Goal: Task Accomplishment & Management: Complete application form

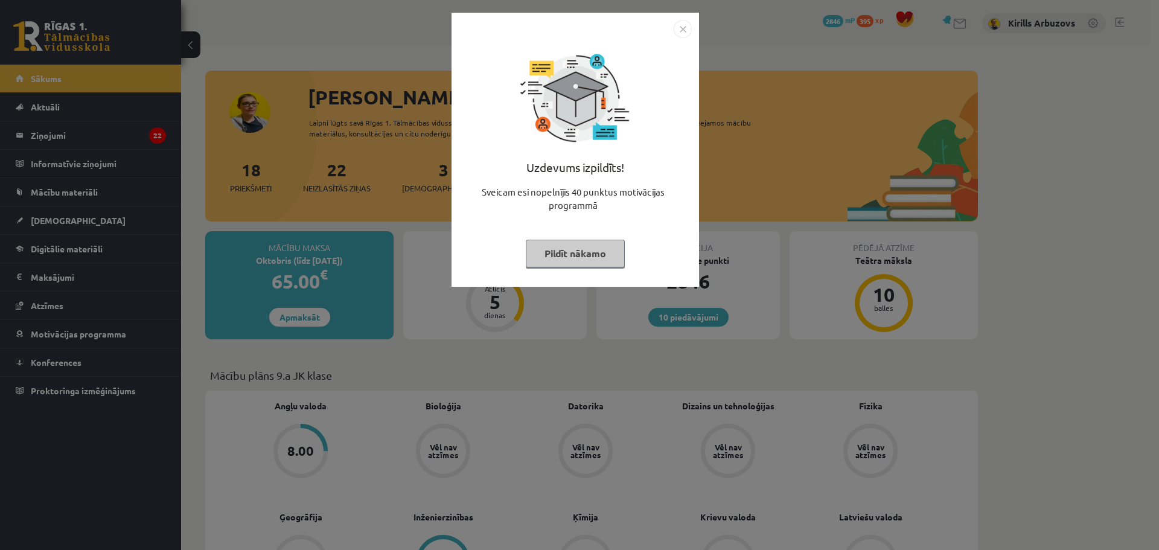
click at [549, 254] on button "Pildīt nākamo" at bounding box center [575, 254] width 99 height 28
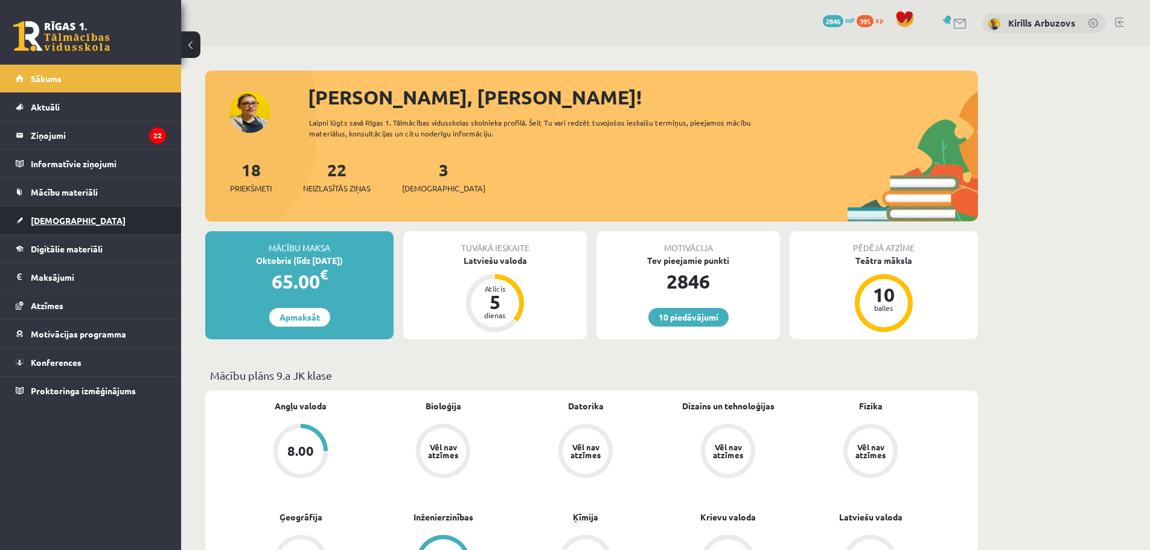
click at [80, 225] on link "[DEMOGRAPHIC_DATA]" at bounding box center [91, 220] width 150 height 28
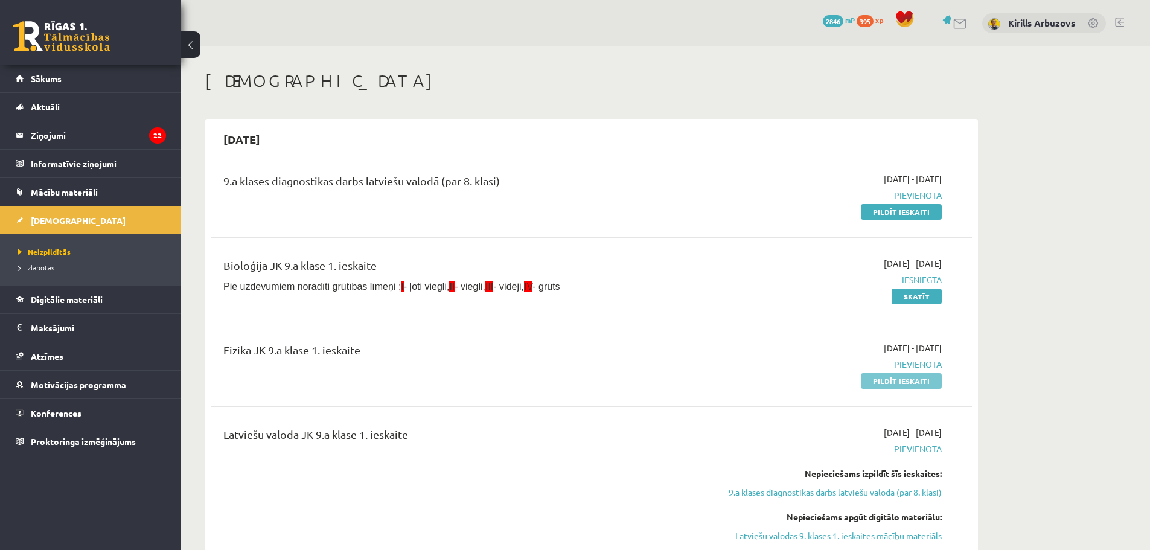
click at [910, 382] on link "Pildīt ieskaiti" at bounding box center [901, 381] width 81 height 16
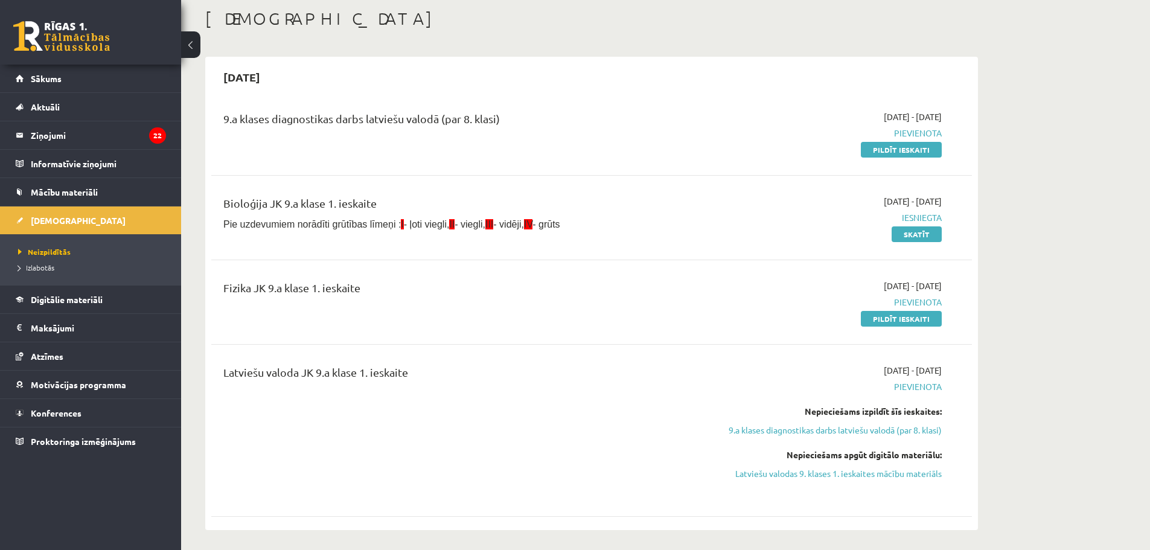
scroll to position [121, 0]
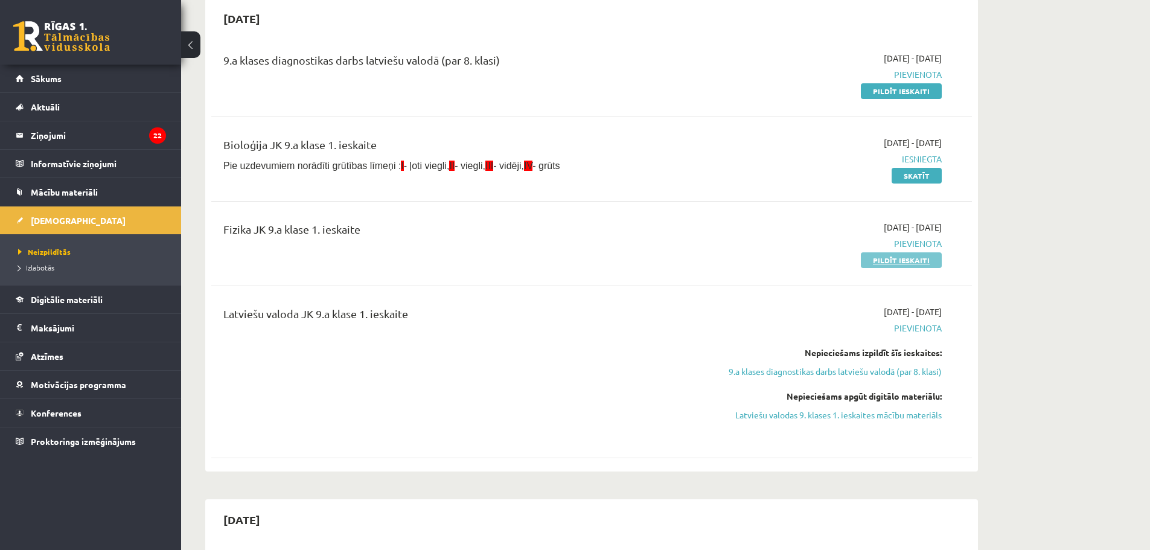
click at [889, 263] on link "Pildīt ieskaiti" at bounding box center [901, 260] width 81 height 16
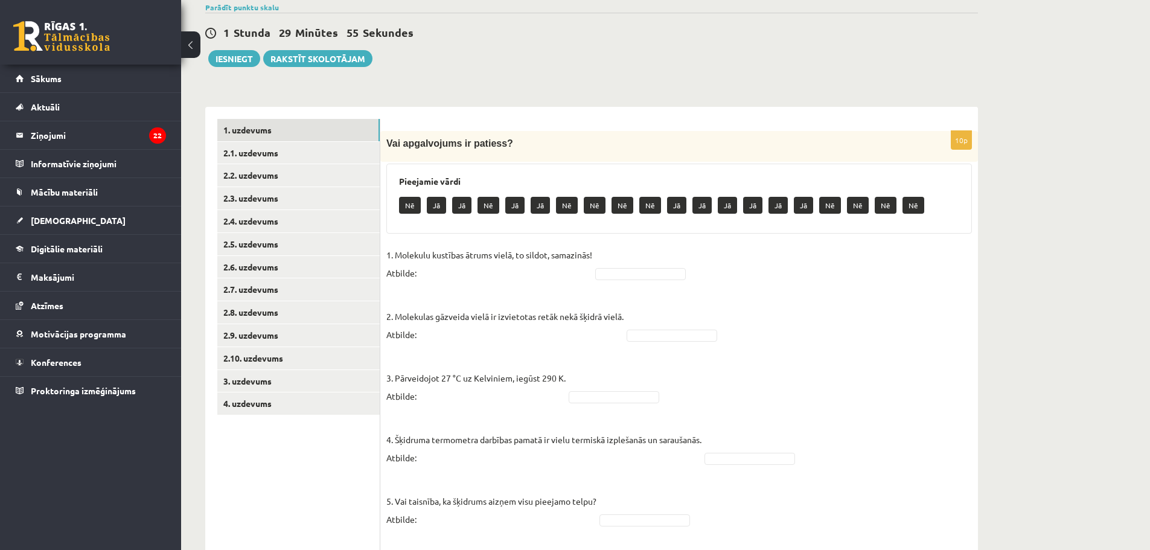
scroll to position [66, 0]
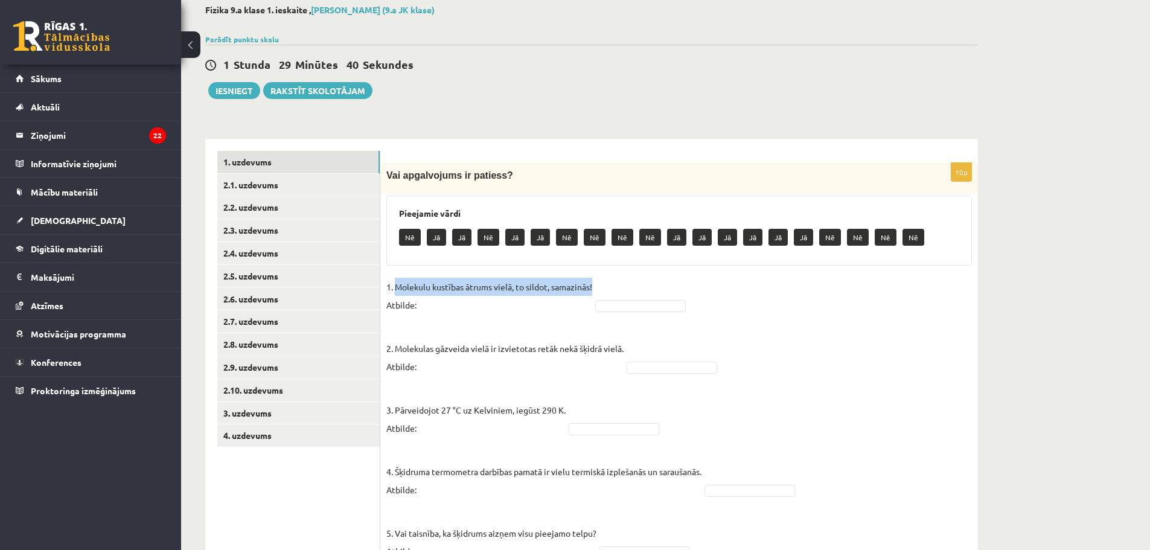
drag, startPoint x: 395, startPoint y: 289, endPoint x: 595, endPoint y: 280, distance: 200.1
click at [592, 280] on p "1. Molekulu kustības ātrums vielā, to sildot, samazinās! Atbilde:" at bounding box center [489, 296] width 206 height 36
copy p "Molekulu kustības ātrums vielā, to sildot, samazinās!"
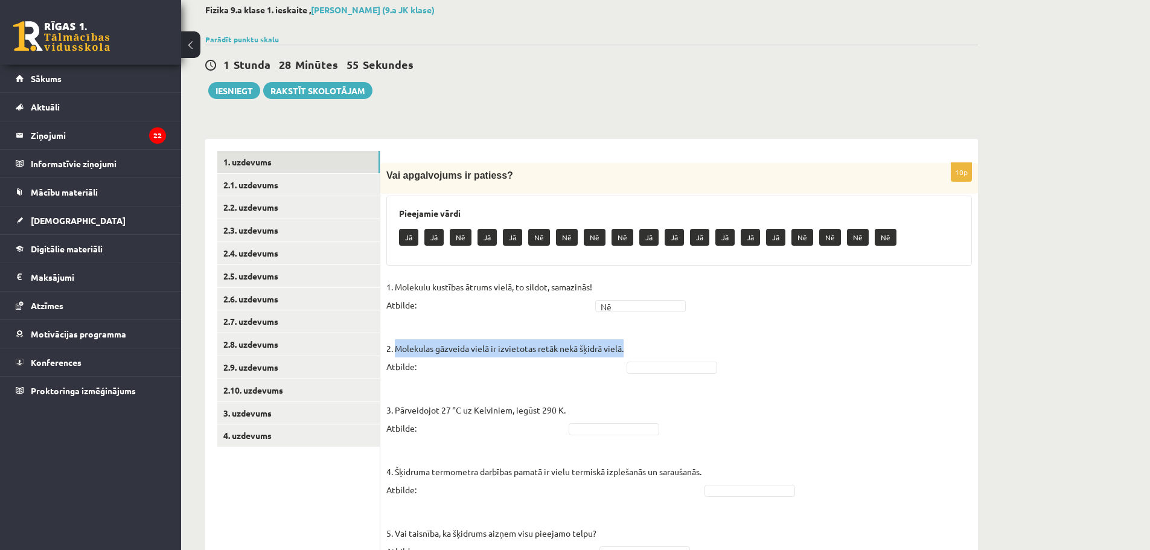
drag, startPoint x: 406, startPoint y: 350, endPoint x: 625, endPoint y: 345, distance: 218.6
click at [624, 345] on p "2. Molekulas gāzveida vielā ir izvietotas retāk nekā šķidrā vielā. Atbilde:" at bounding box center [504, 348] width 237 height 54
copy p "Molekulas gāzveida vielā ir izvietotas retāk nekā šķidrā vielā."
drag, startPoint x: 662, startPoint y: 356, endPoint x: 665, endPoint y: 364, distance: 8.2
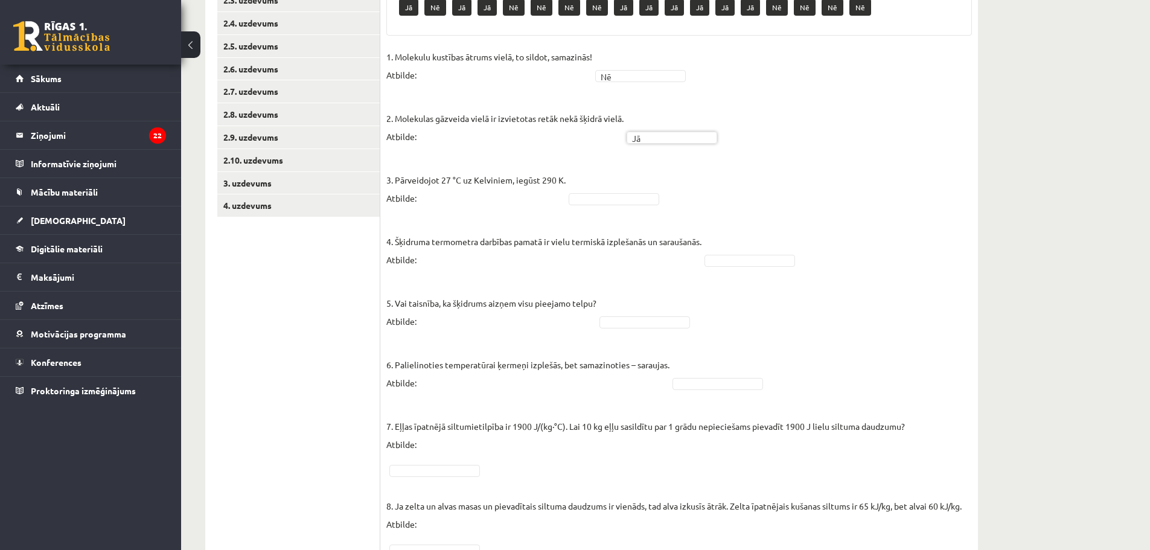
scroll to position [307, 0]
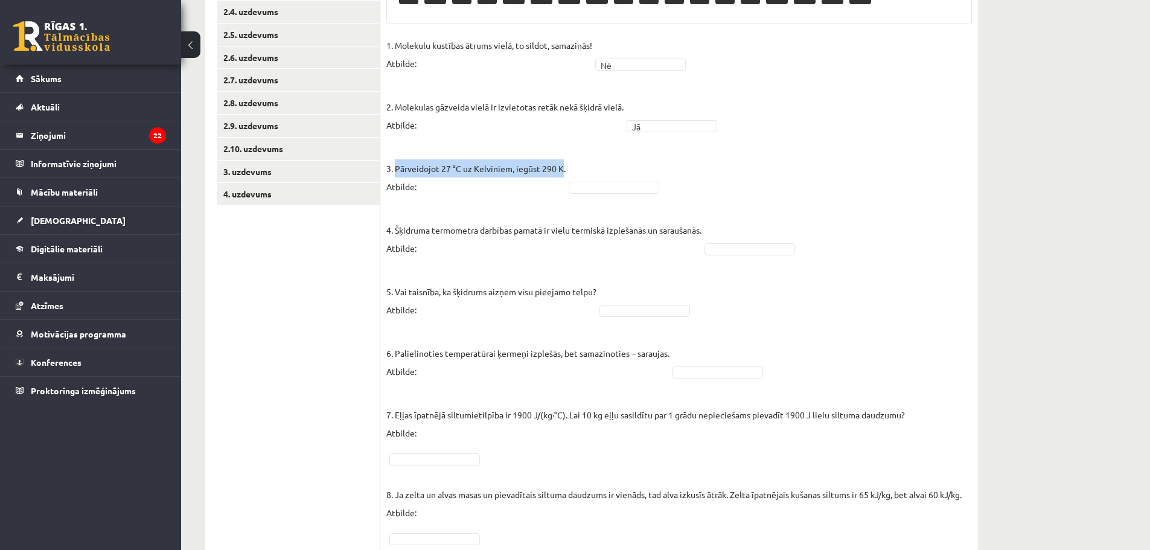
drag, startPoint x: 394, startPoint y: 170, endPoint x: 563, endPoint y: 164, distance: 168.6
click at [563, 164] on p "3. Pārveidojot 27 °C uz Kelviniem, iegūst 290 K. Atbilde:" at bounding box center [475, 168] width 179 height 54
drag, startPoint x: 534, startPoint y: 174, endPoint x: 433, endPoint y: 71, distance: 144.3
click at [534, 174] on p "3. Pārveidojot 27 °C uz Kelviniem, iegūst 290 K. Atbilde:" at bounding box center [475, 168] width 179 height 54
click at [527, 178] on p "3. Pārveidojot 27 °C uz Kelviniem, iegūst 290 K. Atbilde:" at bounding box center [475, 168] width 179 height 54
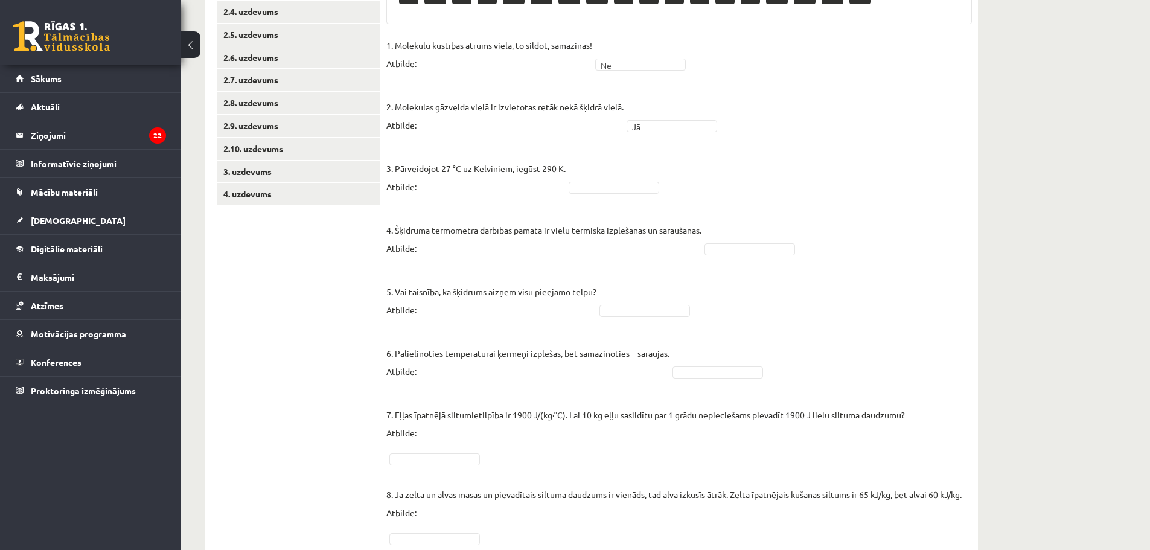
click at [605, 196] on fieldset "1. Molekulu kustības ātrums vielā, to sildot, samazinās! Atbilde: Nē ** 2. Mole…" at bounding box center [679, 362] width 586 height 652
drag, startPoint x: 395, startPoint y: 169, endPoint x: 565, endPoint y: 168, distance: 169.1
click at [565, 168] on p "3. Pārveidojot 27 °C uz Kelviniem, iegūst 290 K. Atbilde:" at bounding box center [475, 168] width 179 height 54
copy p "Pārveidojot 27 °C uz Kelviniem, iegūst 290 K."
drag, startPoint x: 396, startPoint y: 228, endPoint x: 470, endPoint y: 226, distance: 73.7
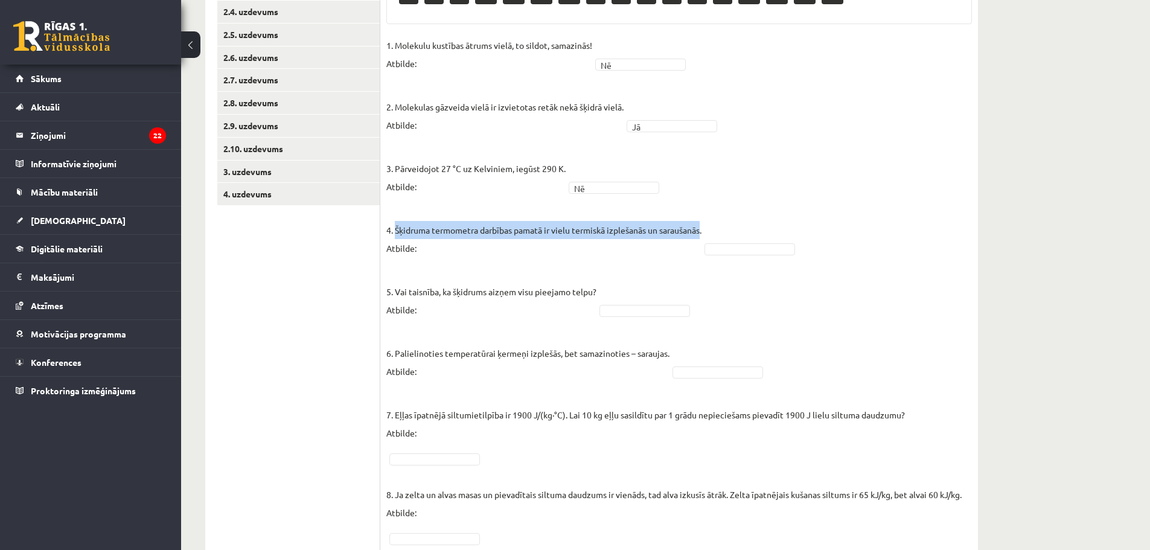
drag, startPoint x: 394, startPoint y: 230, endPoint x: 703, endPoint y: 223, distance: 309.2
click at [702, 223] on p "4. Šķidruma termometra darbības pamatā ir vielu termiskā izplešanās un saraušan…" at bounding box center [543, 230] width 315 height 54
copy p "Šķidruma termometra darbības pamatā ir vielu termiskā izplešanās un saraušanās"
drag, startPoint x: 597, startPoint y: 290, endPoint x: 524, endPoint y: 291, distance: 72.5
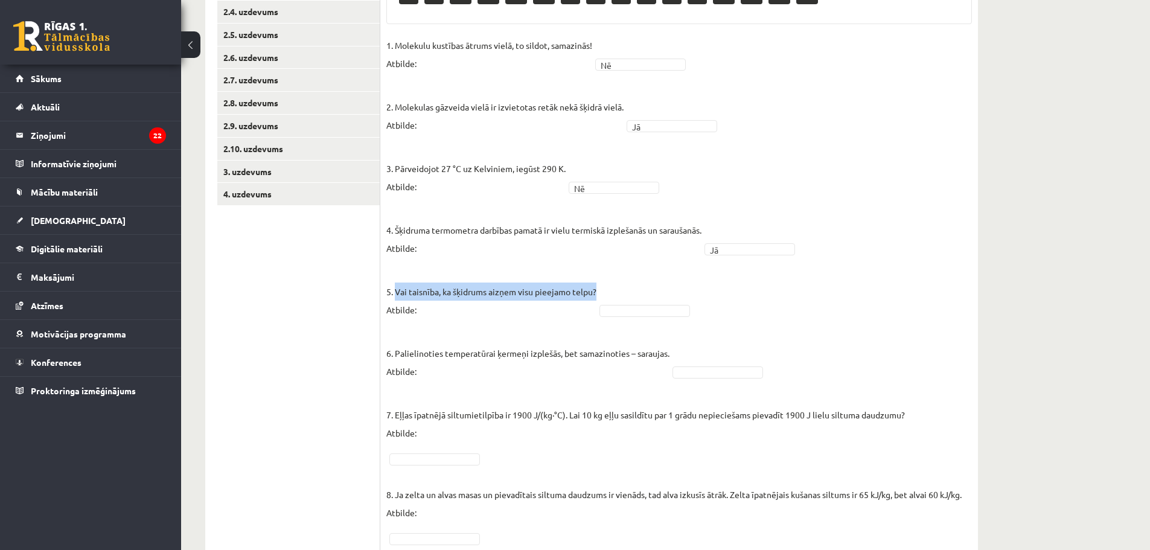
drag, startPoint x: 397, startPoint y: 290, endPoint x: 597, endPoint y: 287, distance: 199.9
click at [597, 287] on p "5. Vai taisnība, ka šķidrums aizņem visu pieejamo telpu? Atbilde:" at bounding box center [491, 291] width 210 height 54
copy p "Vai taisnība, ka šķidrums aizņem visu pieejamo telpu?"
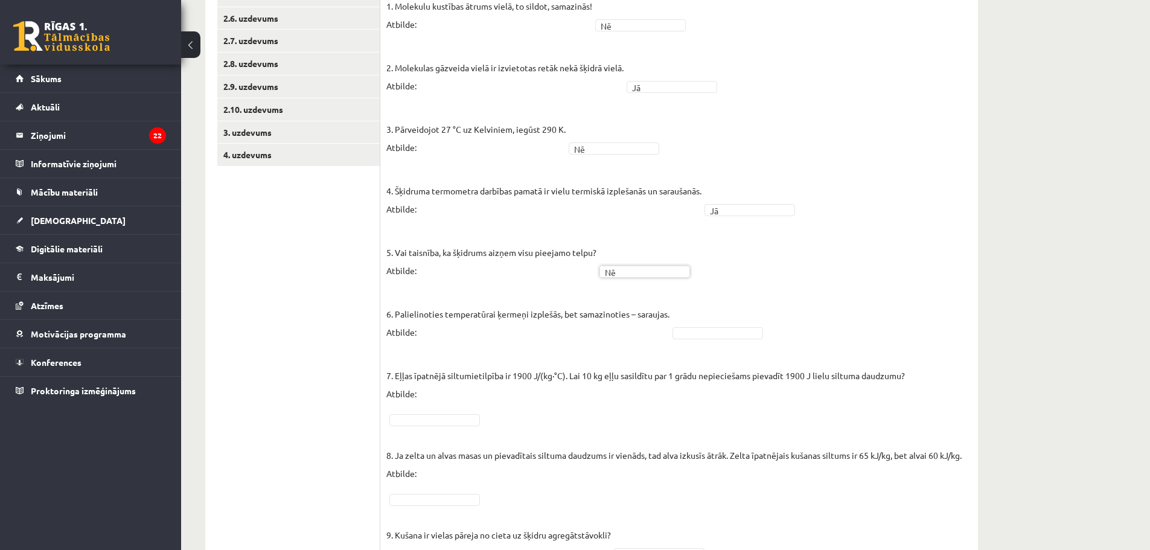
scroll to position [368, 0]
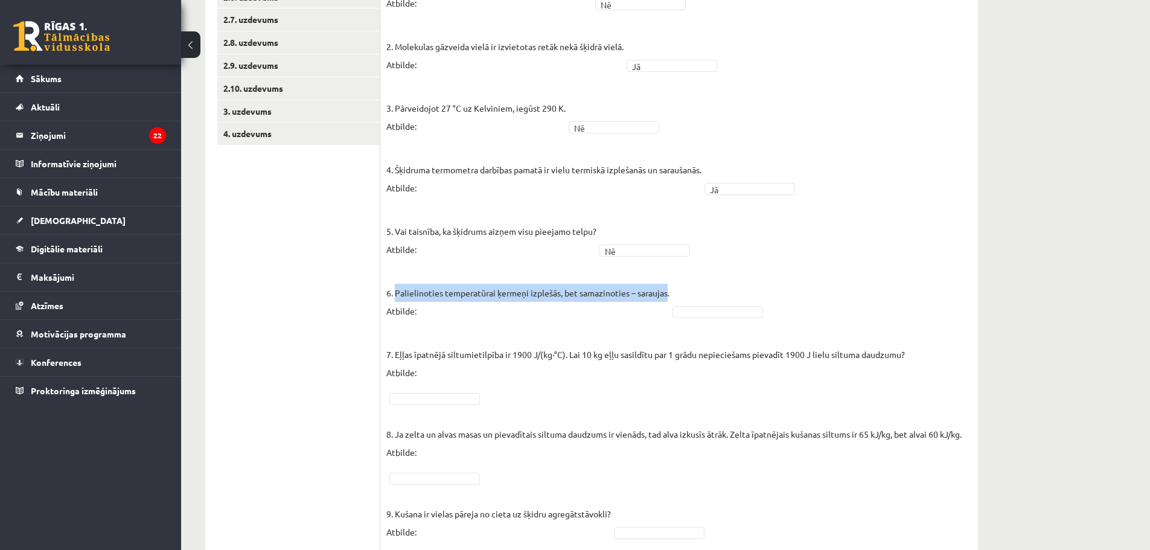
drag, startPoint x: 397, startPoint y: 293, endPoint x: 668, endPoint y: 287, distance: 271.2
click at [668, 287] on p "6. Palielinoties temperatūrai ķermeņi izplešās, bet samazinoties – saraujas. At…" at bounding box center [527, 293] width 283 height 54
copy p "Palielinoties temperatūrai ķermeņi izplešās, bet samazinoties – saraujas"
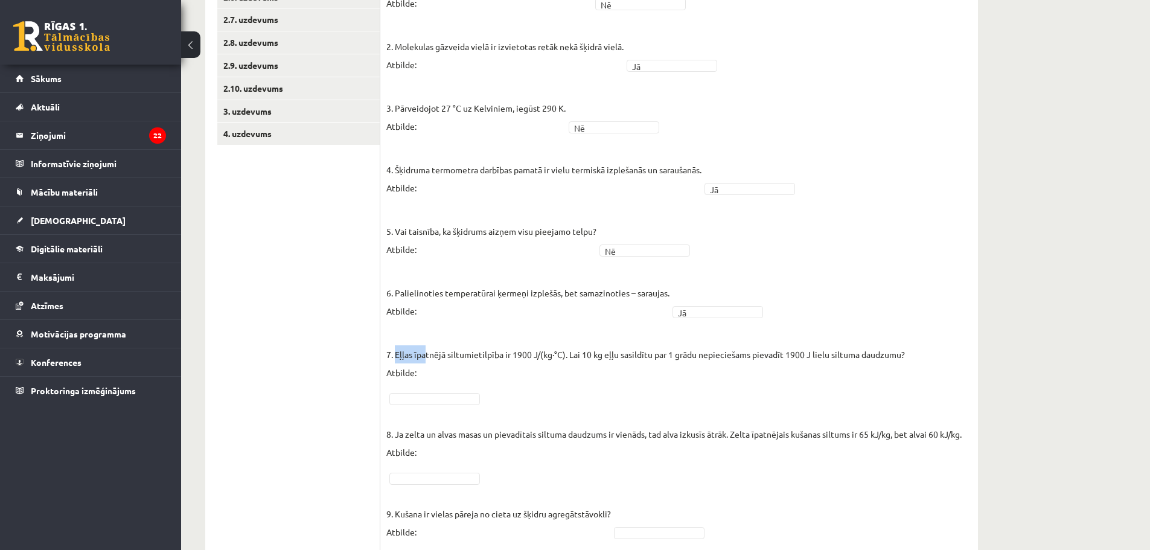
drag, startPoint x: 395, startPoint y: 354, endPoint x: 439, endPoint y: 357, distance: 44.1
click at [433, 357] on p "7. Eļļas īpatnējā siltumietilpība ir 1900 J/(kg∙°C). Lai 10 kg eļļu sasildītu p…" at bounding box center [645, 354] width 519 height 54
click at [572, 362] on p "7. Eļļas īpatnējā siltumietilpība ir 1900 J/(kg∙°C). Lai 10 kg eļļu sasildītu p…" at bounding box center [645, 354] width 519 height 54
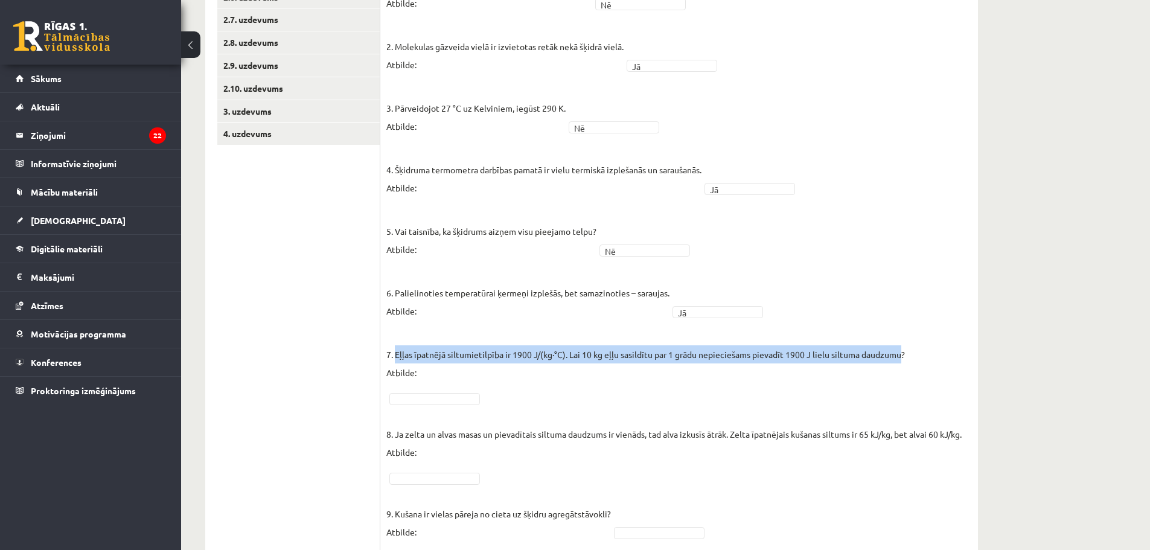
drag, startPoint x: 396, startPoint y: 353, endPoint x: 900, endPoint y: 347, distance: 504.2
click at [900, 347] on p "7. Eļļas īpatnējā siltumietilpība ir 1900 J/(kg∙°C). Lai 10 kg eļļu sasildītu p…" at bounding box center [645, 354] width 519 height 54
copy p "Eļļas īpatnējā siltumietilpība ir 1900 J/(kg∙°C). Lai 10 kg eļļu sasildītu par …"
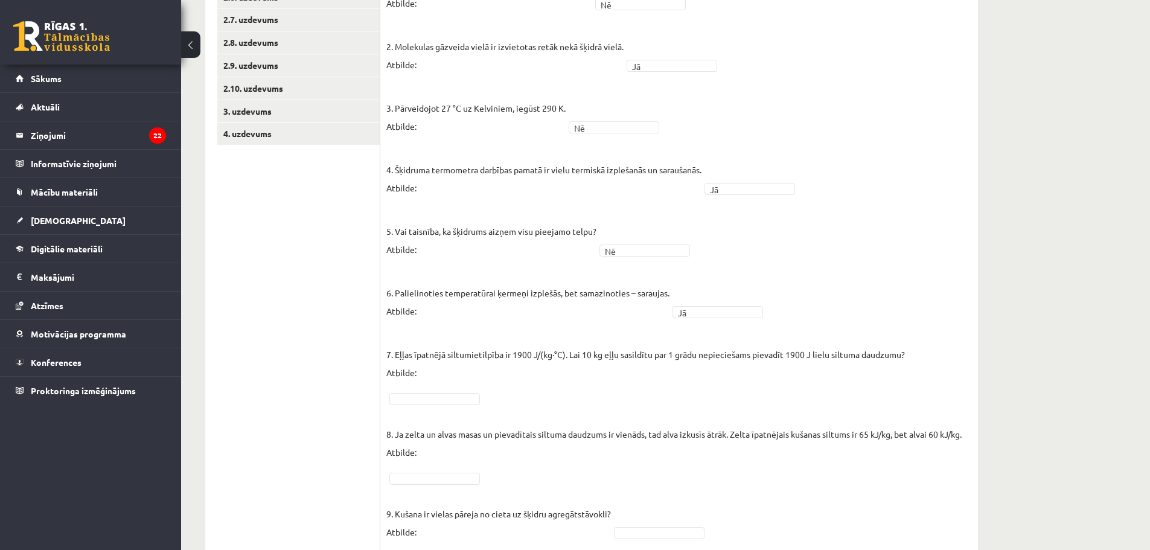
click at [659, 393] on fieldset "1. Molekulu kustības ātrums vielā, to sildot, samazinās! Atbilde: Nē ** 2. Mole…" at bounding box center [679, 302] width 586 height 652
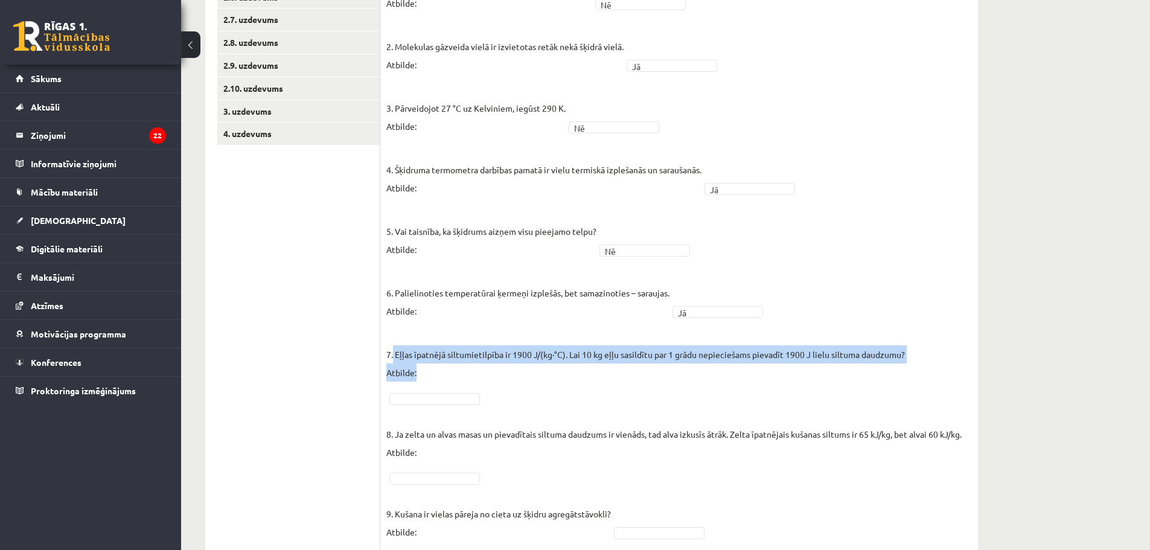
drag, startPoint x: 405, startPoint y: 352, endPoint x: 906, endPoint y: 350, distance: 501.1
click at [906, 350] on fieldset "1. Molekulu kustības ātrums vielā, to sildot, samazinās! Atbilde: Nē ** 2. Mole…" at bounding box center [679, 302] width 586 height 652
copy p "Eļļas īpatnējā siltumietilpība ir 1900 J/(kg∙°C). Lai 10 kg eļļu sasildītu par …"
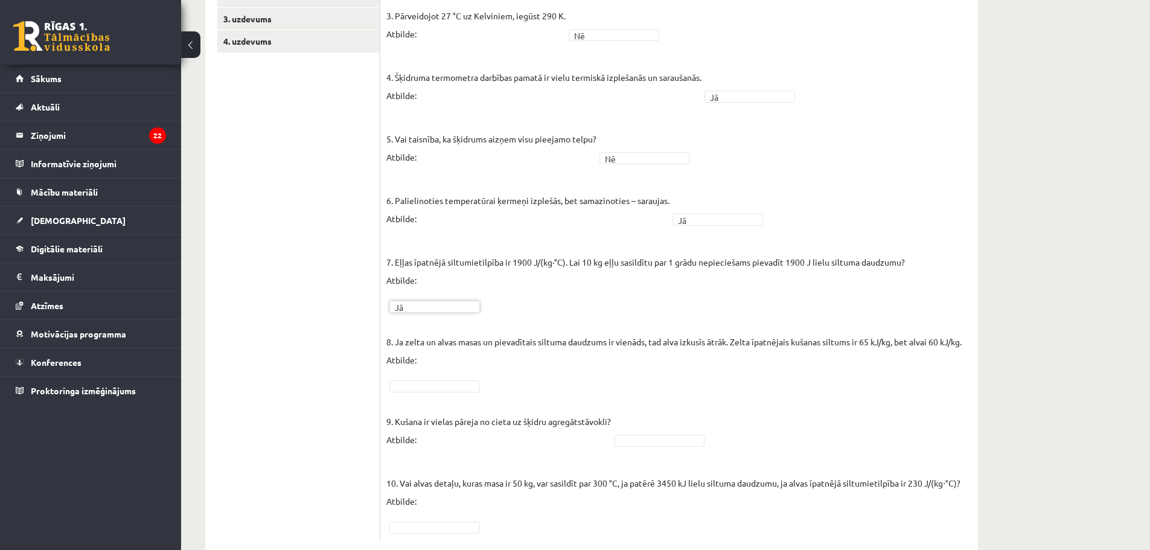
scroll to position [488, 0]
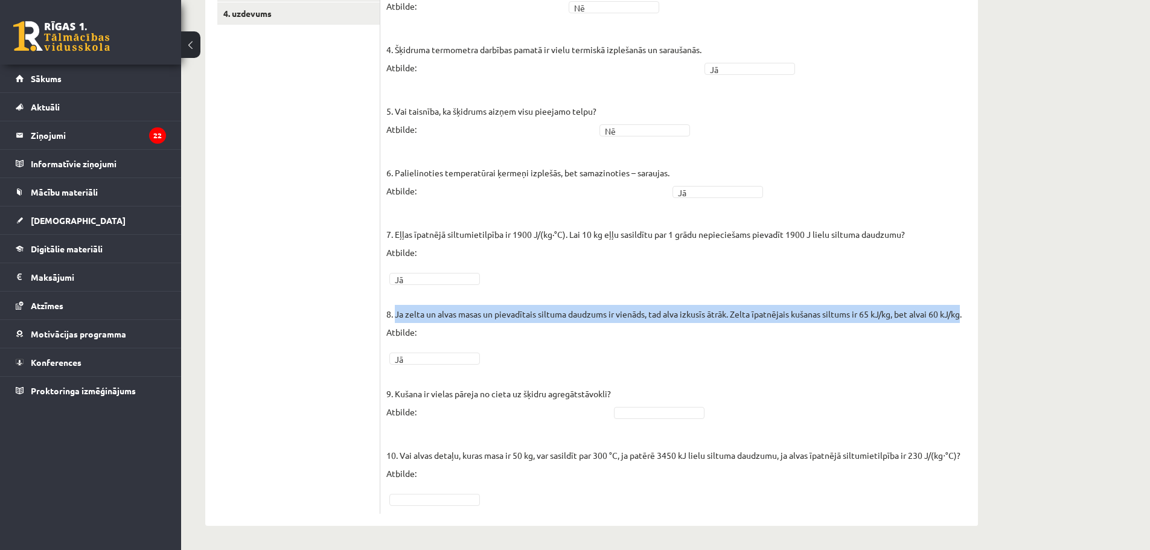
drag, startPoint x: 395, startPoint y: 316, endPoint x: 967, endPoint y: 306, distance: 571.8
click at [962, 306] on p "8. Ja zelta un alvas masas un pievadītais siltuma daudzums ir vienāds, tad alva…" at bounding box center [673, 314] width 575 height 54
copy p "Ja zelta un alvas masas un pievadītais siltuma daudzums ir vienāds, tad alva iz…"
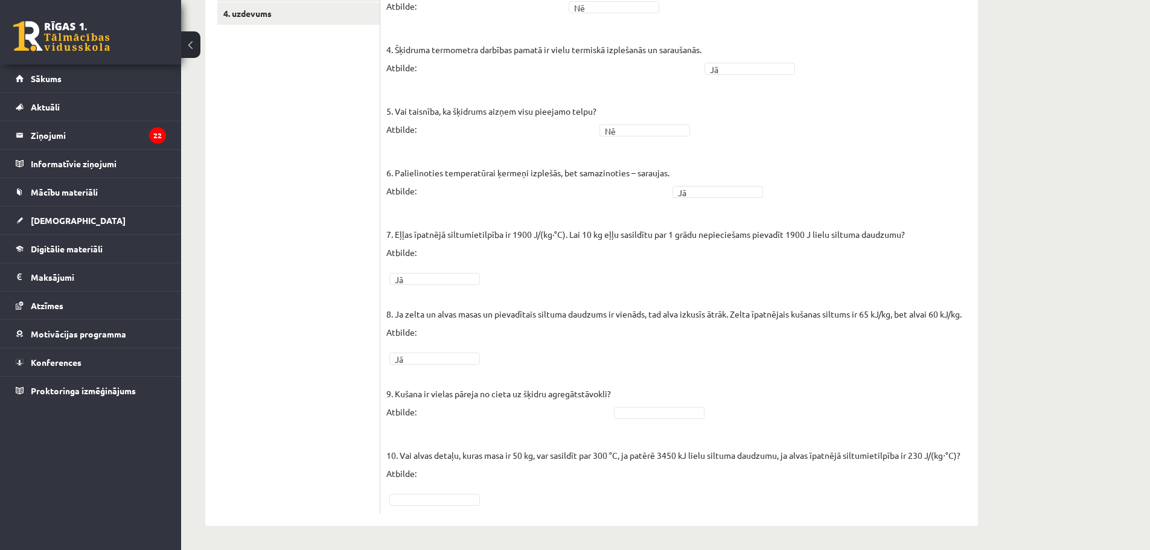
click at [440, 325] on p "8. Ja zelta un alvas masas un pievadītais siltuma daudzums ir vienāds, tad alva…" at bounding box center [673, 314] width 575 height 54
drag, startPoint x: 66, startPoint y: 2, endPoint x: 268, endPoint y: 117, distance: 231.7
click at [268, 117] on ul "1. uzdevums 2.1. uzdevums 2.2. uzdevums 2.3. uzdevums 2.4. uzdevums 2.5. uzdevu…" at bounding box center [298, 121] width 163 height 785
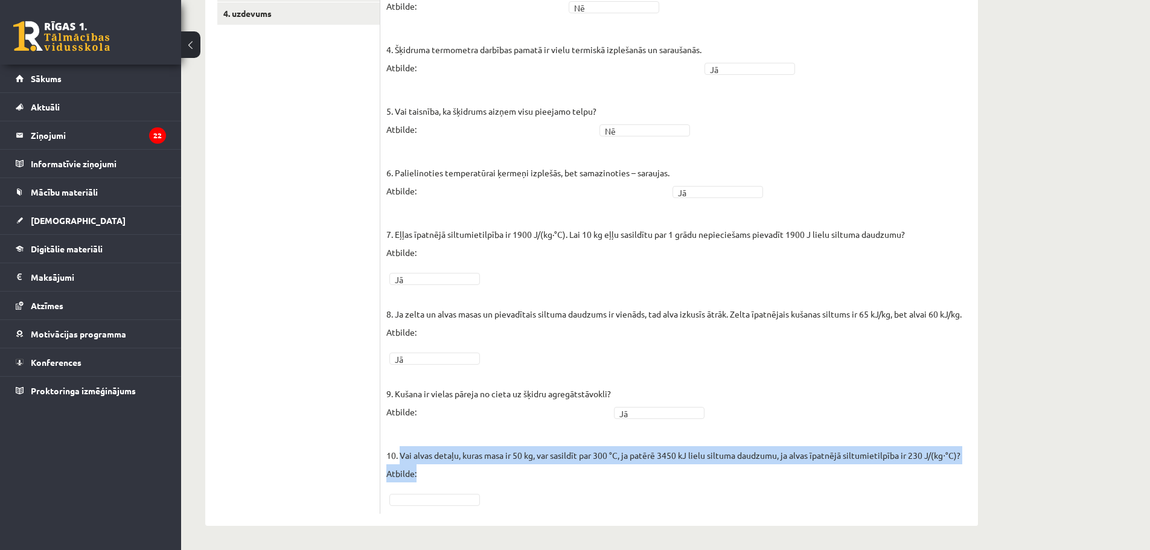
drag, startPoint x: 401, startPoint y: 456, endPoint x: 965, endPoint y: 453, distance: 564.5
click at [965, 453] on fieldset "1. Molekulu kustības ātrums vielā, to sildot, samazinās! Atbilde: Nē ** 2. Mole…" at bounding box center [679, 182] width 586 height 652
copy p "Vai alvas detaļu, kuras masa ir 50 kg, var sasildīt par 300 °C, ja patērē 3450 …"
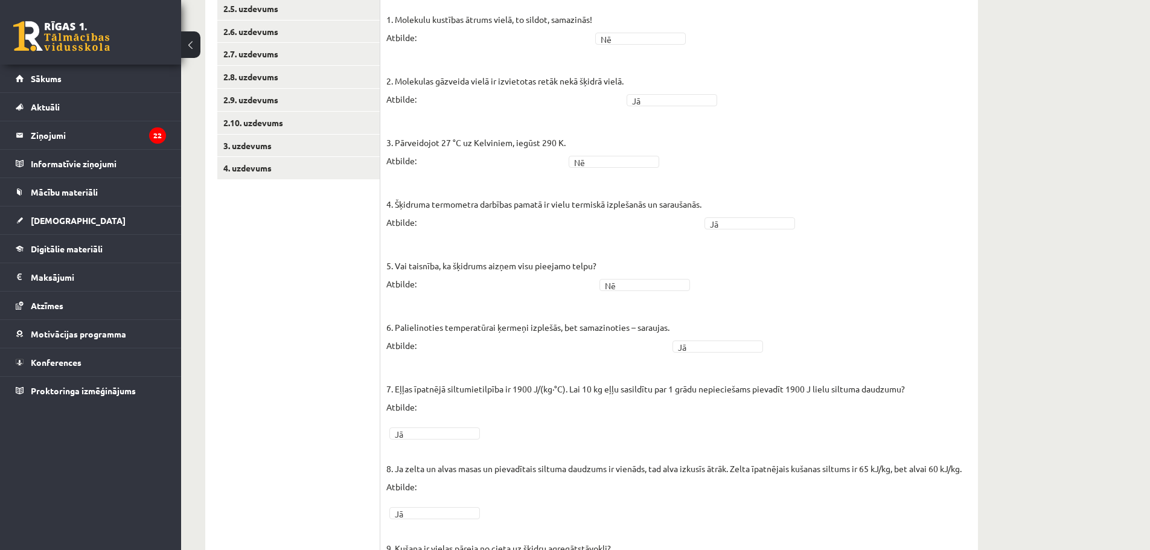
scroll to position [126, 0]
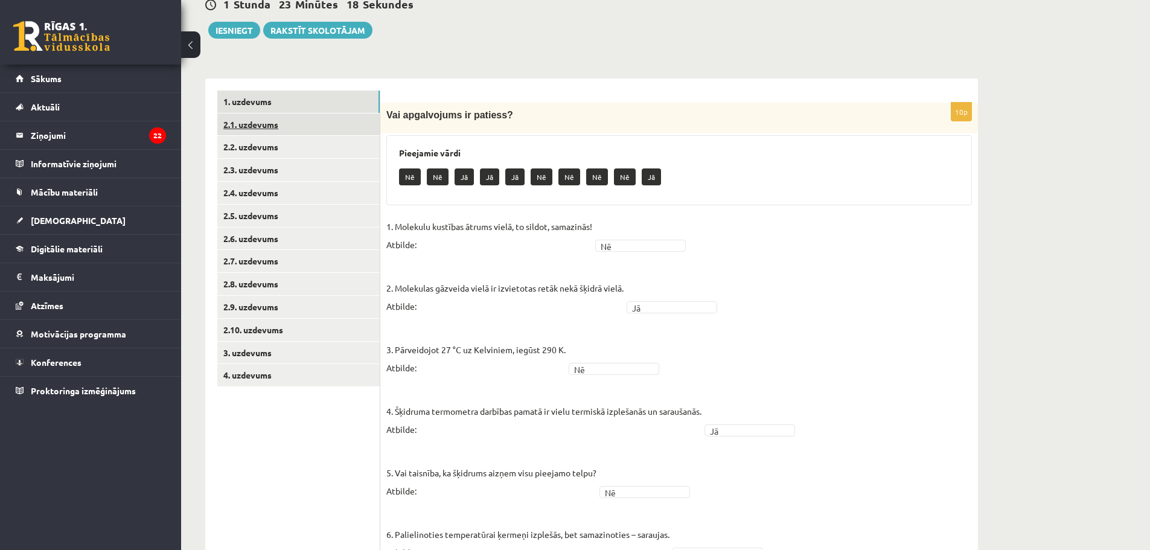
click at [252, 123] on link "2.1. uzdevums" at bounding box center [298, 125] width 162 height 22
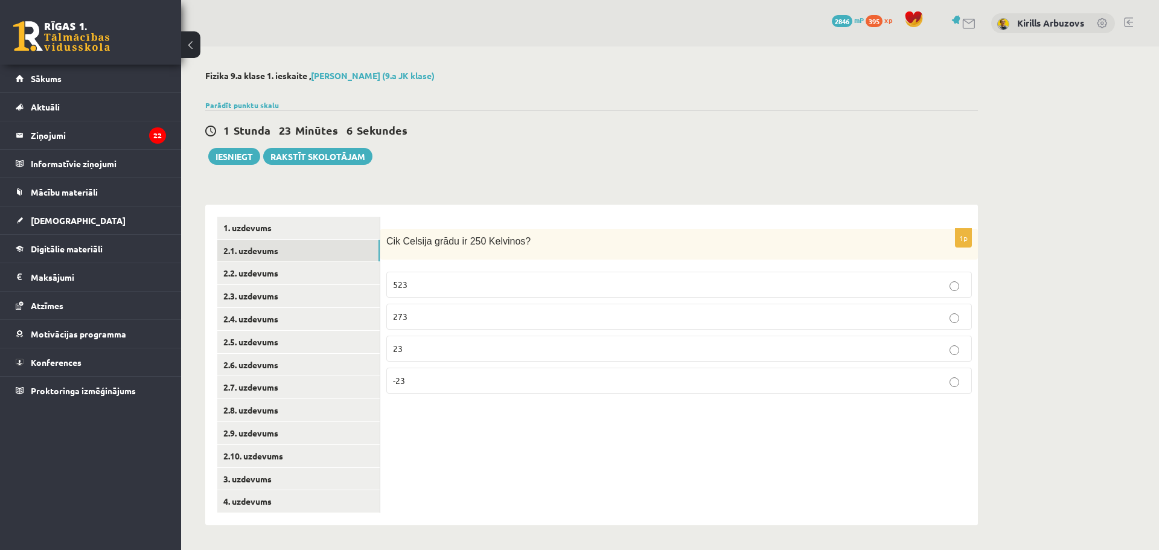
click at [467, 275] on label "523" at bounding box center [679, 285] width 586 height 26
drag, startPoint x: 388, startPoint y: 243, endPoint x: 458, endPoint y: 365, distance: 141.2
click at [458, 365] on div "1p Cik Celsija grādu ir 250 Kelvinos? 523 273 23 -23" at bounding box center [679, 316] width 598 height 174
click at [509, 380] on p "-23" at bounding box center [679, 380] width 572 height 13
click at [290, 266] on link "2.2. uzdevums" at bounding box center [298, 273] width 162 height 22
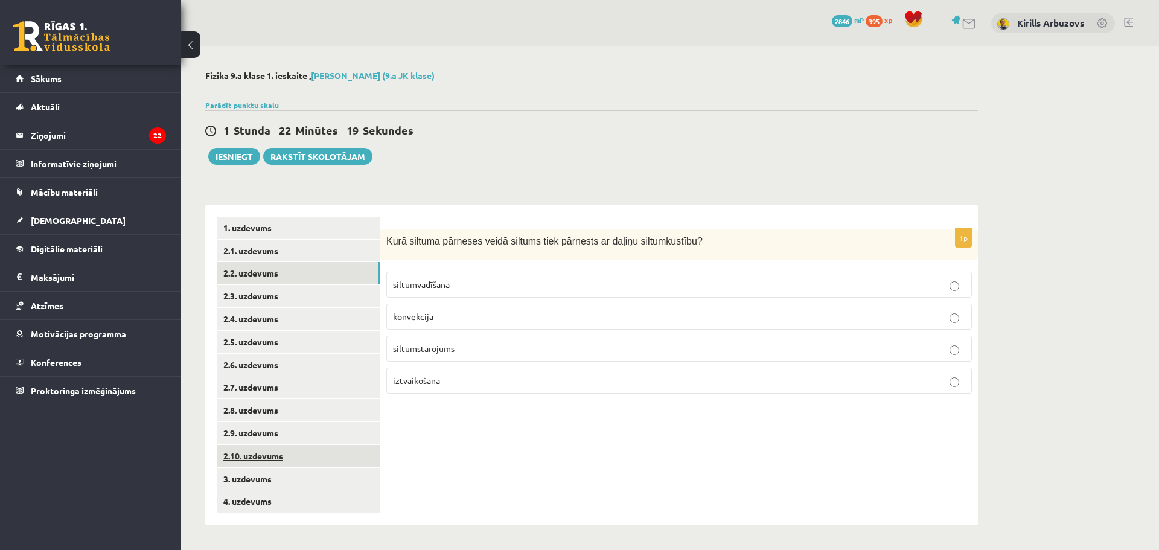
click at [279, 462] on link "2.10. uzdevums" at bounding box center [298, 456] width 162 height 22
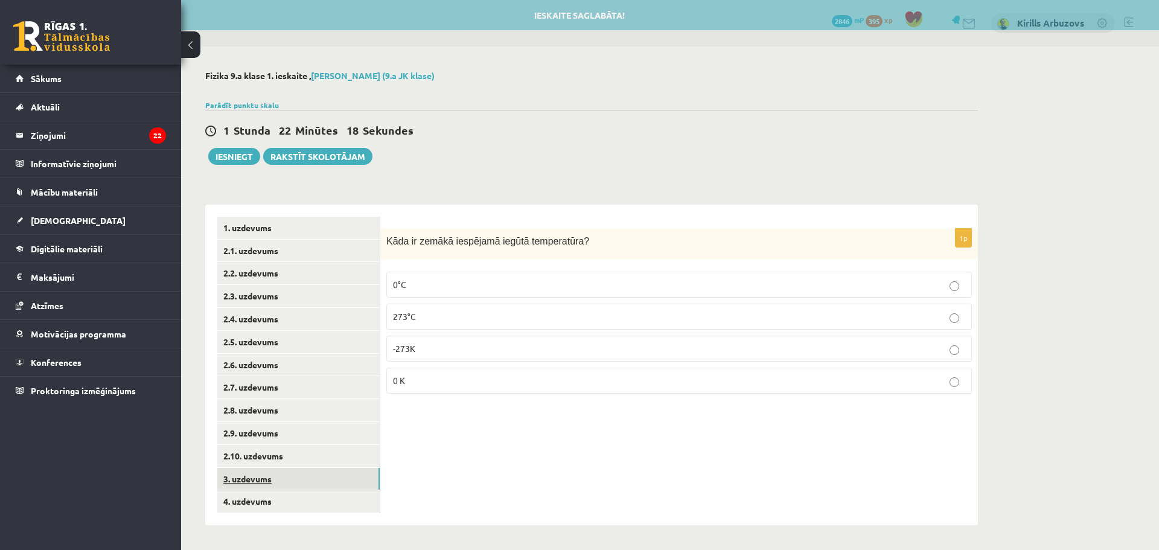
click at [270, 484] on link "3. uzdevums" at bounding box center [298, 479] width 162 height 22
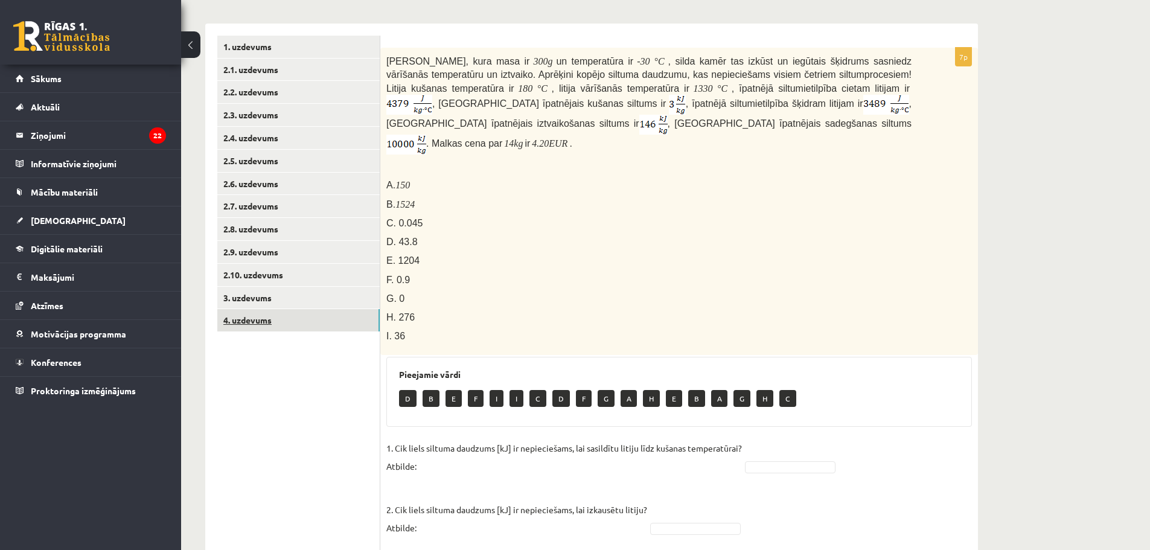
click at [325, 328] on link "4. uzdevums" at bounding box center [298, 320] width 162 height 22
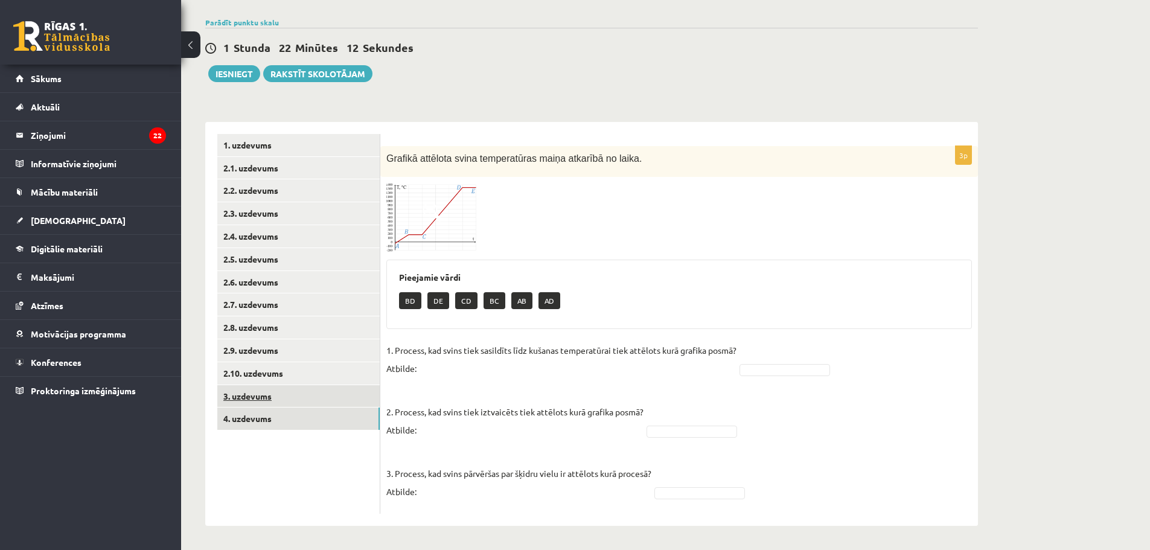
click at [337, 399] on link "3. uzdevums" at bounding box center [298, 396] width 162 height 22
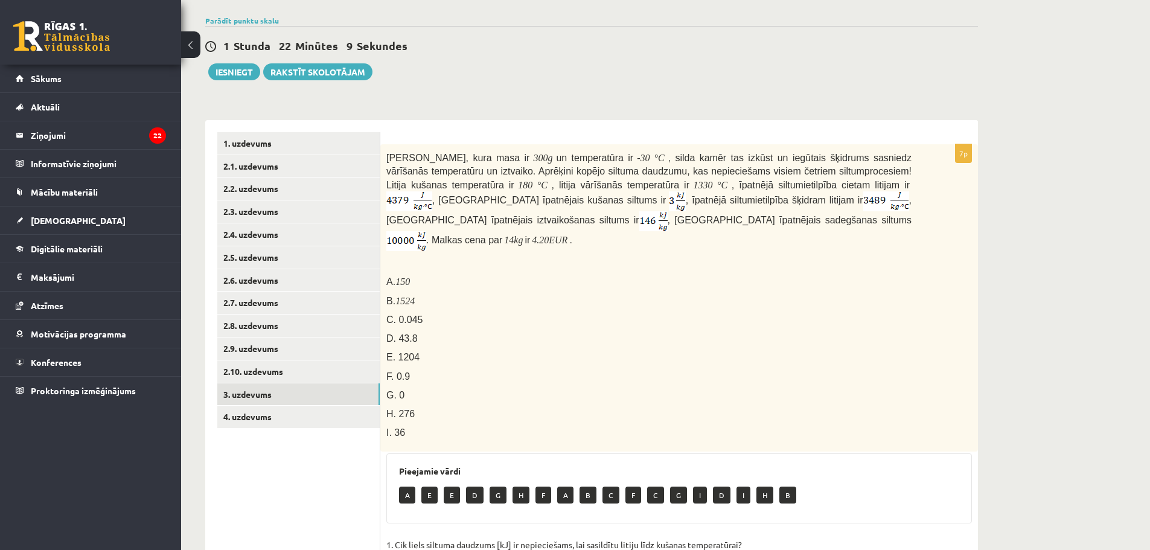
scroll to position [30, 0]
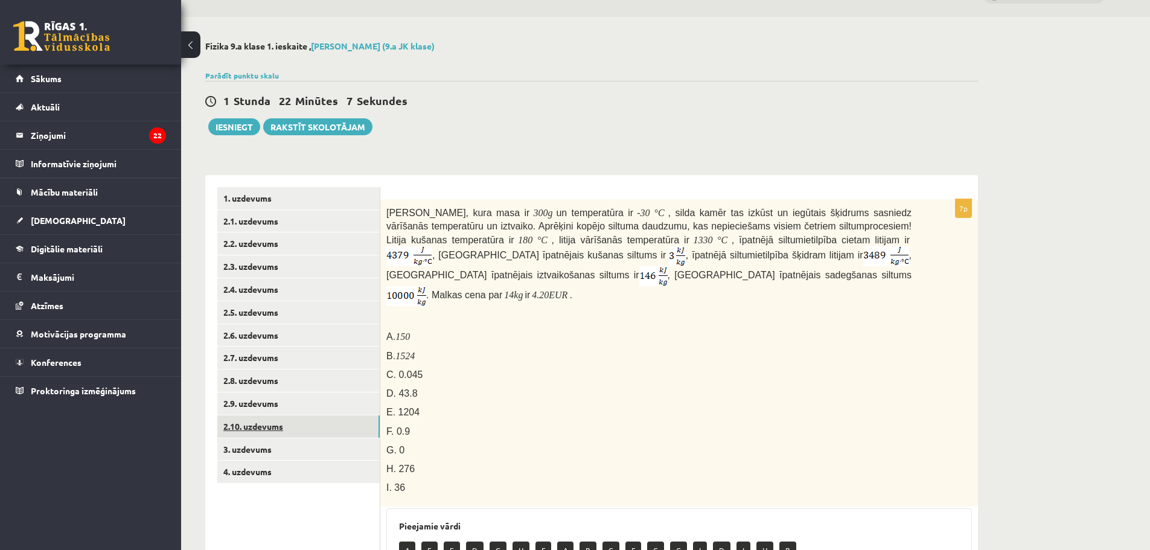
click at [328, 427] on link "2.10. uzdevums" at bounding box center [298, 426] width 162 height 22
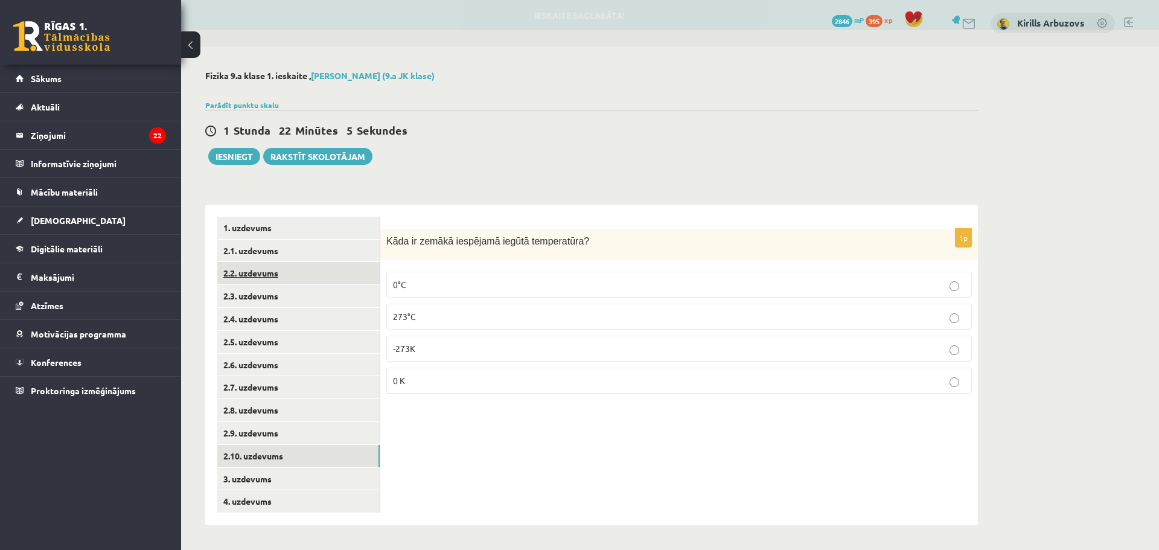
click at [283, 273] on link "2.2. uzdevums" at bounding box center [298, 273] width 162 height 22
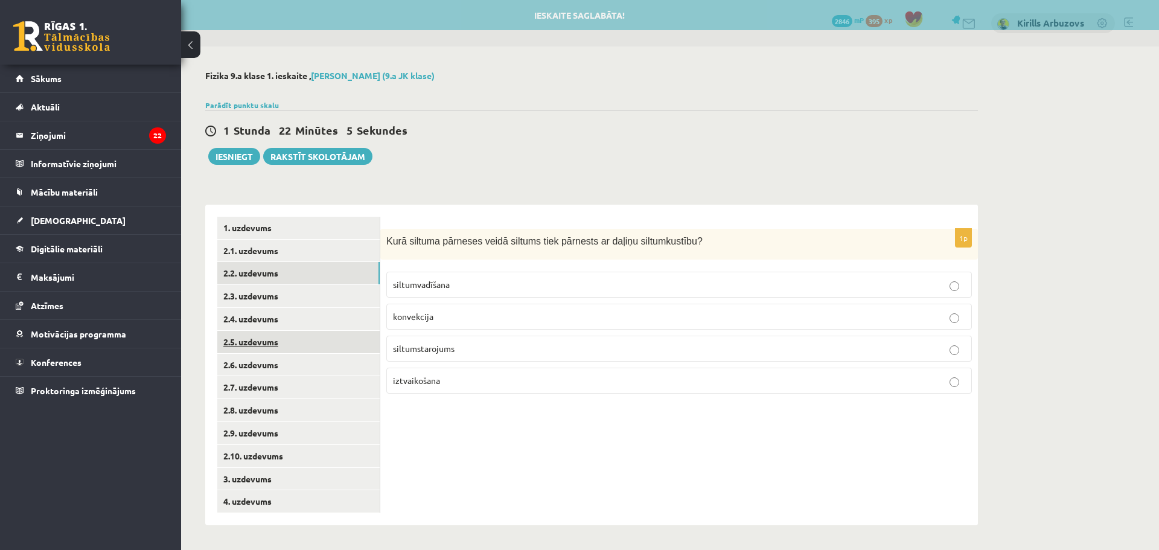
click at [305, 334] on link "2.5. uzdevums" at bounding box center [298, 342] width 162 height 22
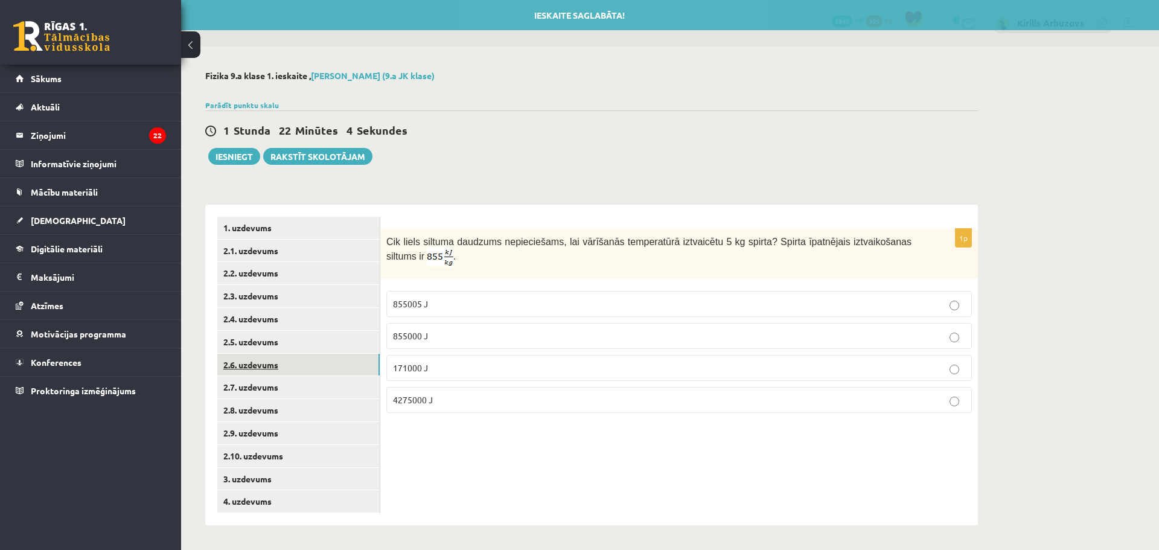
click at [312, 362] on link "2.6. uzdevums" at bounding box center [298, 365] width 162 height 22
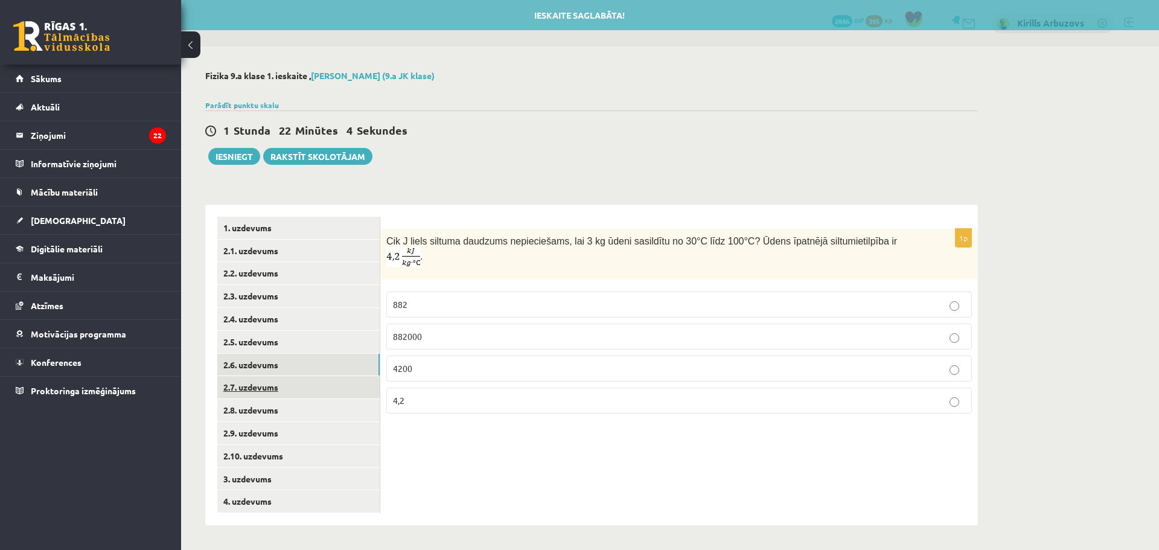
click at [315, 389] on link "2.7. uzdevums" at bounding box center [298, 387] width 162 height 22
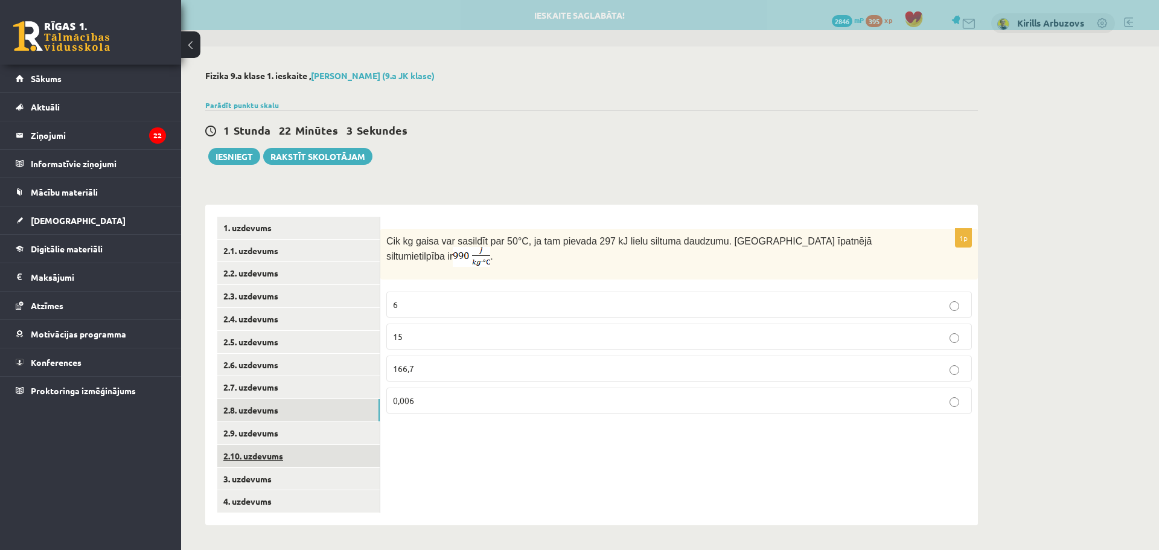
click at [328, 462] on link "2.10. uzdevums" at bounding box center [298, 456] width 162 height 22
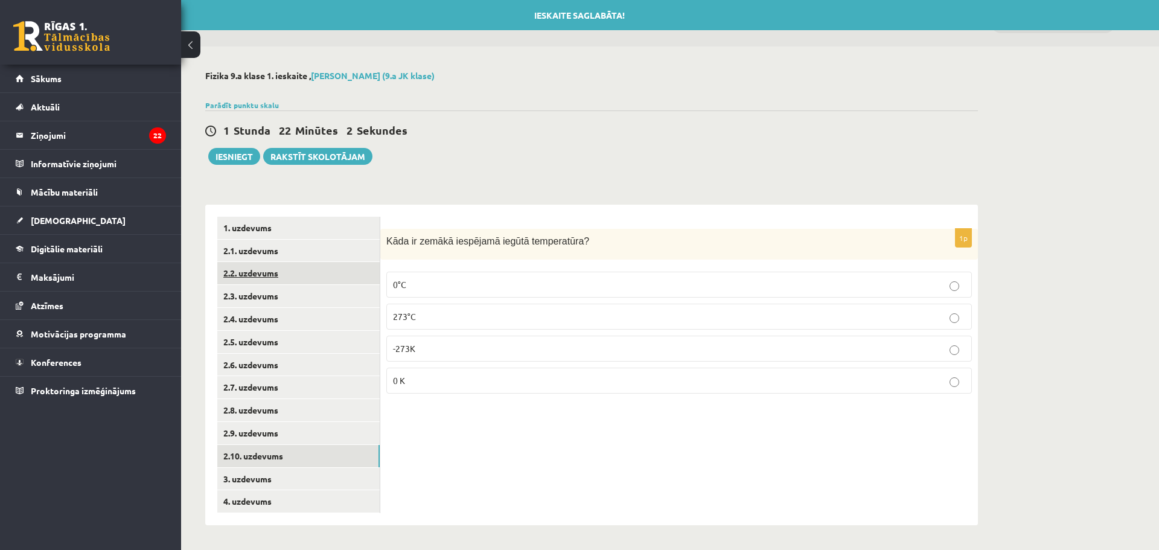
click at [287, 270] on link "2.2. uzdevums" at bounding box center [298, 273] width 162 height 22
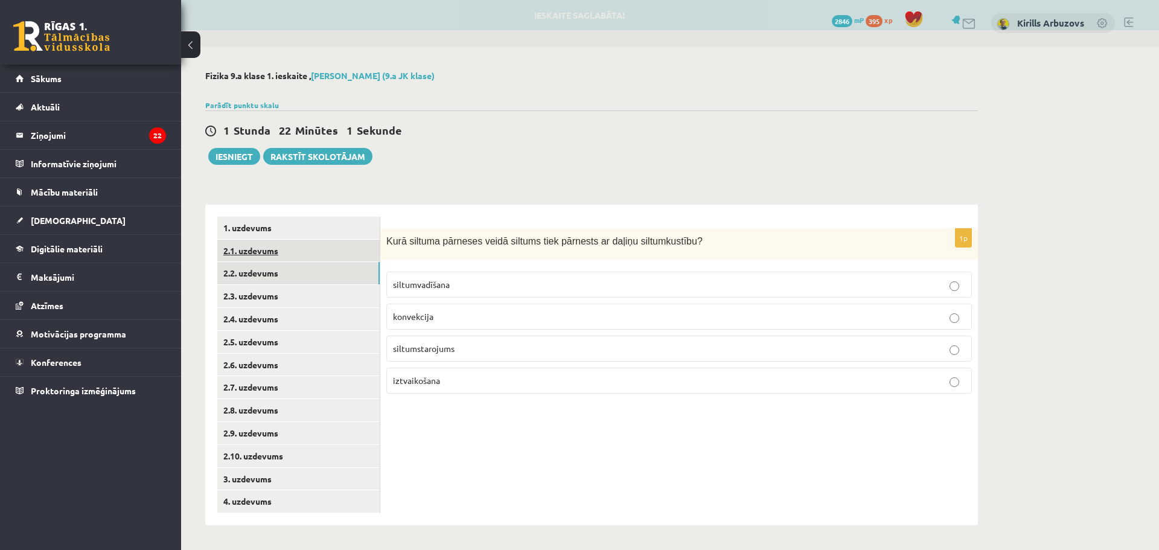
click at [277, 252] on link "2.1. uzdevums" at bounding box center [298, 251] width 162 height 22
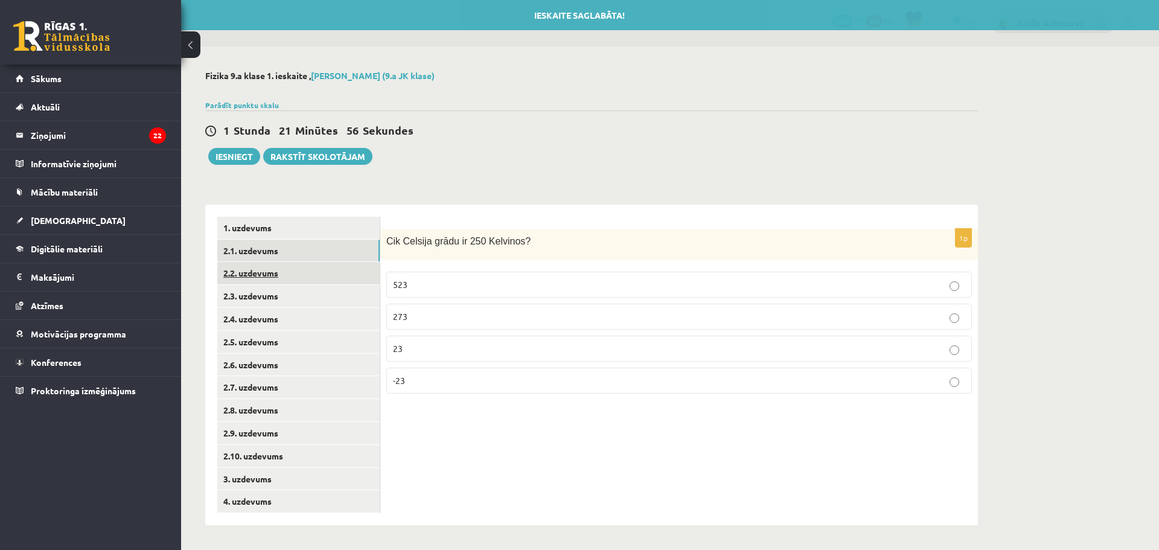
click at [280, 276] on link "2.2. uzdevums" at bounding box center [298, 273] width 162 height 22
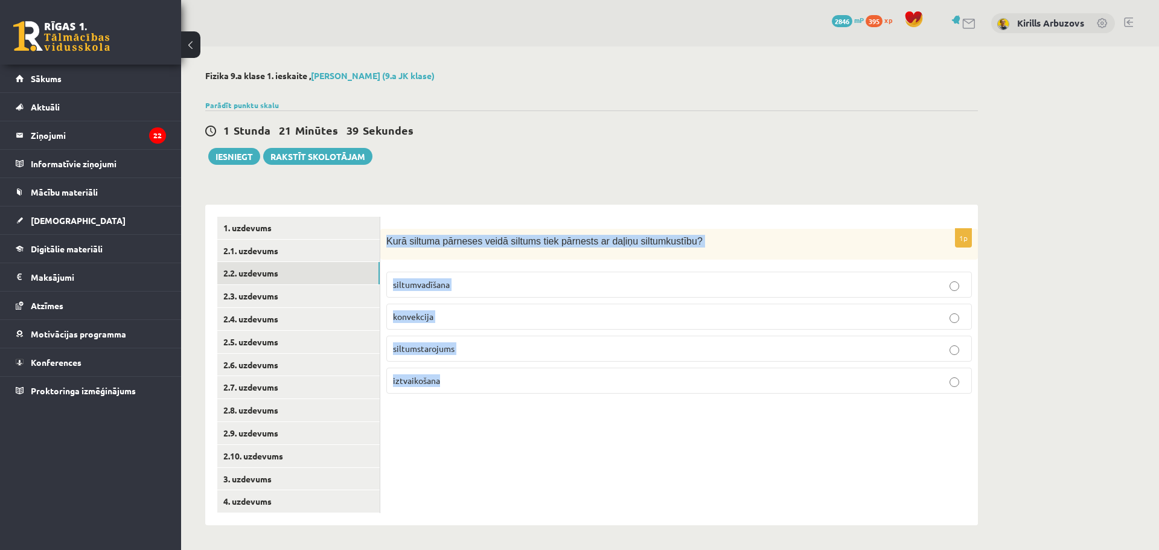
drag, startPoint x: 388, startPoint y: 238, endPoint x: 493, endPoint y: 377, distance: 173.6
click at [493, 377] on div "1p Kurā siltuma pārneses veidā siltums tiek pārnests ar daļiņu siltumkustību? s…" at bounding box center [679, 316] width 598 height 174
click at [472, 287] on p "siltumvadīšana" at bounding box center [679, 284] width 572 height 13
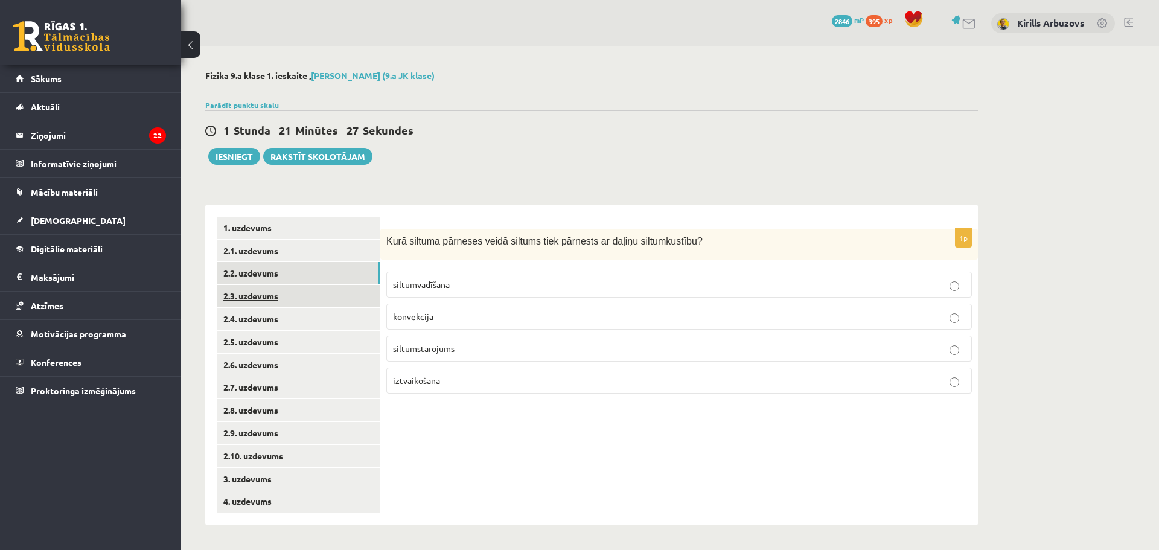
click at [312, 294] on link "2.3. uzdevums" at bounding box center [298, 296] width 162 height 22
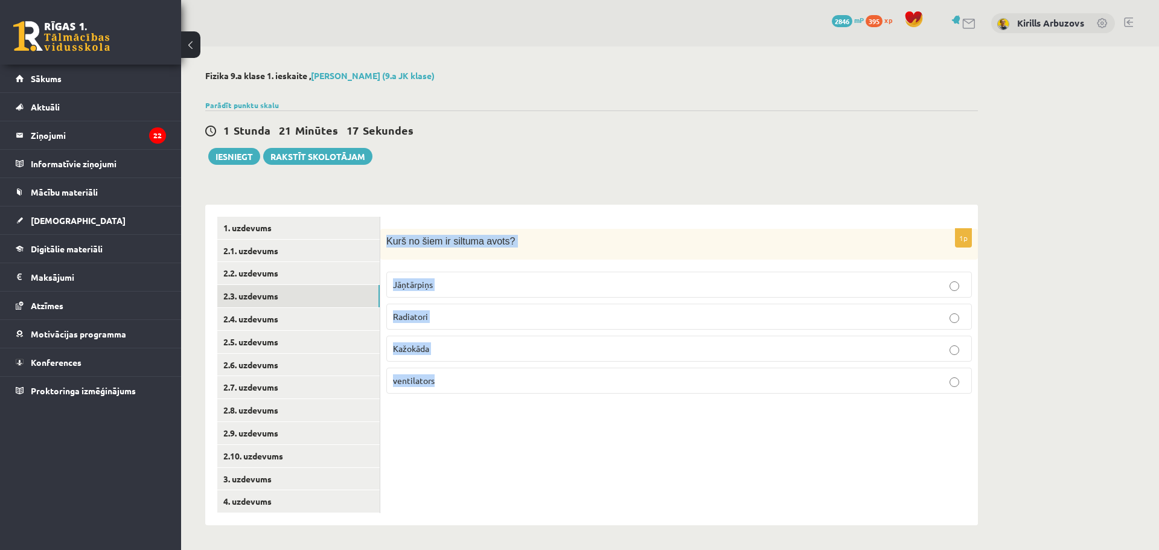
drag, startPoint x: 386, startPoint y: 236, endPoint x: 491, endPoint y: 378, distance: 176.2
click at [491, 378] on div "1p Kurš no šiem ir siltuma avots? [GEOGRAPHIC_DATA] Radiatori [GEOGRAPHIC_DATA]…" at bounding box center [679, 316] width 598 height 174
click at [450, 325] on label "Radiatori" at bounding box center [679, 317] width 586 height 26
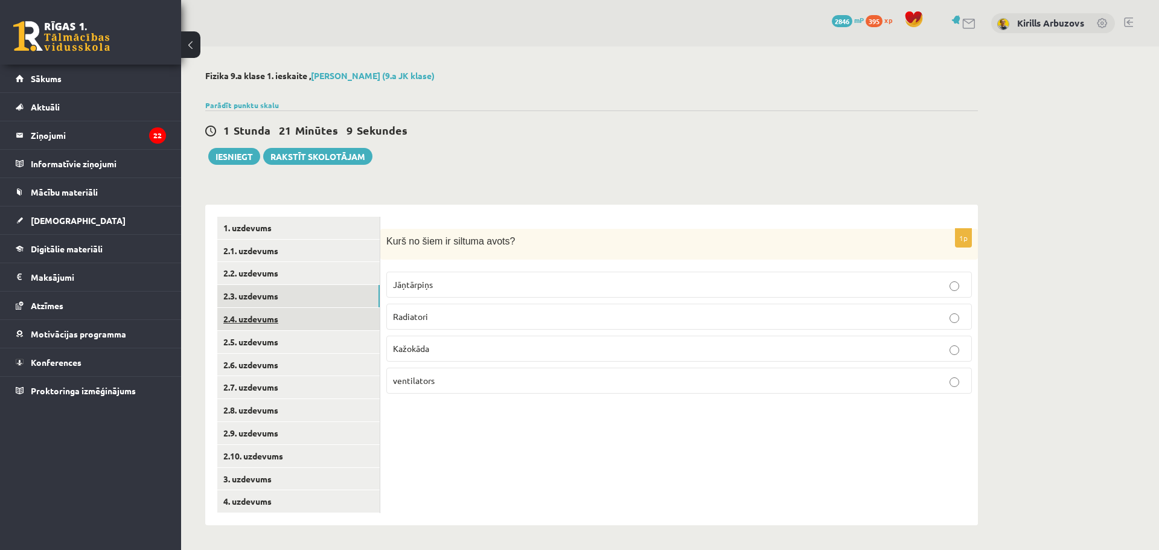
click at [328, 317] on link "2.4. uzdevums" at bounding box center [298, 319] width 162 height 22
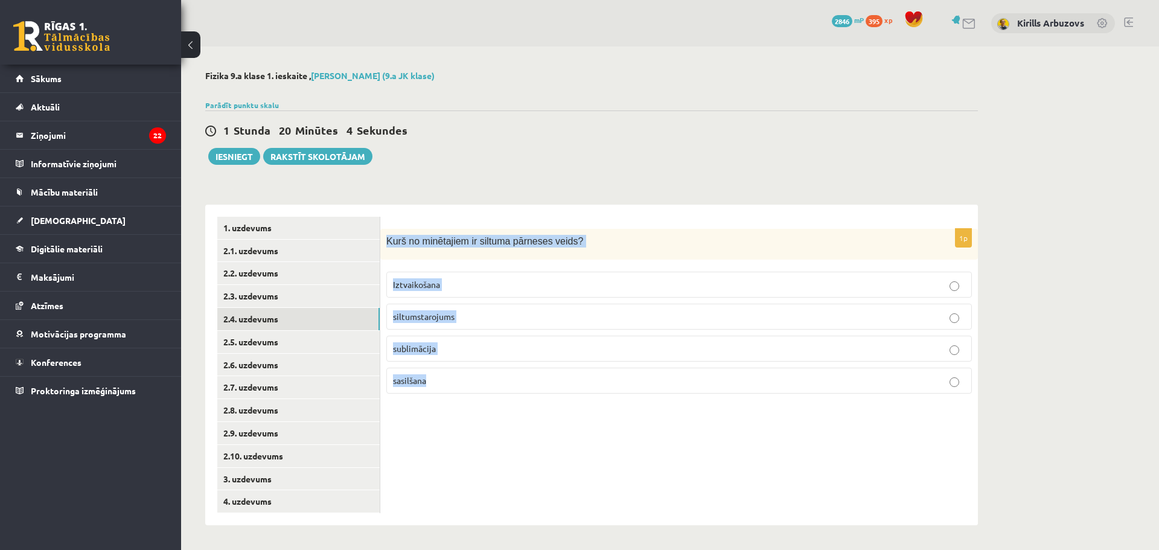
drag, startPoint x: 385, startPoint y: 242, endPoint x: 455, endPoint y: 368, distance: 144.0
click at [455, 368] on div "1p Kurš no minētajiem ir siltuma pārneses veids? Iztvaikošana siltumstarojums s…" at bounding box center [679, 316] width 598 height 174
click at [447, 416] on div "1p Kurš no minētajiem ir siltuma pārneses veids? Iztvaikošana siltumstarojums s…" at bounding box center [679, 365] width 598 height 321
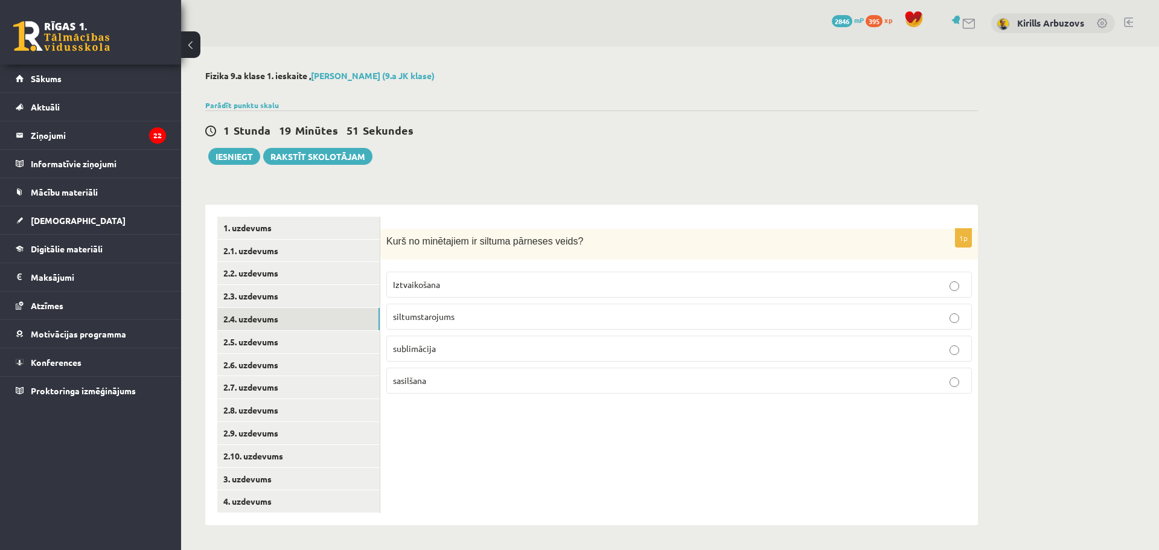
click at [449, 312] on p "siltumstarojums" at bounding box center [679, 316] width 572 height 13
click at [338, 338] on link "2.5. uzdevums" at bounding box center [298, 342] width 162 height 22
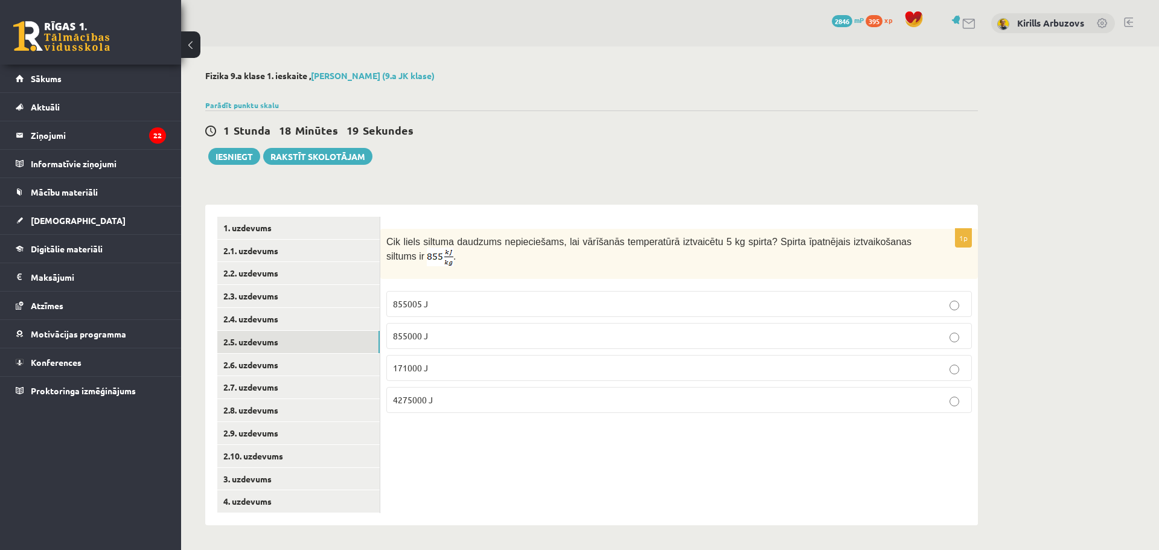
click at [426, 371] on span "171000 J" at bounding box center [410, 367] width 35 height 11
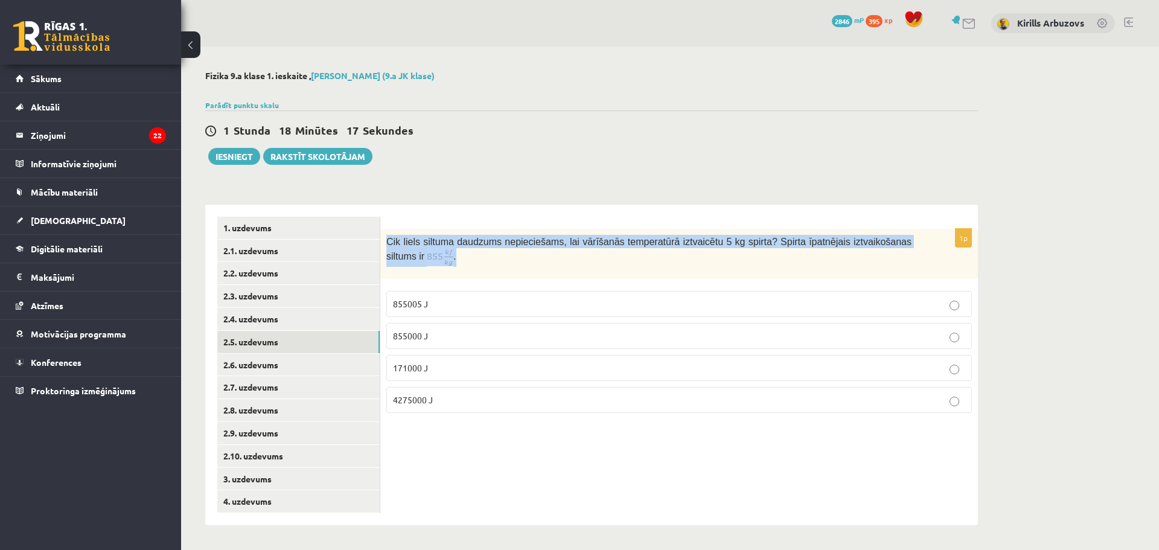
drag, startPoint x: 387, startPoint y: 240, endPoint x: 417, endPoint y: 259, distance: 35.3
click at [417, 259] on p "Cik liels siltuma daudzums nepieciešams, lai vārīšanās temperatūrā iztvaicētu 5…" at bounding box center [648, 251] width 525 height 32
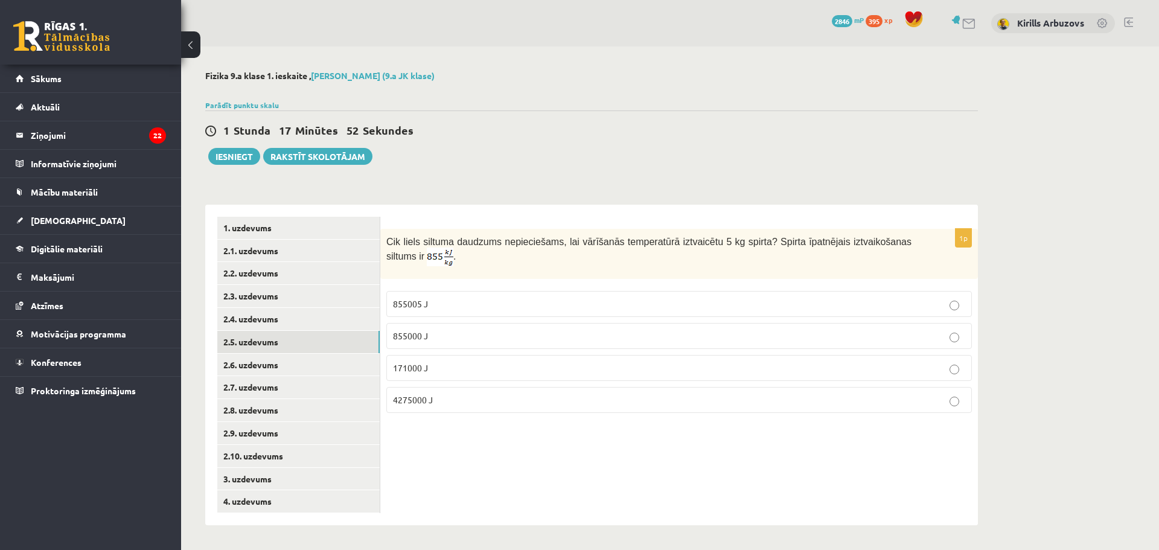
click at [465, 397] on p "4275000 J" at bounding box center [679, 400] width 572 height 13
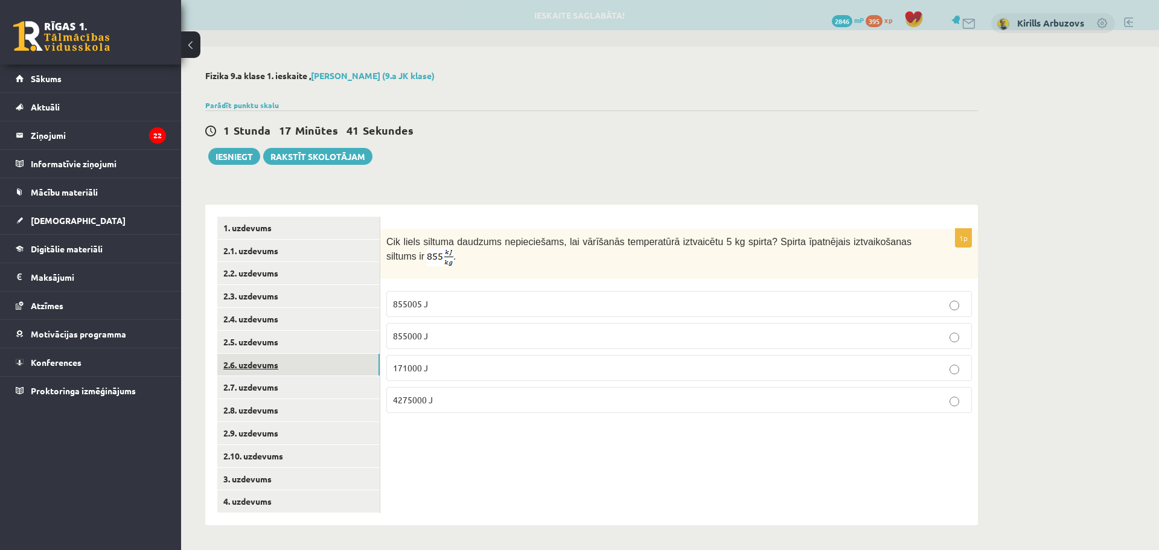
click at [284, 370] on link "2.6. uzdevums" at bounding box center [298, 365] width 162 height 22
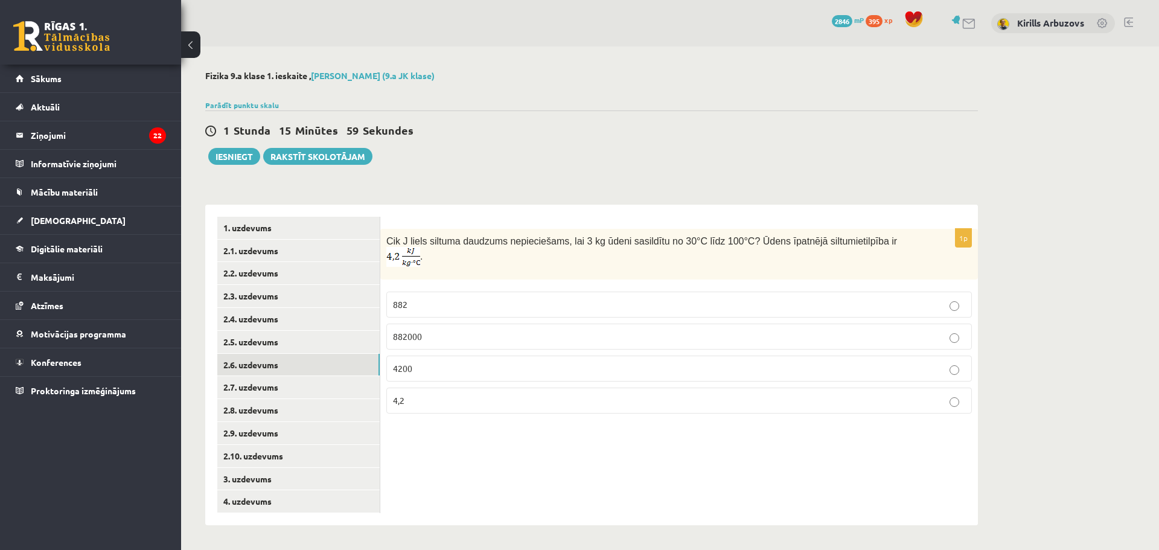
click at [492, 298] on p "882" at bounding box center [679, 304] width 572 height 13
click at [422, 330] on p "882000" at bounding box center [679, 336] width 572 height 13
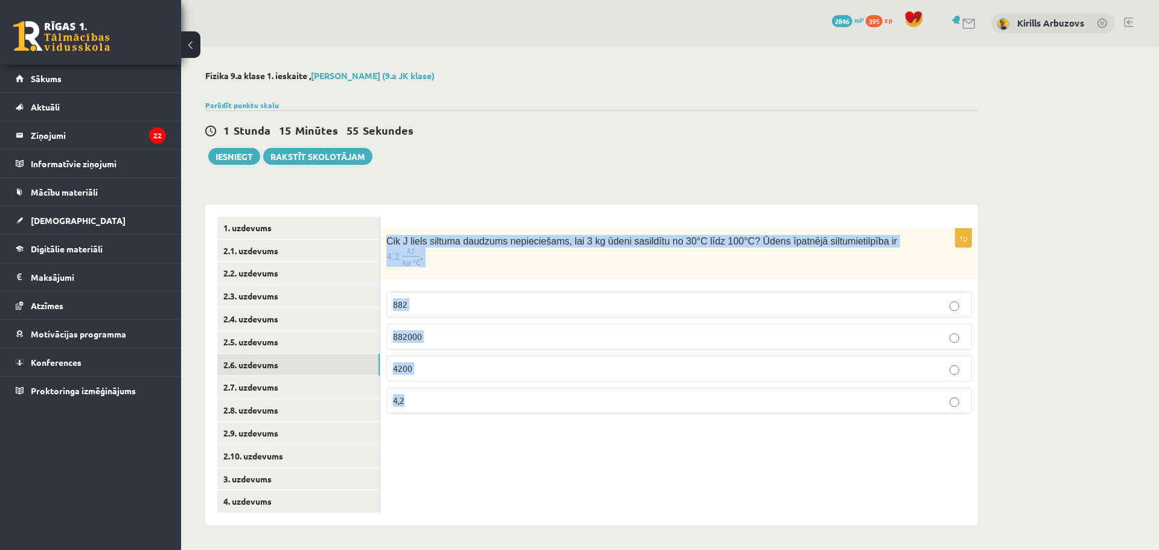
drag, startPoint x: 387, startPoint y: 243, endPoint x: 484, endPoint y: 382, distance: 169.0
click at [484, 382] on div "1p Cik J liels siltuma daudzums nepieciešams, lai 3 kg ūdeni sasildītu no 30°C …" at bounding box center [679, 326] width 598 height 194
click at [466, 330] on p "882000" at bounding box center [679, 336] width 572 height 13
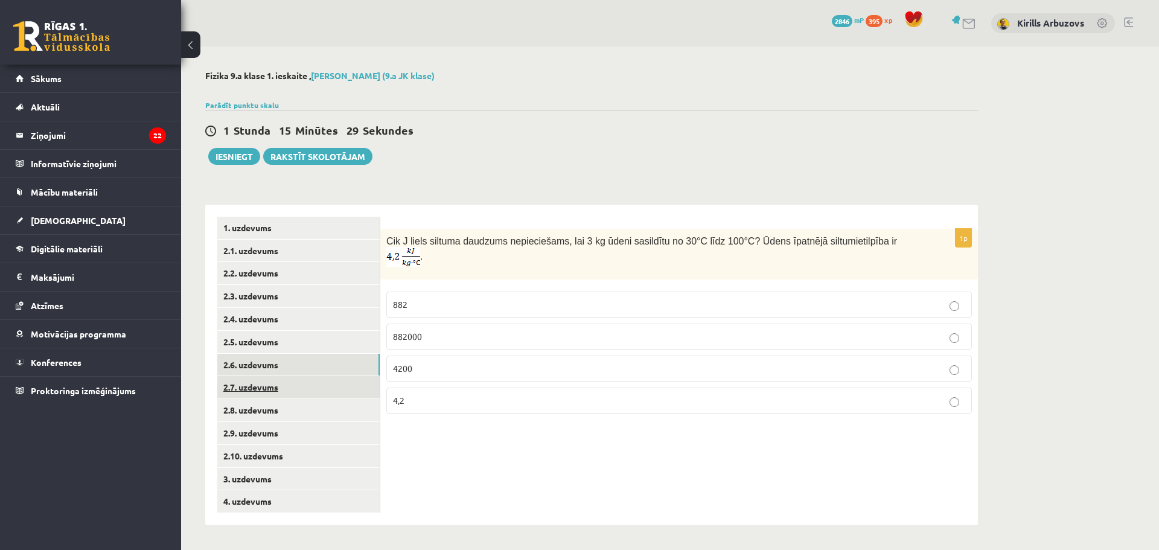
click at [319, 380] on link "2.7. uzdevums" at bounding box center [298, 387] width 162 height 22
click at [330, 367] on link "2.6. uzdevums" at bounding box center [298, 365] width 162 height 22
click at [323, 380] on link "2.7. uzdevums" at bounding box center [298, 387] width 162 height 22
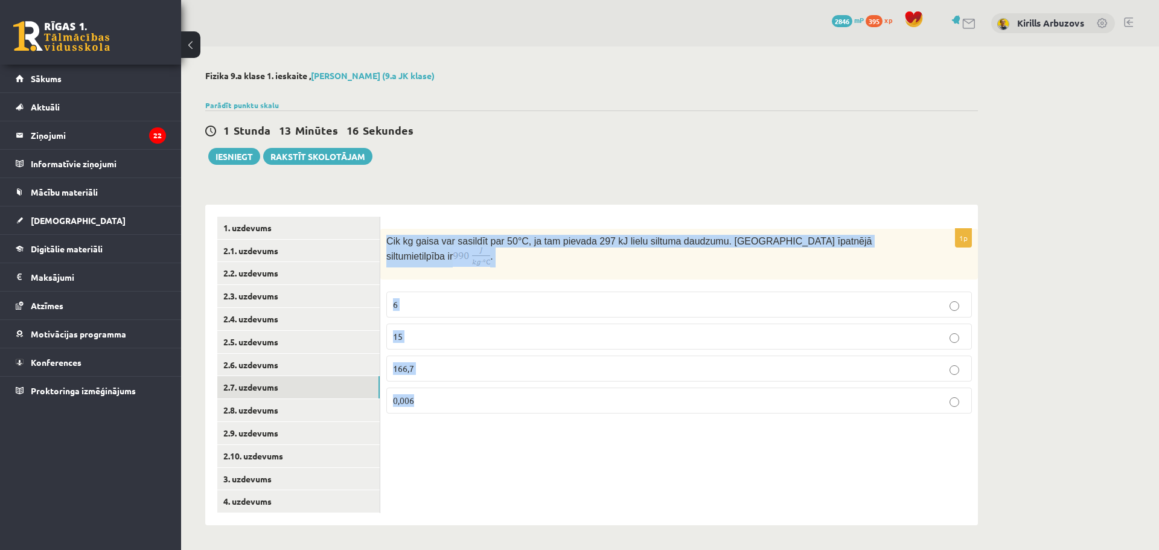
drag, startPoint x: 386, startPoint y: 245, endPoint x: 449, endPoint y: 383, distance: 151.1
click at [449, 383] on div "1p Cik kg gaisa var sasildīt par 50 °C, ja tam pievada 297 kJ lielu siltuma dau…" at bounding box center [679, 326] width 598 height 194
click at [436, 286] on fieldset "6 15 166,7 0,006" at bounding box center [679, 352] width 586 height 132
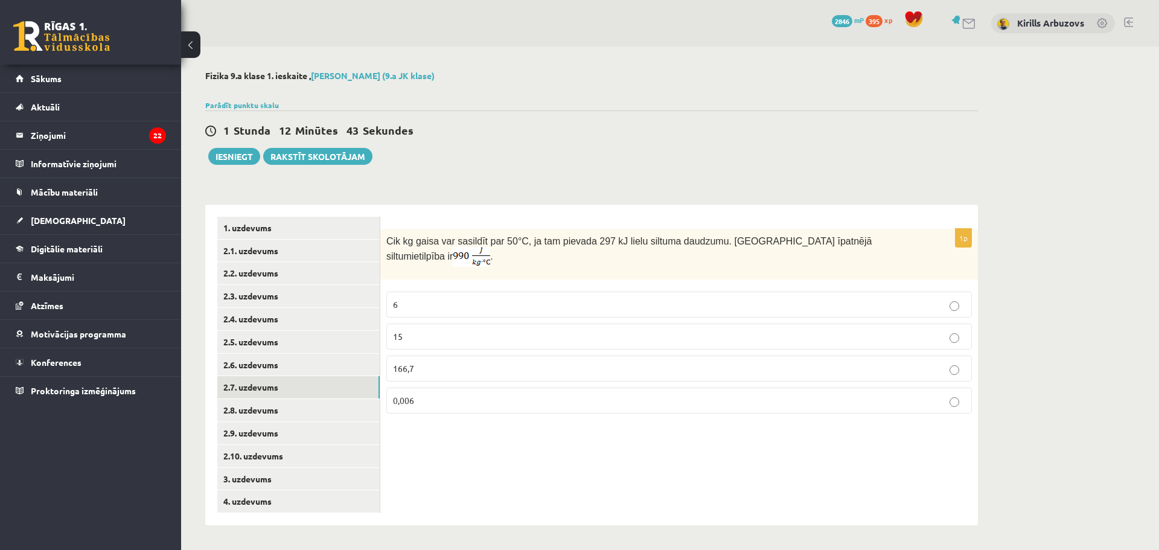
click at [440, 298] on p "6" at bounding box center [679, 304] width 572 height 13
click at [292, 406] on link "2.8. uzdevums" at bounding box center [298, 410] width 162 height 22
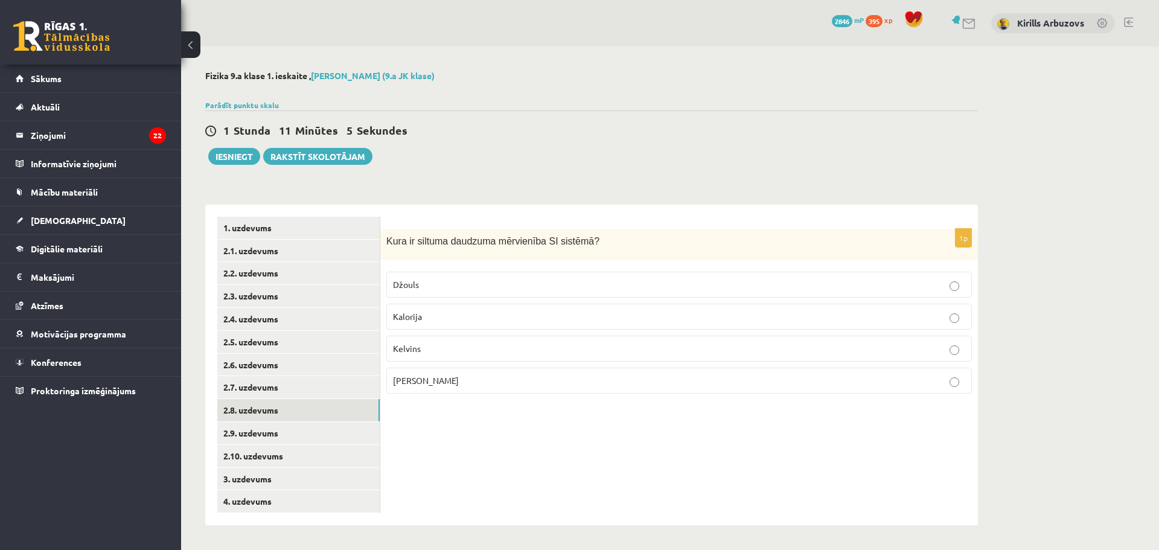
click at [437, 379] on span "[PERSON_NAME]" at bounding box center [426, 380] width 66 height 11
drag, startPoint x: 387, startPoint y: 243, endPoint x: 481, endPoint y: 386, distance: 170.5
click at [481, 386] on div "1p Kura ir siltuma daudzuma mērvienība SI sistēmā ? [GEOGRAPHIC_DATA] [GEOGRAPH…" at bounding box center [679, 316] width 598 height 174
click at [451, 281] on p "Džouls" at bounding box center [679, 284] width 572 height 13
click at [286, 440] on link "2.9. uzdevums" at bounding box center [298, 433] width 162 height 22
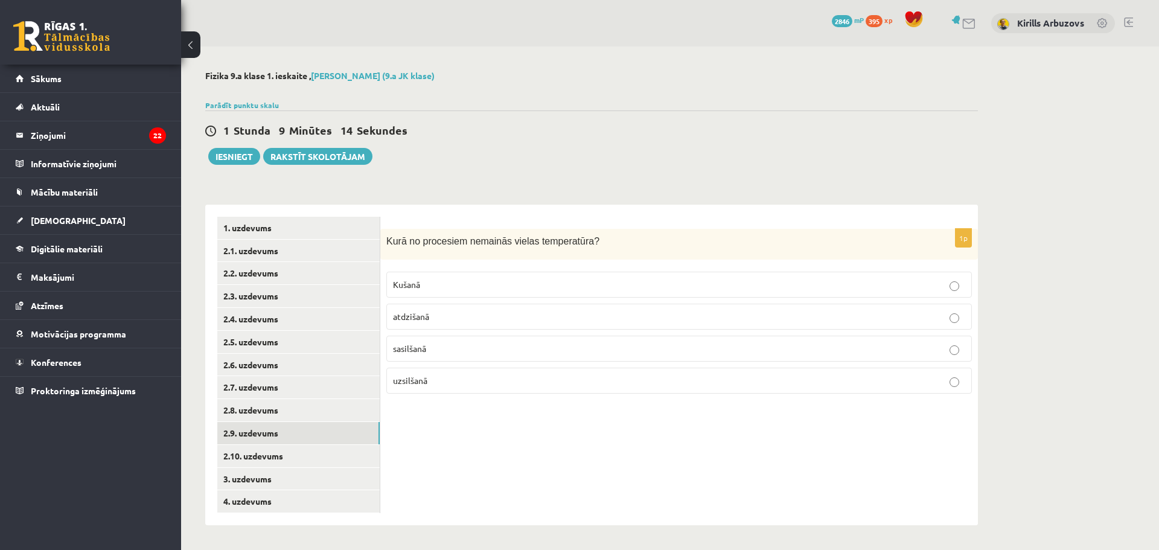
click at [486, 270] on fieldset "Kušanā atdzišanā sasilšanā uzsilšanā" at bounding box center [679, 332] width 586 height 132
click at [464, 277] on label "Kušanā" at bounding box center [679, 285] width 586 height 26
drag, startPoint x: 386, startPoint y: 242, endPoint x: 466, endPoint y: 376, distance: 155.4
click at [466, 376] on div "1p Kurā no procesiem nemainās vielas temperatūra? Kušanā atdzišanā sasilšanā uz…" at bounding box center [679, 316] width 598 height 174
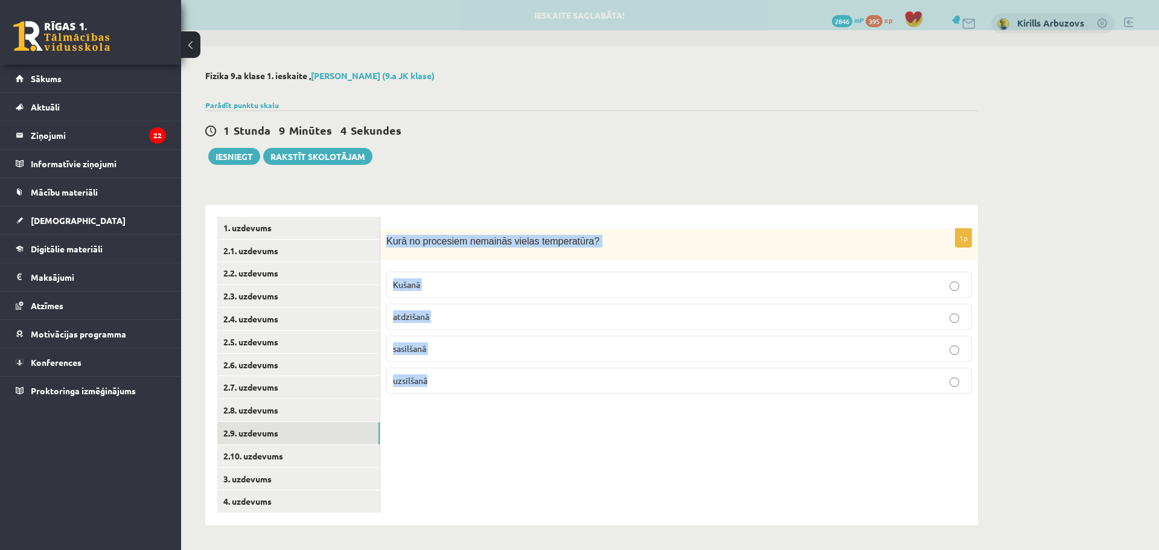
click at [425, 286] on p "Kušanā" at bounding box center [679, 284] width 572 height 13
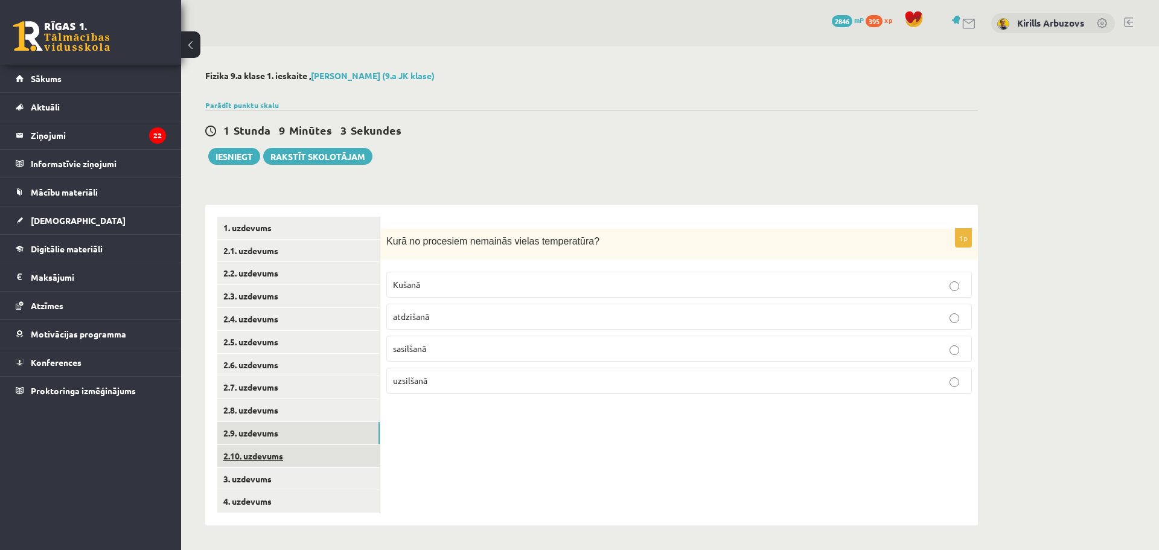
click at [296, 464] on link "2.10. uzdevums" at bounding box center [298, 456] width 162 height 22
click at [403, 350] on span "-273K" at bounding box center [404, 348] width 22 height 11
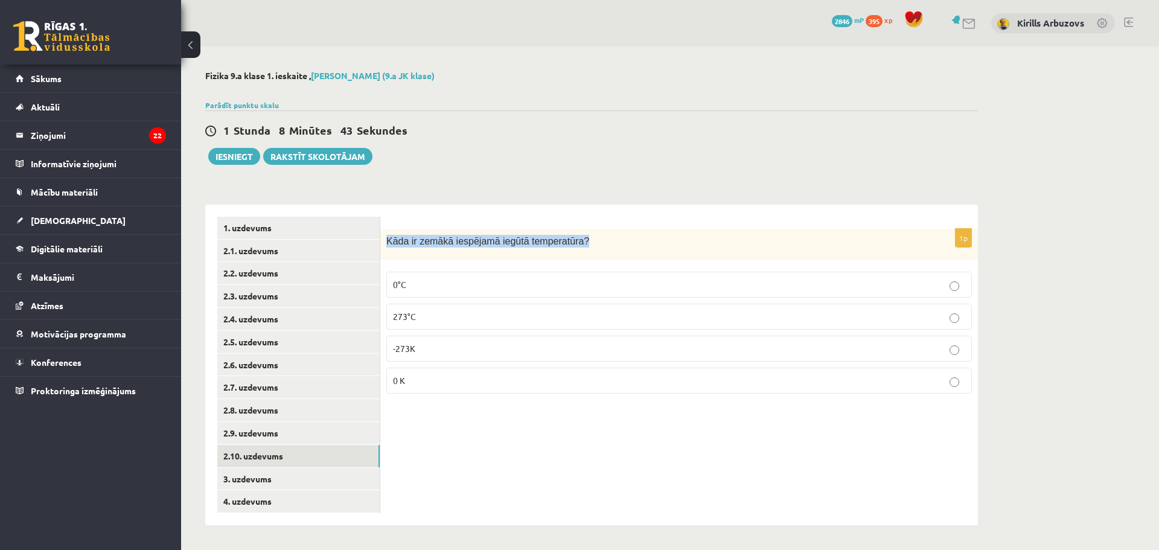
drag, startPoint x: 386, startPoint y: 242, endPoint x: 585, endPoint y: 250, distance: 198.8
click at [585, 250] on div "Kāda ir zemākā iespējamā iegūtā temperatūra?" at bounding box center [679, 244] width 598 height 31
click at [434, 318] on p "273°C" at bounding box center [679, 316] width 572 height 13
click at [449, 291] on p "0°C" at bounding box center [679, 284] width 572 height 13
click at [436, 397] on fieldset "0°C 273°C -273K 0 K" at bounding box center [679, 332] width 586 height 132
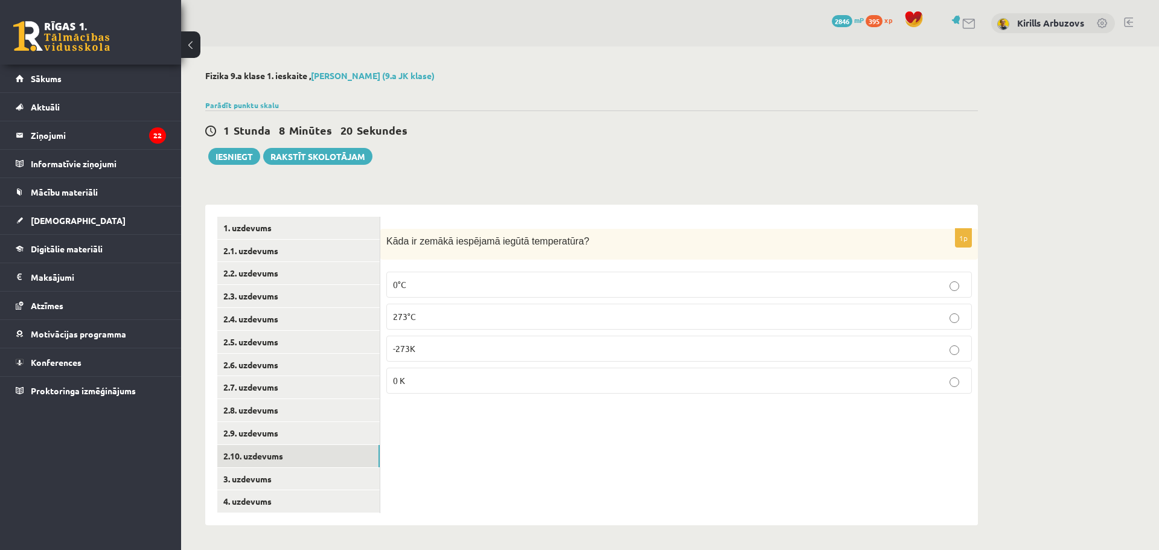
click at [424, 381] on p "0 K" at bounding box center [679, 380] width 572 height 13
drag, startPoint x: 388, startPoint y: 243, endPoint x: 446, endPoint y: 382, distance: 151.0
click at [446, 382] on div "1p Kāda ir zemākā iespējamā iegūtā temperatūra? 0°C 273°C -273K 0 K" at bounding box center [679, 316] width 598 height 174
click at [479, 380] on p "0 K" at bounding box center [679, 380] width 572 height 13
click at [302, 485] on link "3. uzdevums" at bounding box center [298, 479] width 162 height 22
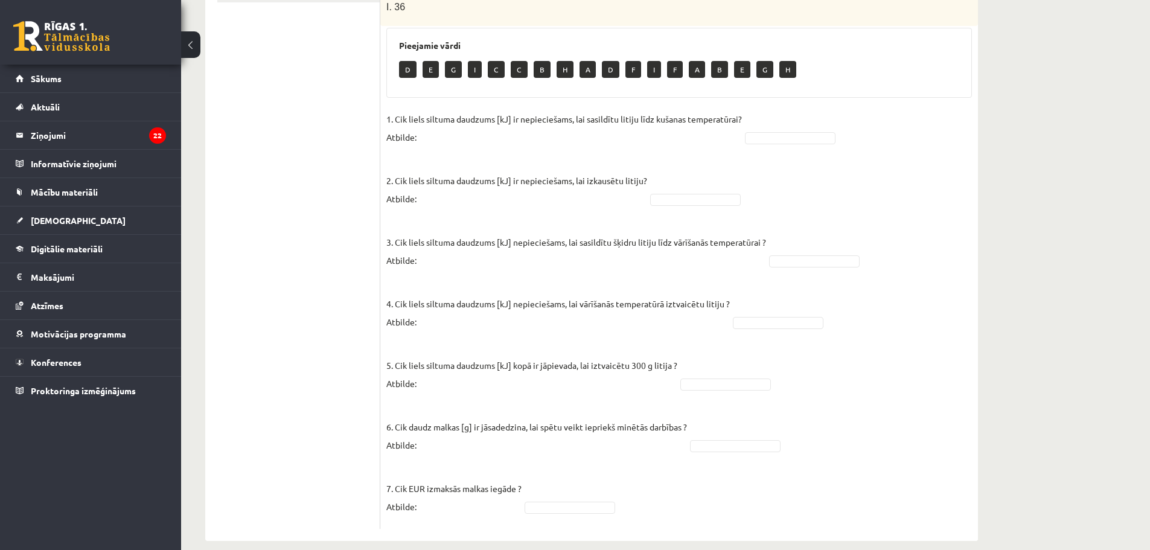
scroll to position [513, 0]
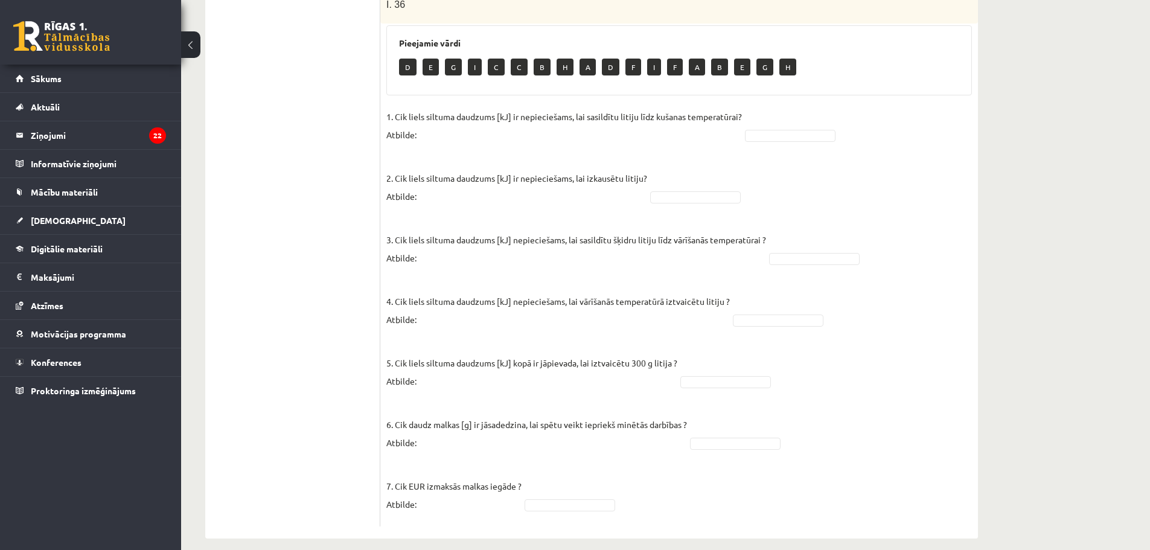
click at [965, 318] on fieldset "1. Cik liels siltuma daudzums [kJ] ir nepieciešams, lai sasildītu litiju līdz k…" at bounding box center [679, 313] width 586 height 413
click at [784, 300] on fieldset "1. Cik liels siltuma daudzums [kJ] ir nepieciešams, lai sasildītu litiju līdz k…" at bounding box center [679, 313] width 586 height 413
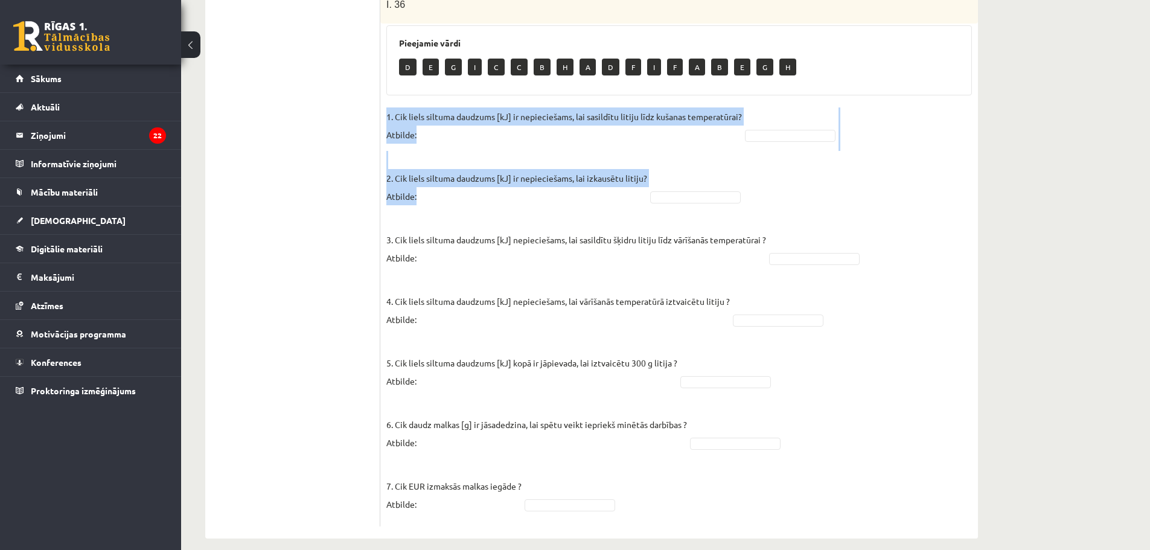
drag, startPoint x: 383, startPoint y: 93, endPoint x: 458, endPoint y: 190, distance: 122.3
click at [458, 190] on div "7p Litija klucīti, kura masa ir 300 g un temperatūra ir - 30 ° C , silda kamēr …" at bounding box center [679, 121] width 598 height 810
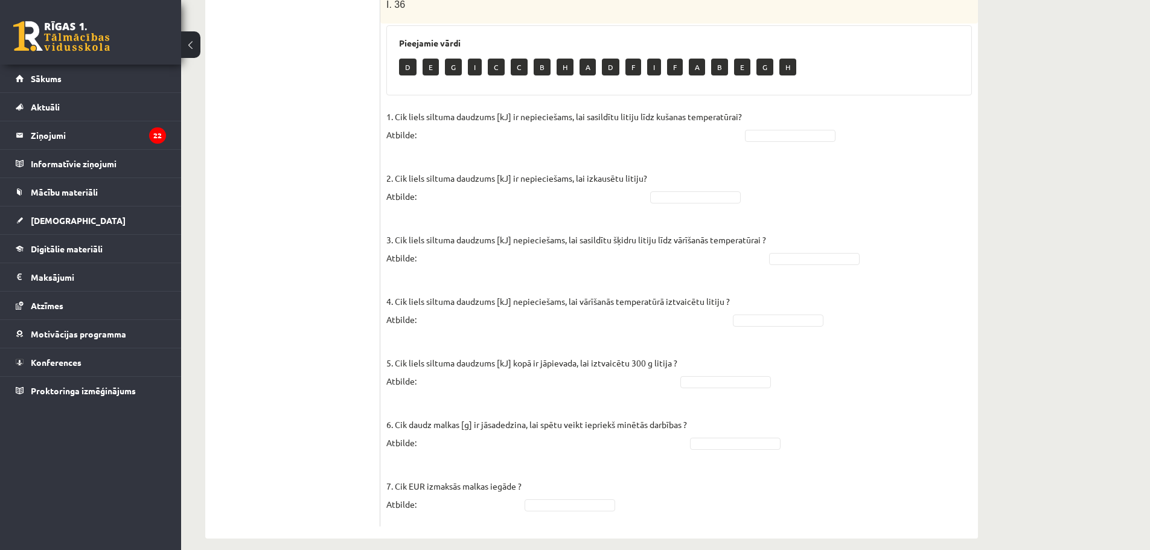
click at [383, 99] on div "7p Litija klucīti, kura masa ir 300 g un temperatūra ir - 30 ° C , silda kamēr …" at bounding box center [679, 121] width 598 height 810
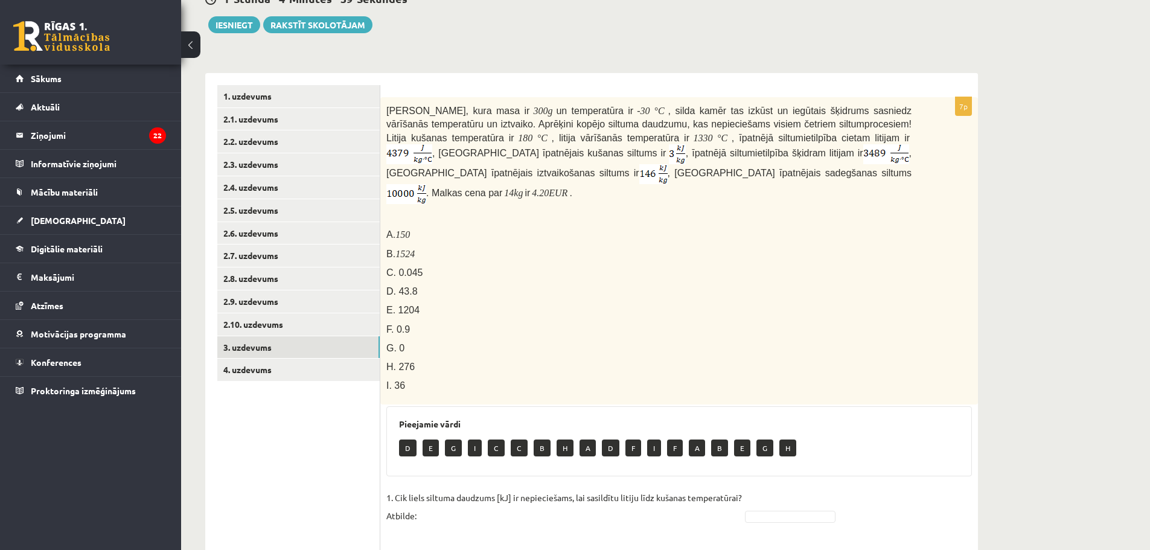
scroll to position [211, 0]
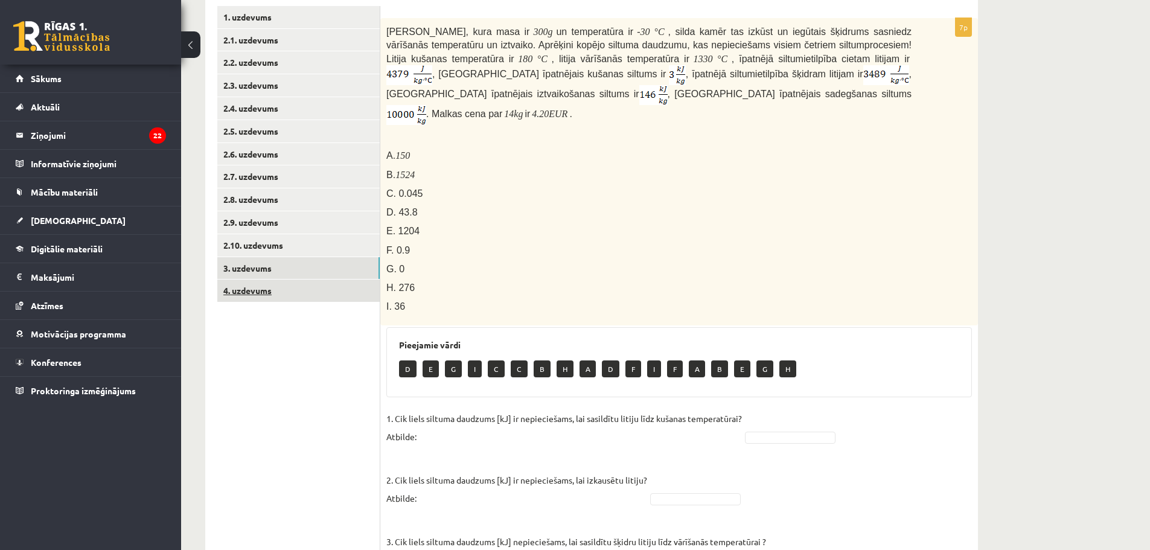
click at [282, 298] on link "4. uzdevums" at bounding box center [298, 291] width 162 height 22
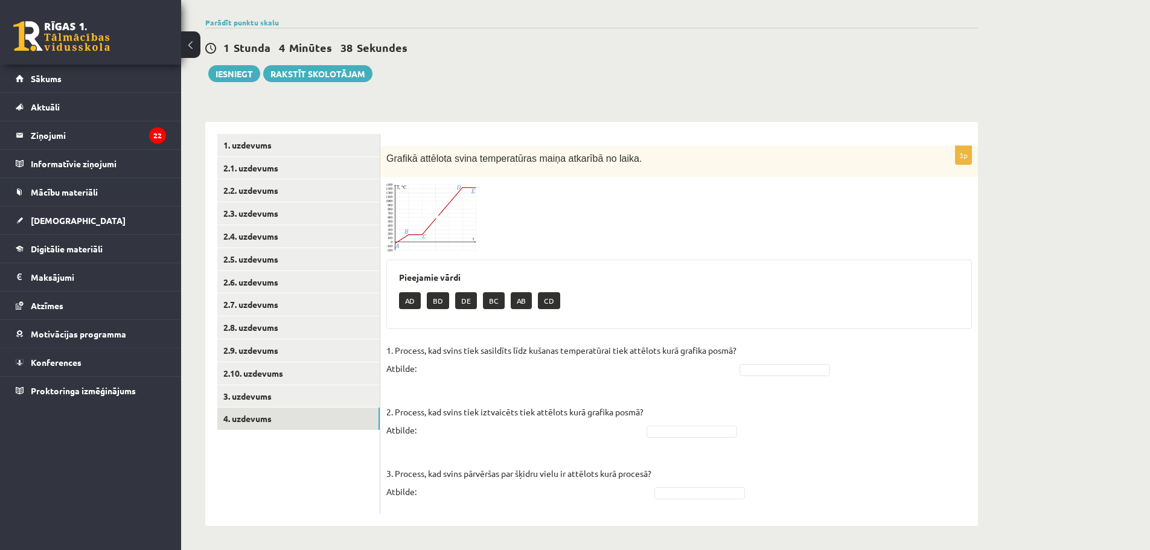
scroll to position [83, 0]
click at [279, 399] on link "3. uzdevums" at bounding box center [298, 396] width 162 height 22
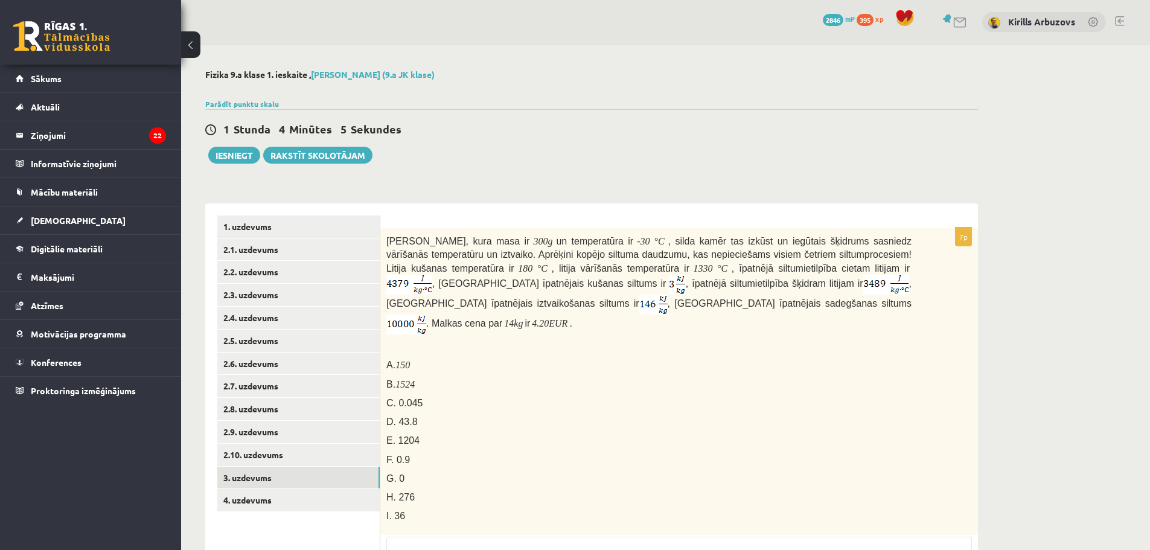
scroll to position [0, 0]
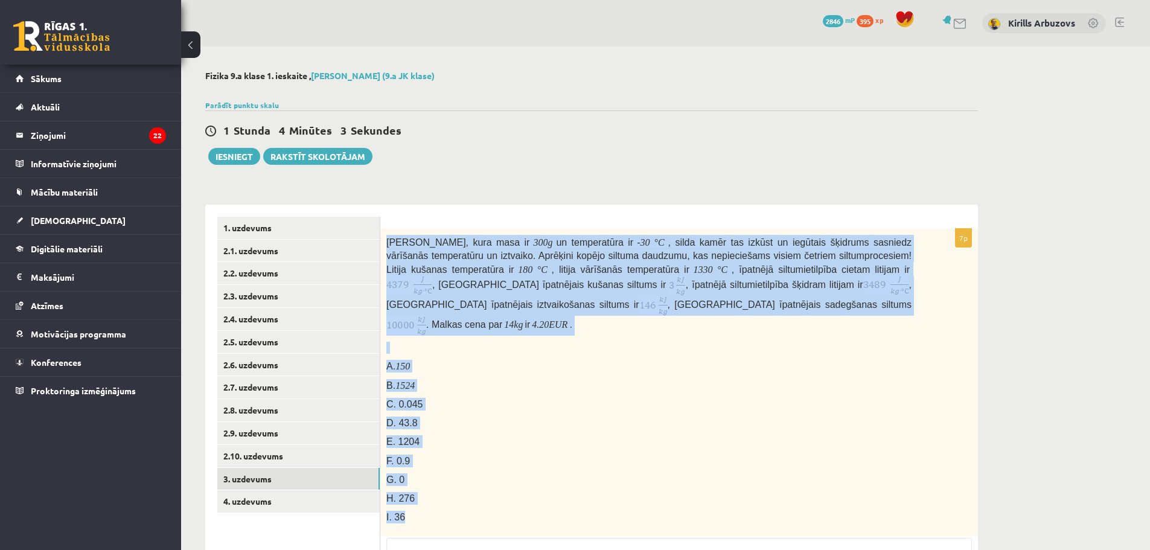
drag, startPoint x: 386, startPoint y: 243, endPoint x: 490, endPoint y: 501, distance: 278.5
click at [490, 501] on div "Litija klucīti, kura masa ir 300 g un temperatūra ir - 30 ° C , silda kamēr tas…" at bounding box center [679, 382] width 598 height 307
click at [637, 324] on div "Litija klucīti, kura masa ir 300 g un temperatūra ir - 30 ° C , silda kamēr tas…" at bounding box center [679, 382] width 598 height 307
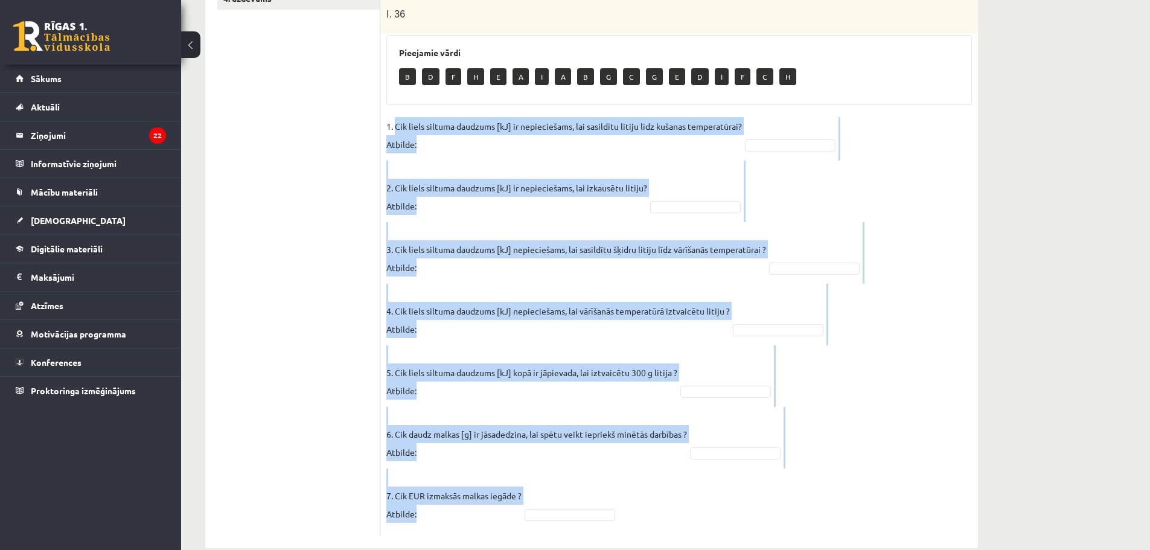
scroll to position [513, 0]
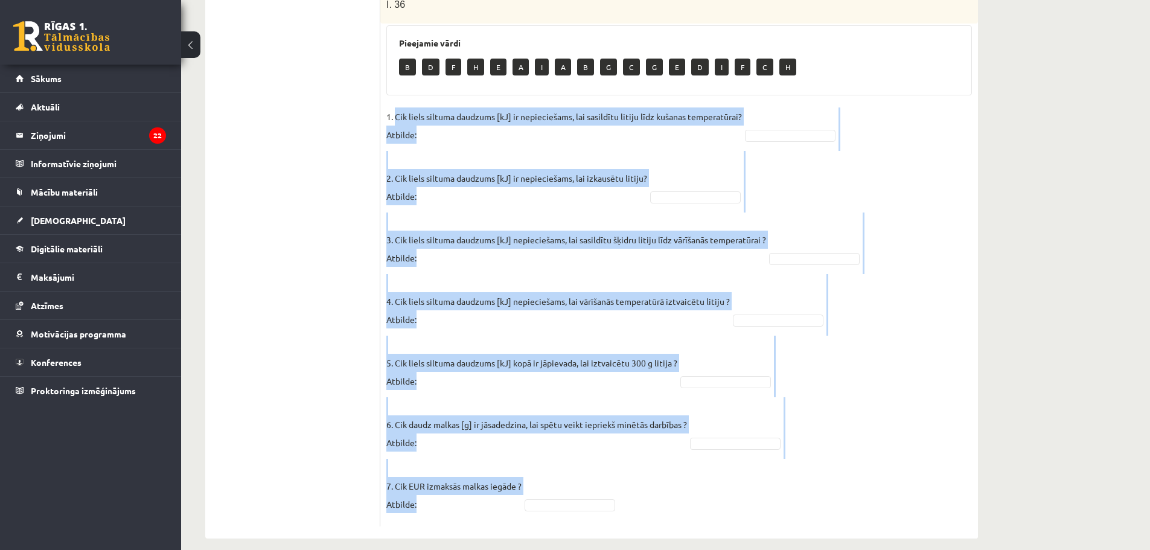
drag, startPoint x: 395, startPoint y: 133, endPoint x: 643, endPoint y: 477, distance: 423.4
click at [643, 477] on fieldset "1. Cik liels siltuma daudzums [kJ] ir nepieciešams, lai sasildītu litiju līdz k…" at bounding box center [679, 313] width 586 height 413
click at [472, 246] on p "3. Cik liels siltuma daudzums [kJ] nepieciešams, lai sasildītu šķidru litiju lī…" at bounding box center [576, 240] width 380 height 54
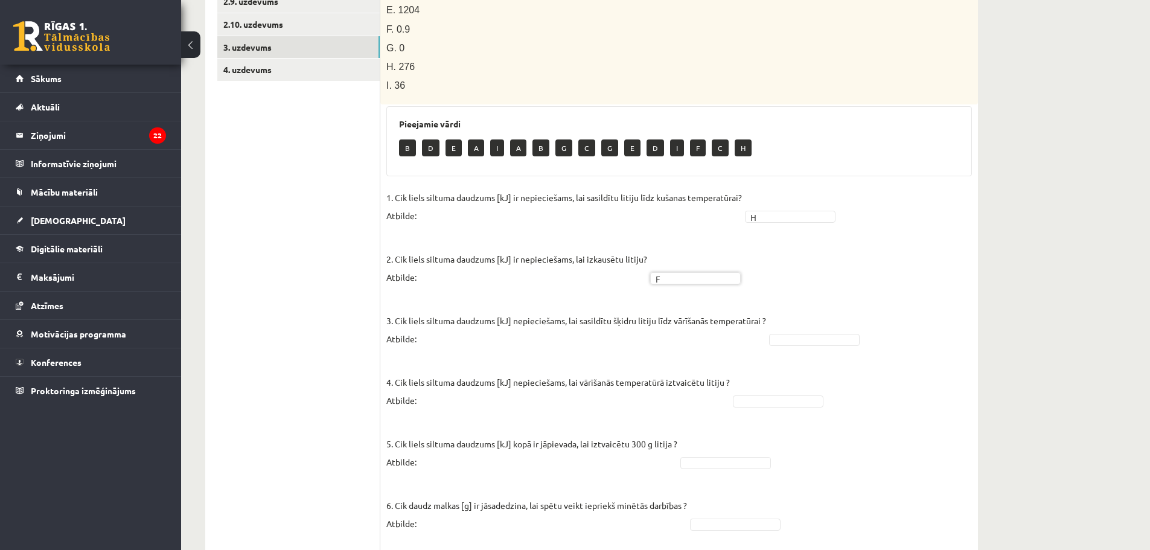
scroll to position [452, 0]
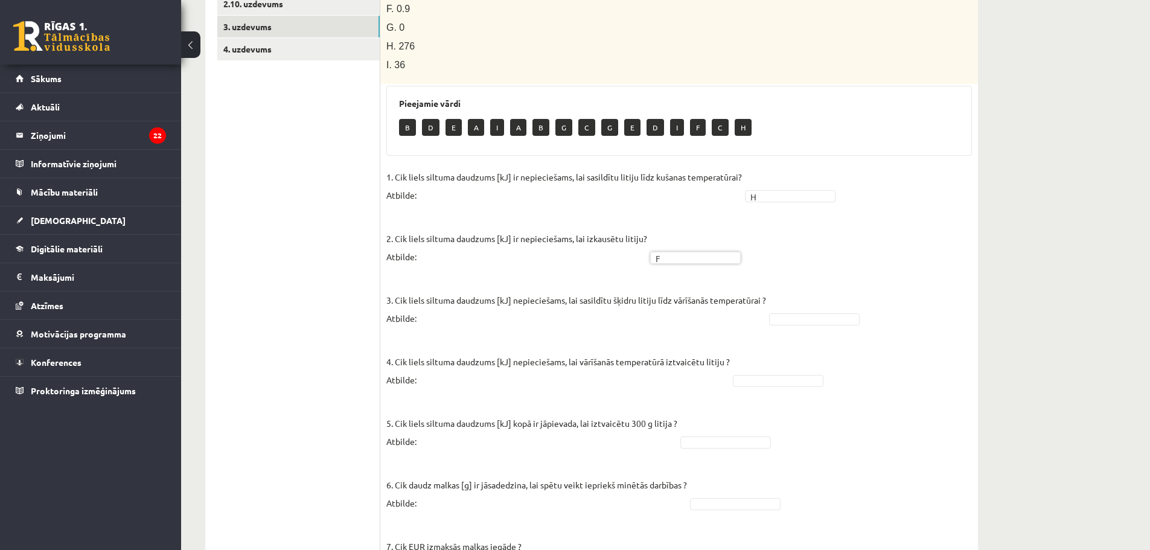
click at [787, 299] on fieldset "1. Cik liels siltuma daudzums [kJ] ir nepieciešams, lai sasildītu litiju līdz k…" at bounding box center [679, 374] width 586 height 413
click at [836, 145] on div "7p Litija klucīti, kura masa ir 300 g un temperatūra ir - 30 ° C , silda kamēr …" at bounding box center [679, 182] width 598 height 810
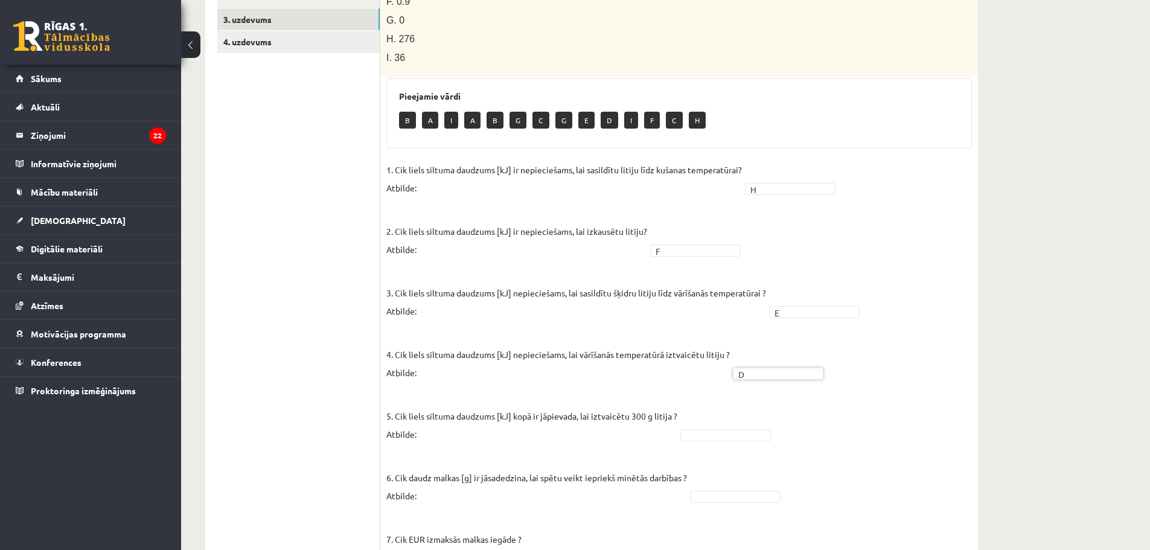
scroll to position [513, 0]
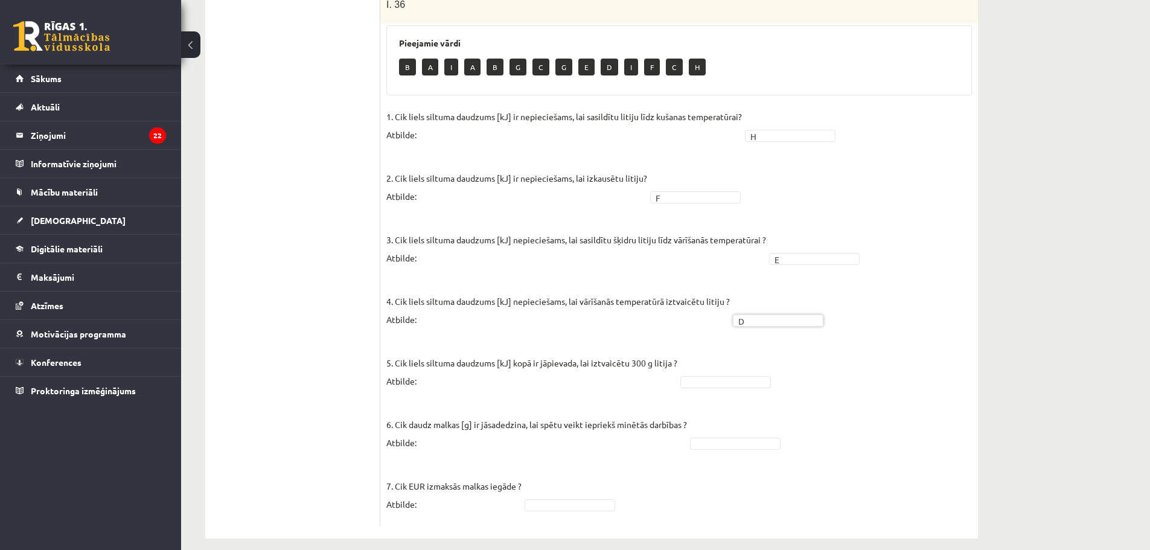
click at [741, 358] on fieldset "1. Cik liels siltuma daudzums [kJ] ir nepieciešams, lai sasildītu litiju līdz k…" at bounding box center [679, 313] width 586 height 413
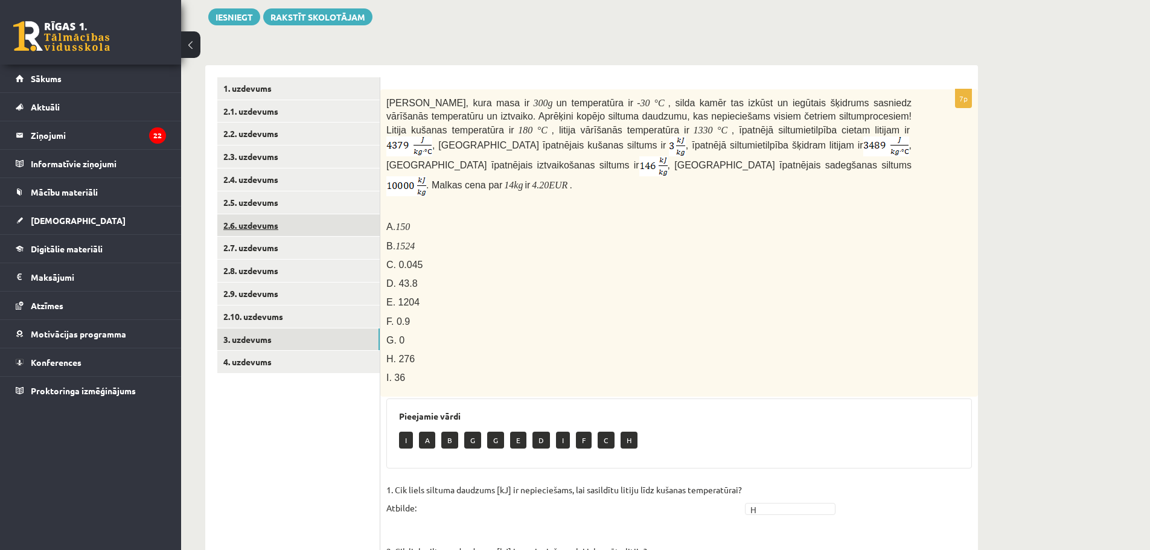
scroll to position [90, 0]
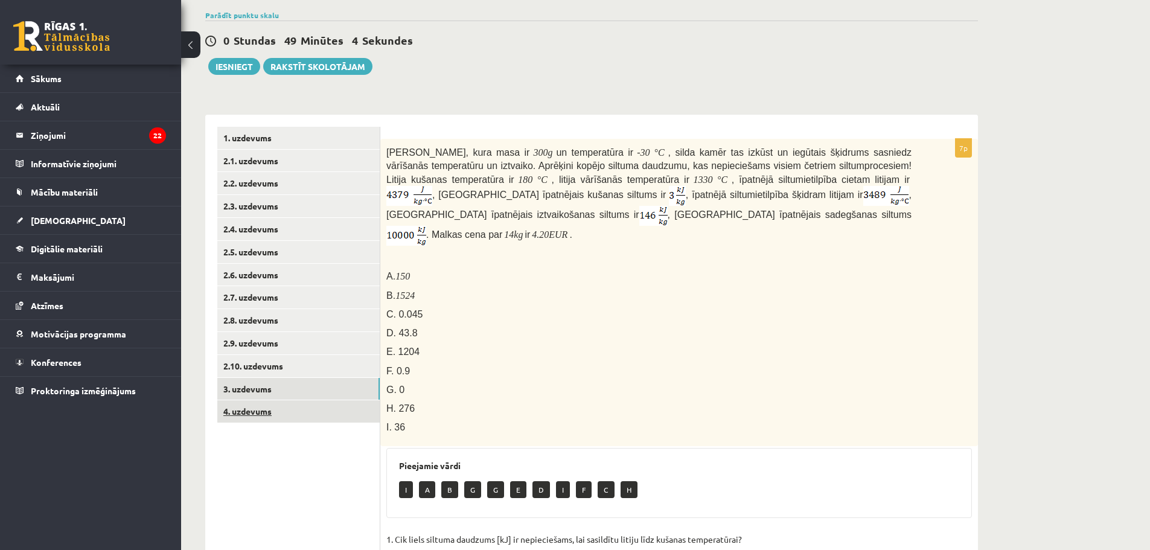
click at [283, 418] on link "4. uzdevums" at bounding box center [298, 411] width 162 height 22
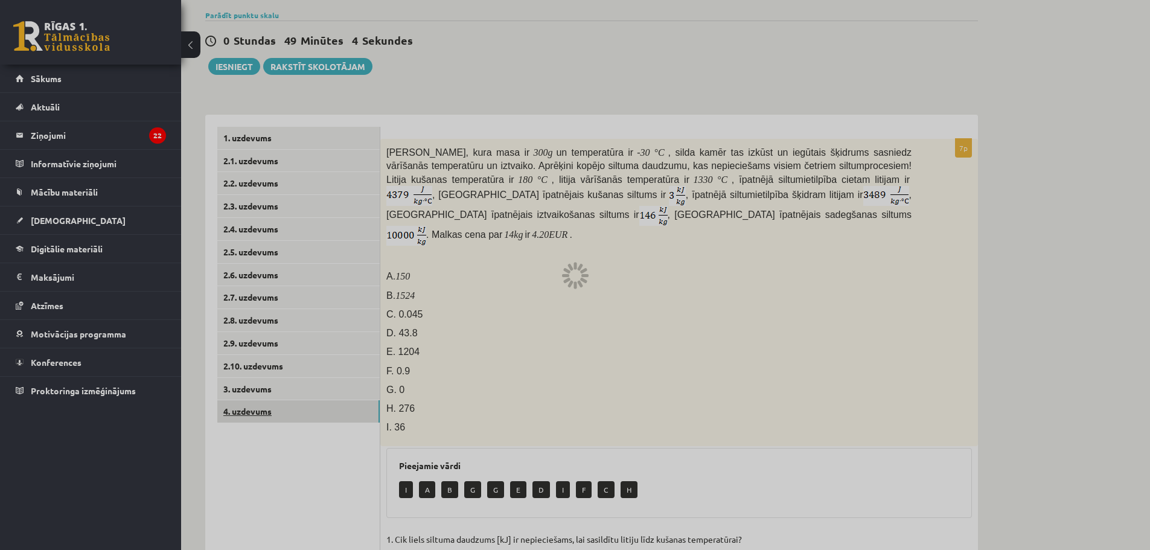
scroll to position [83, 0]
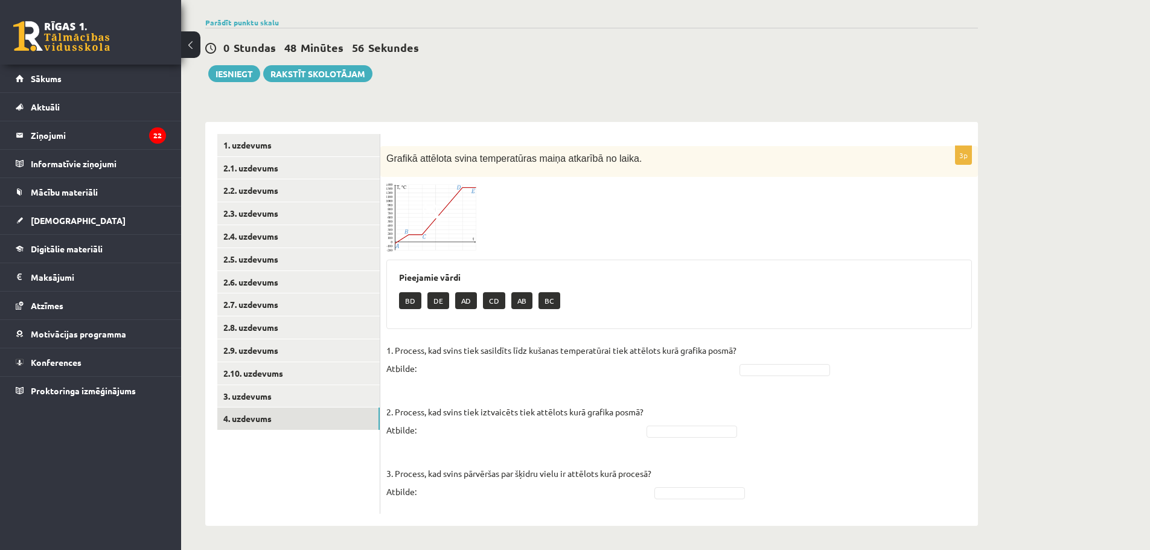
click at [444, 233] on img at bounding box center [431, 217] width 91 height 69
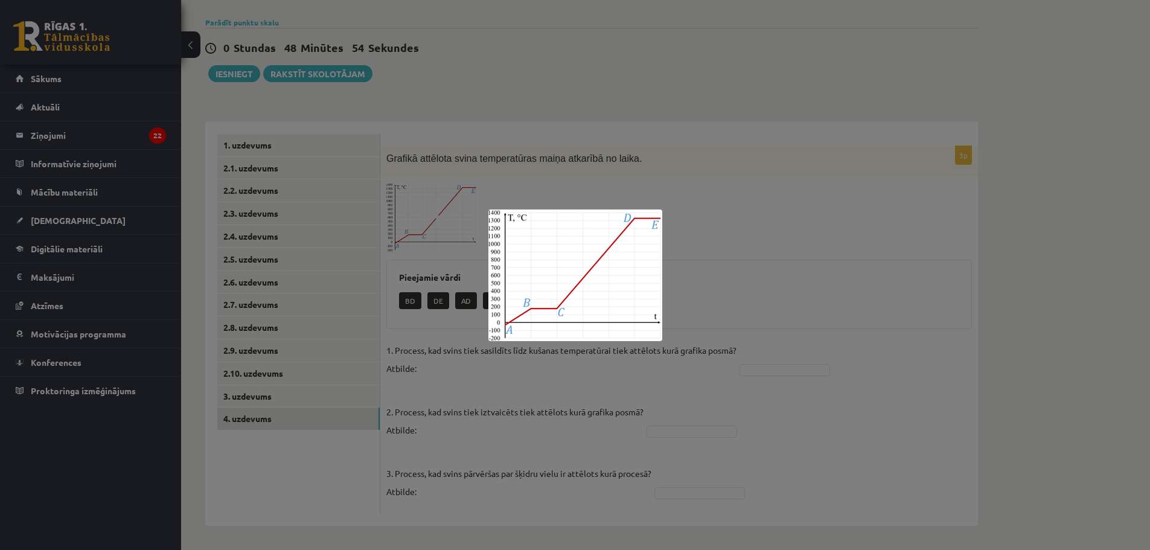
click at [714, 262] on div at bounding box center [575, 275] width 1150 height 550
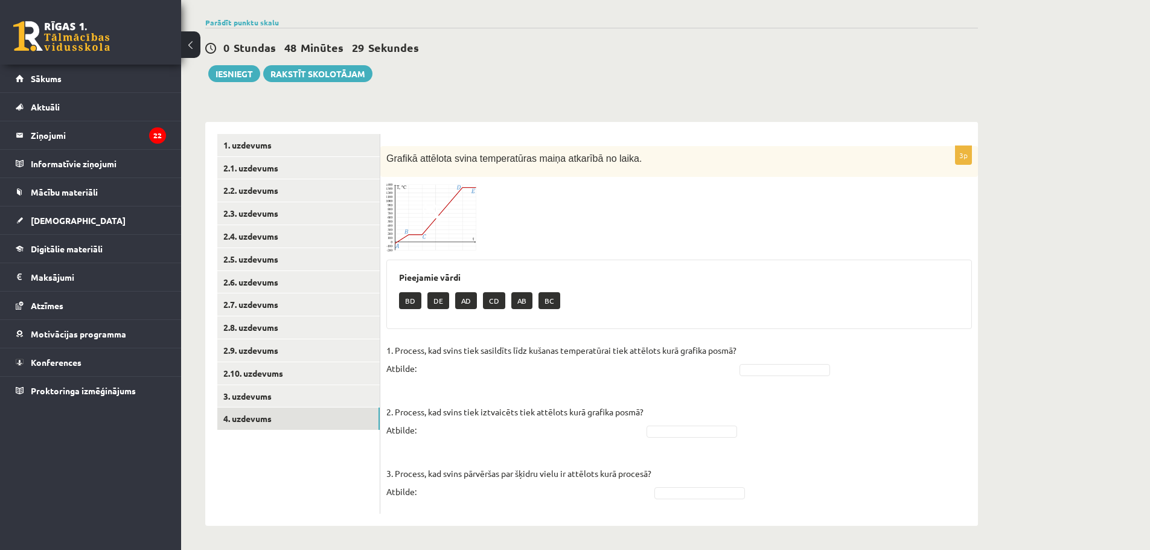
click at [404, 241] on img at bounding box center [431, 217] width 91 height 69
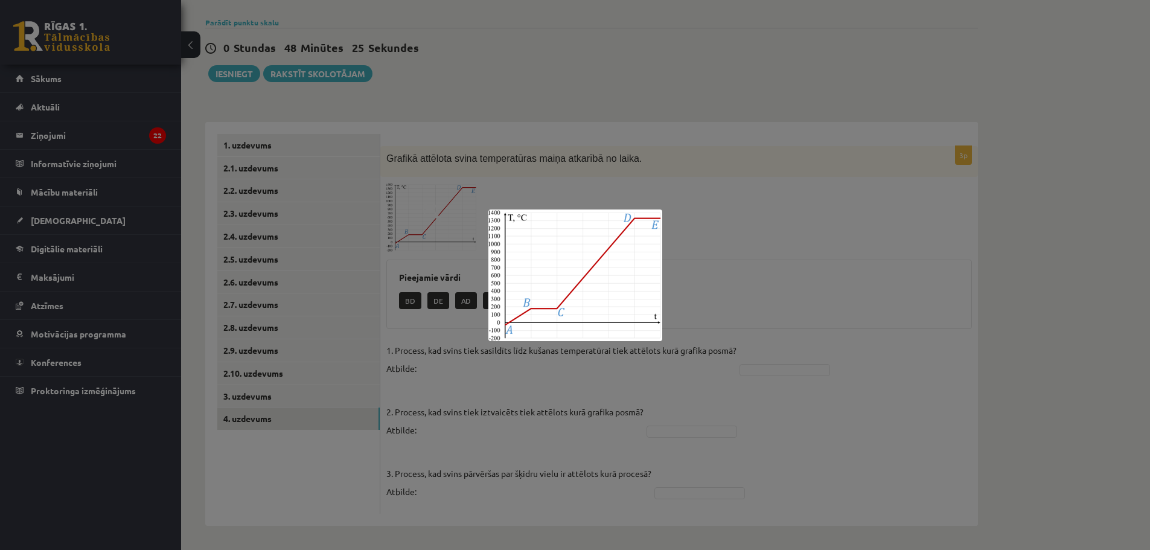
click at [733, 282] on div at bounding box center [575, 275] width 1150 height 550
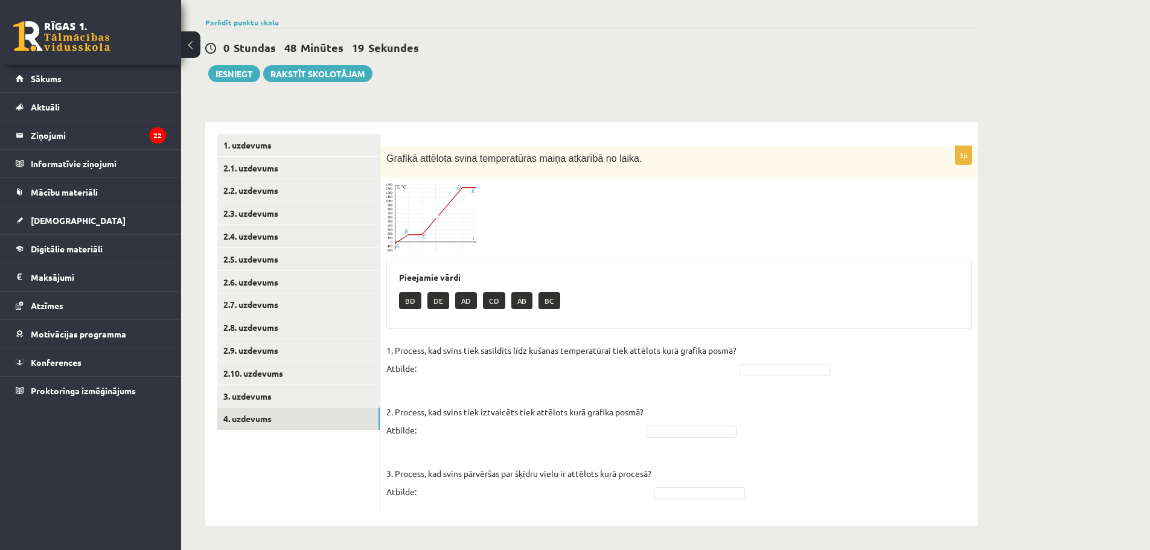
click at [441, 216] on span at bounding box center [432, 211] width 19 height 19
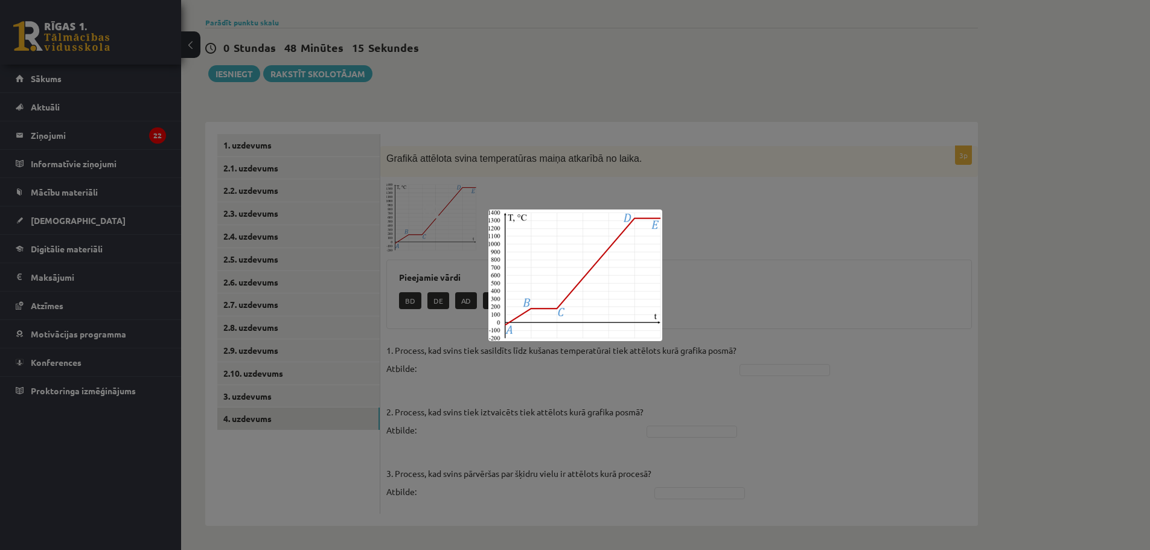
click at [830, 232] on div at bounding box center [575, 275] width 1150 height 550
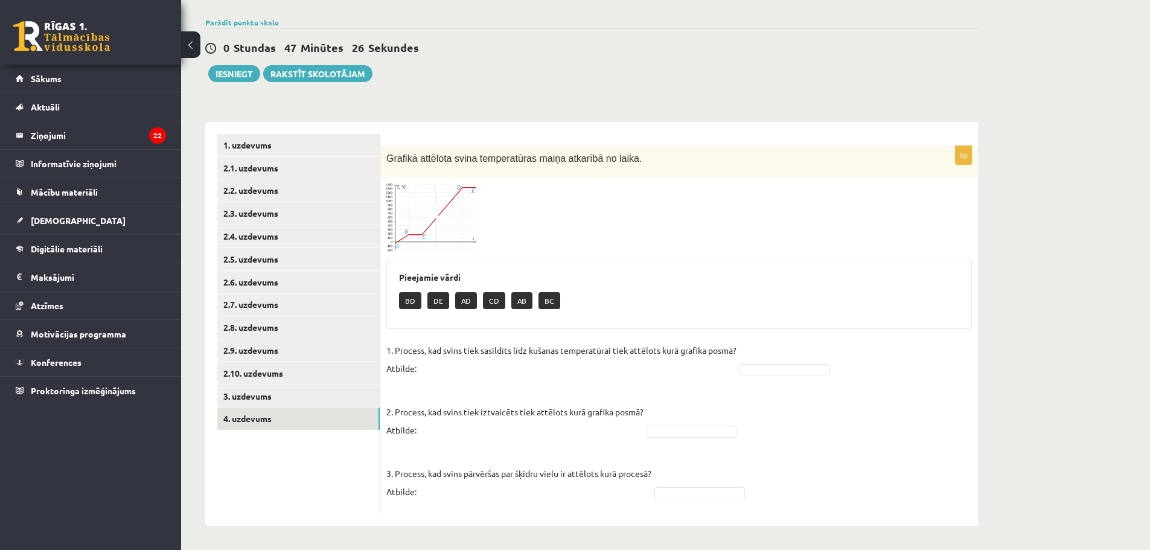
click at [450, 231] on img at bounding box center [431, 217] width 91 height 69
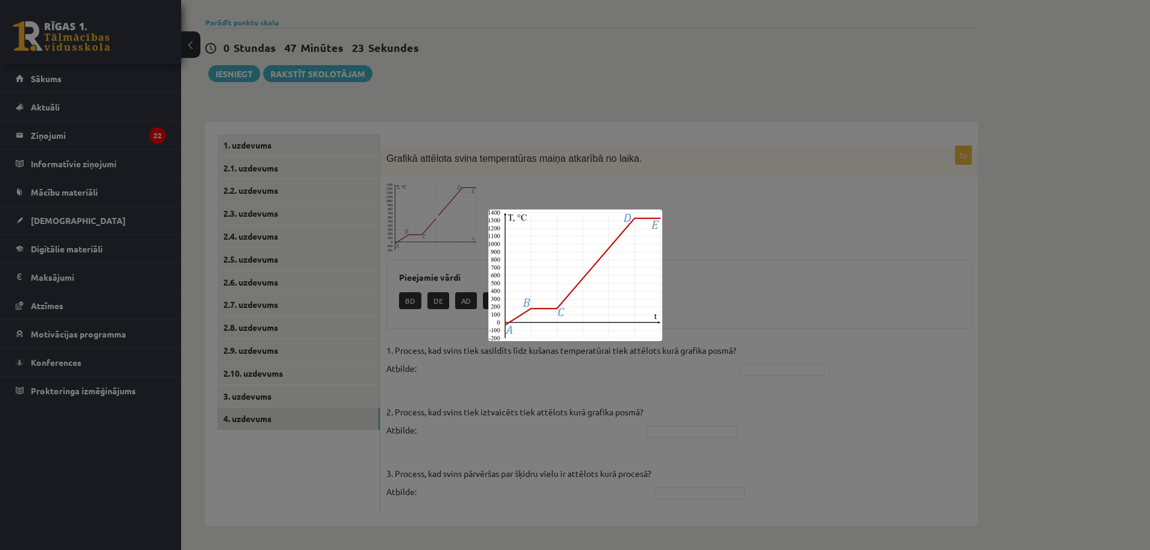
click at [718, 269] on div at bounding box center [575, 275] width 1150 height 550
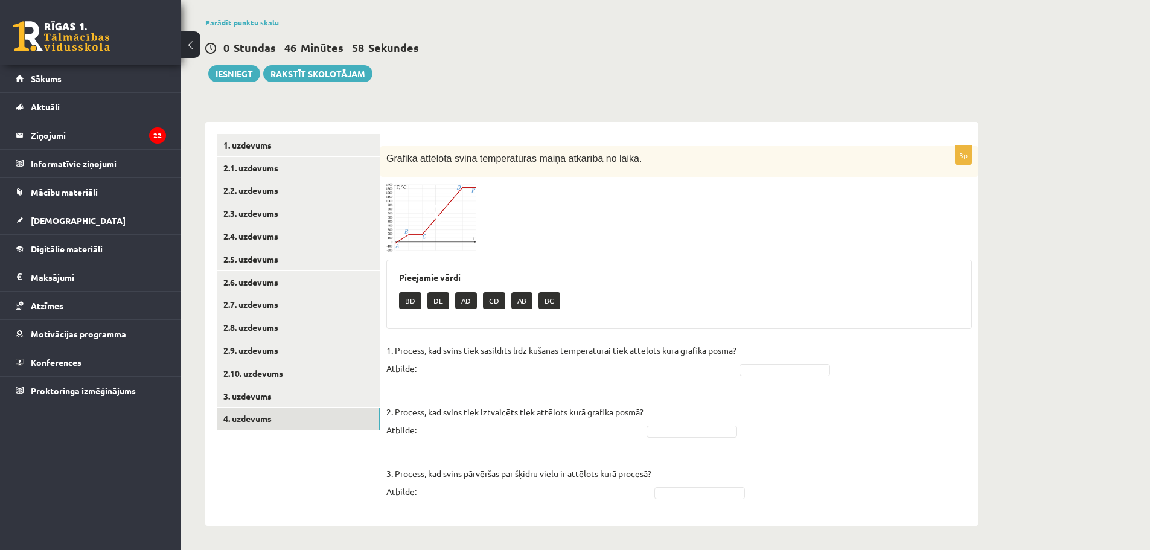
click at [427, 228] on img at bounding box center [431, 217] width 91 height 69
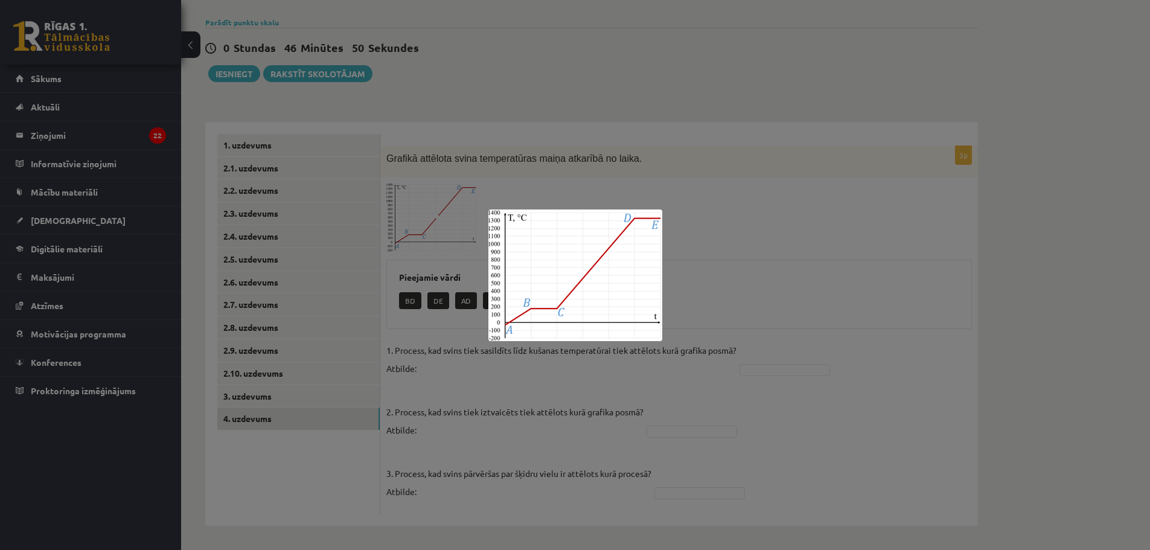
click at [468, 381] on div at bounding box center [575, 275] width 1150 height 550
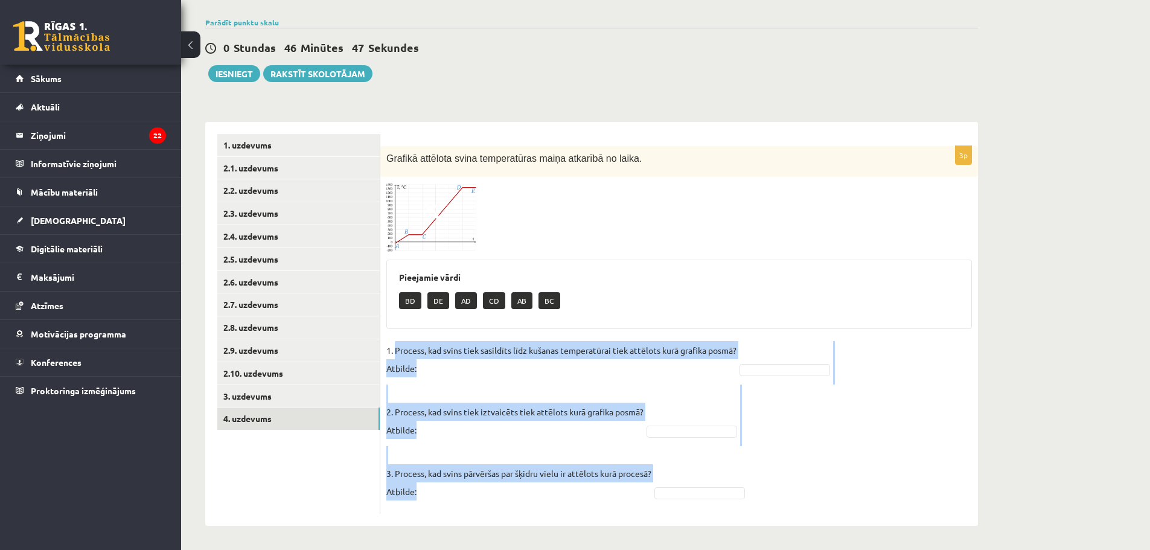
drag, startPoint x: 396, startPoint y: 348, endPoint x: 660, endPoint y: 478, distance: 294.0
click at [660, 478] on fieldset "1. Process, kad svins tiek sasildīts līdz kušanas temperatūrai tiek attēlots ku…" at bounding box center [679, 424] width 586 height 167
click at [552, 380] on fieldset "1. Process, kad svins tiek sasildīts līdz kušanas temperatūrai tiek attēlots ku…" at bounding box center [679, 424] width 586 height 167
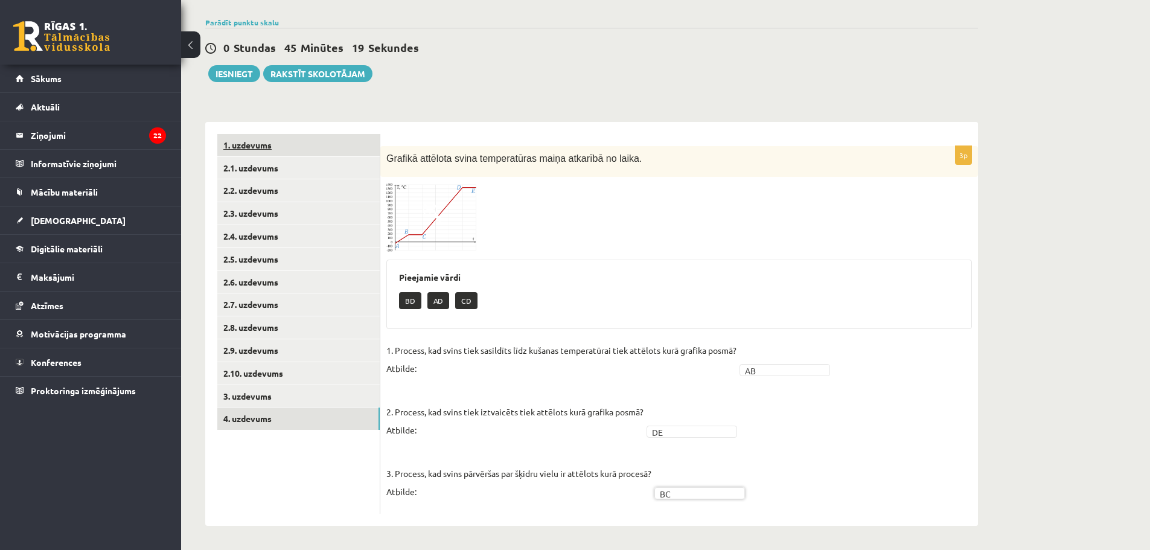
click at [282, 150] on link "1. uzdevums" at bounding box center [298, 145] width 162 height 22
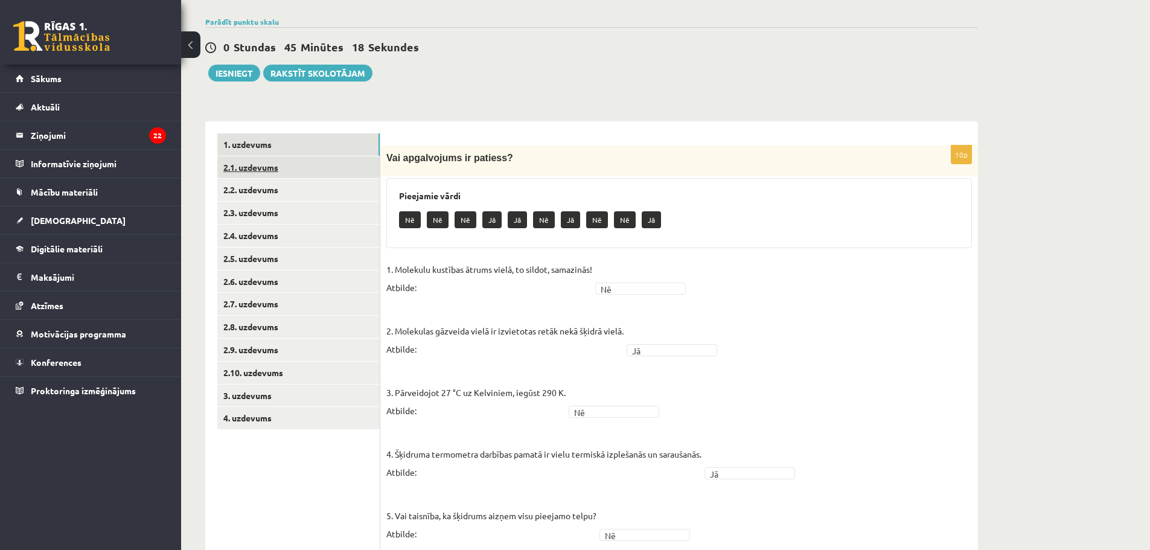
click at [272, 179] on link "2.1. uzdevums" at bounding box center [298, 167] width 162 height 22
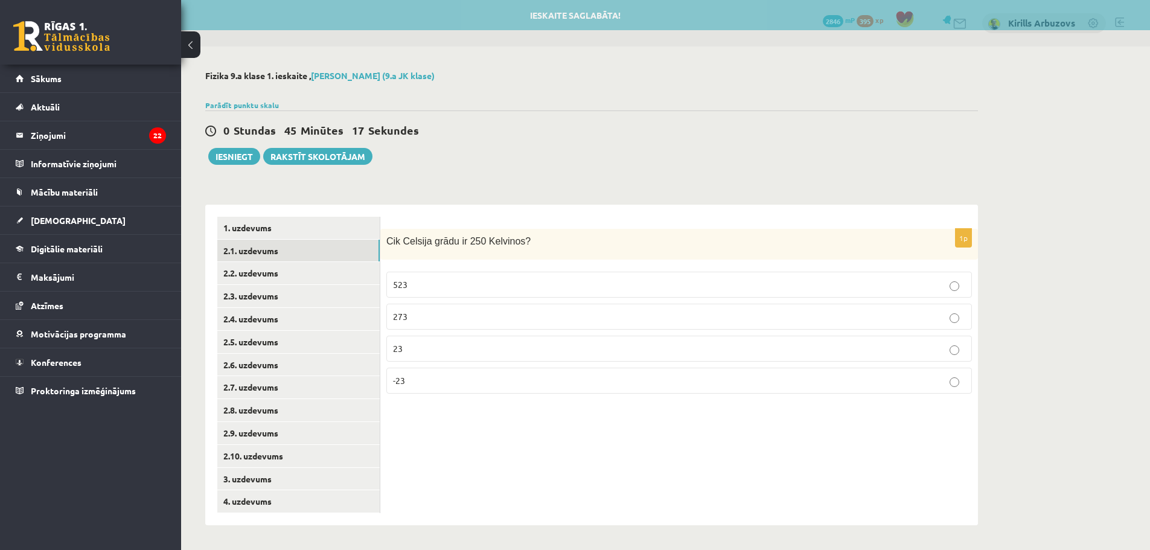
scroll to position [0, 0]
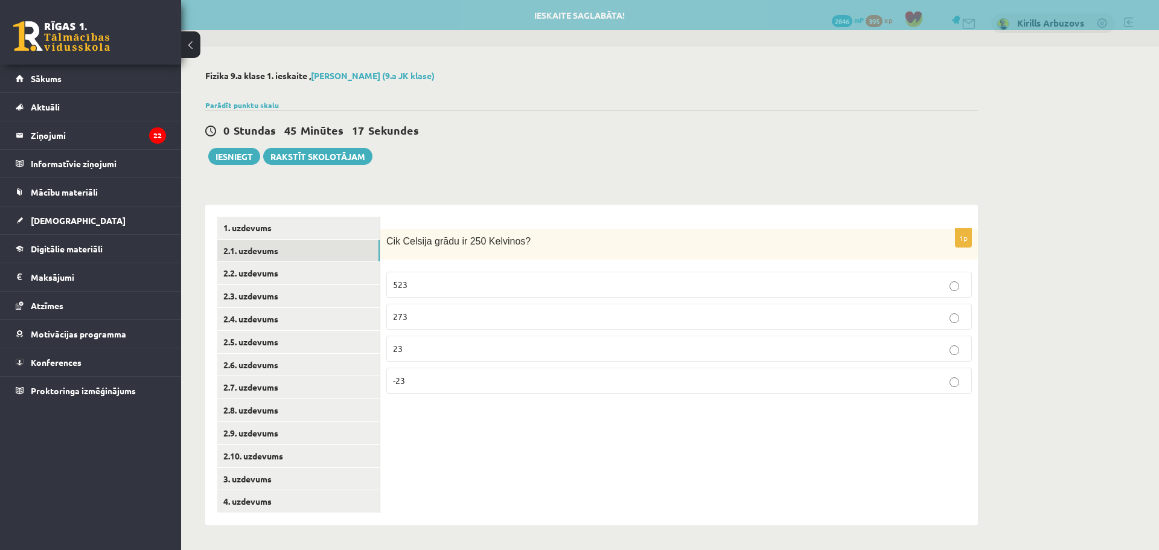
click at [286, 199] on div "**********" at bounding box center [591, 359] width 773 height 333
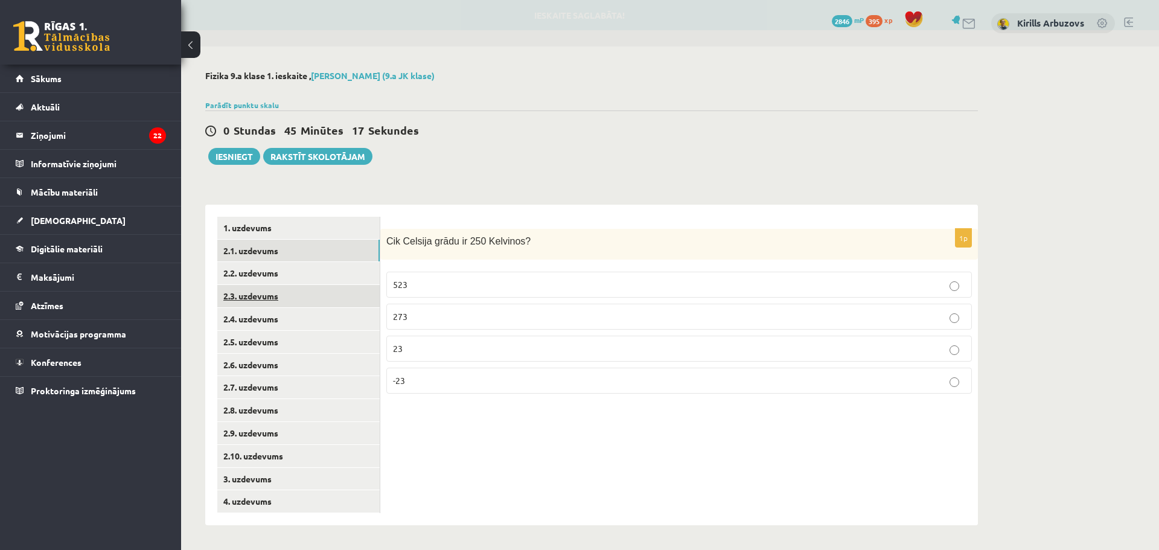
click at [277, 302] on link "2.3. uzdevums" at bounding box center [298, 296] width 162 height 22
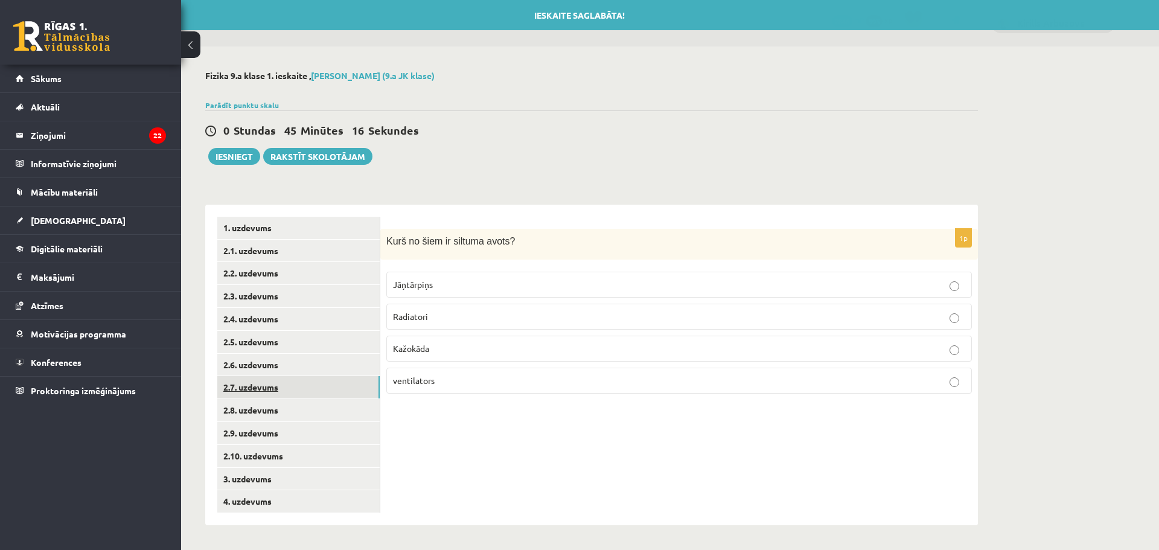
click at [274, 384] on link "2.7. uzdevums" at bounding box center [298, 387] width 162 height 22
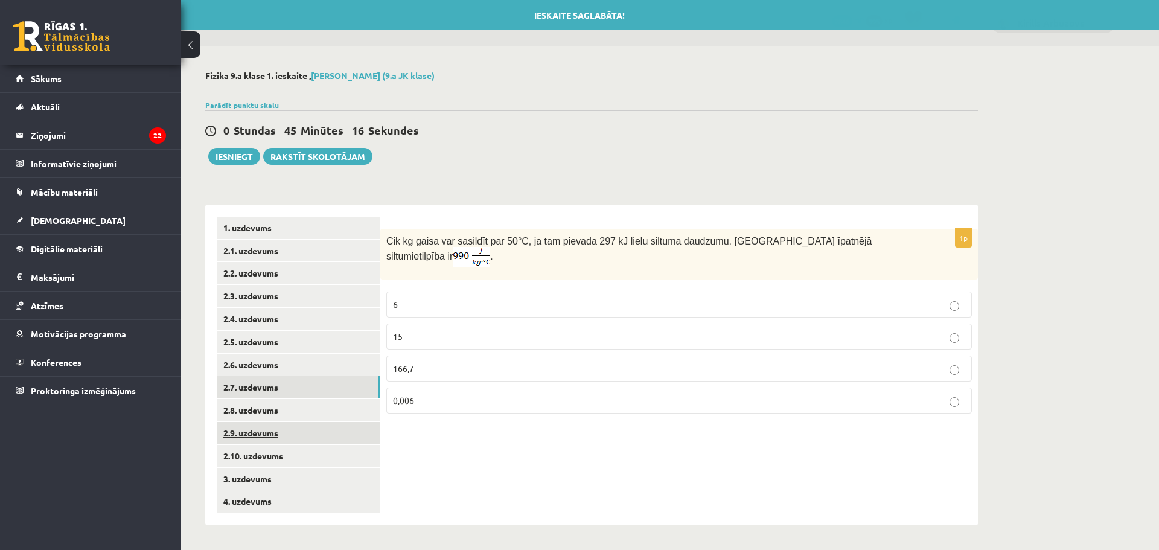
click at [286, 429] on link "2.9. uzdevums" at bounding box center [298, 433] width 162 height 22
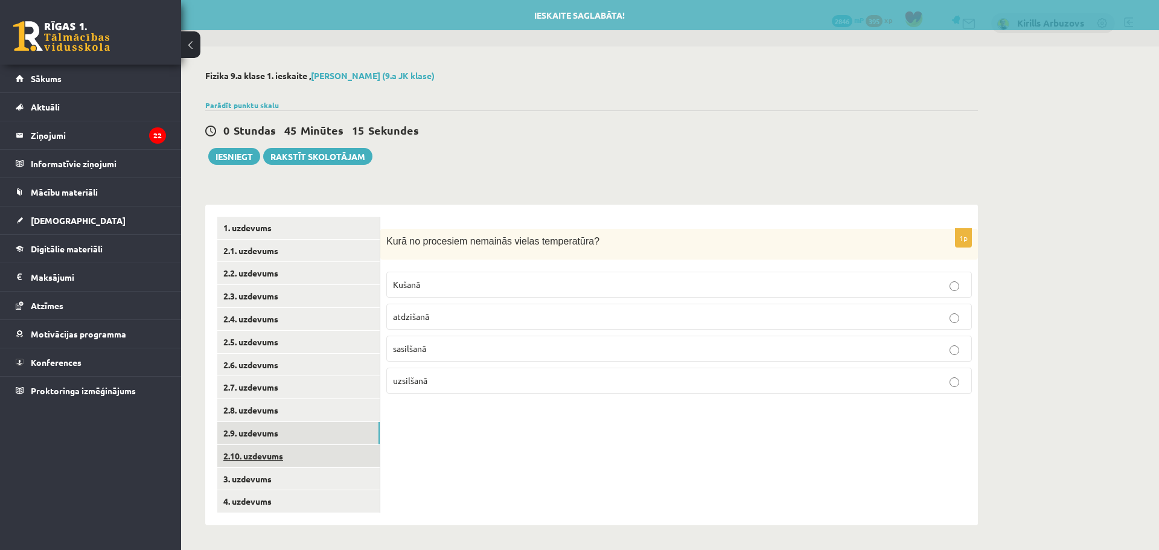
click at [291, 453] on link "2.10. uzdevums" at bounding box center [298, 456] width 162 height 22
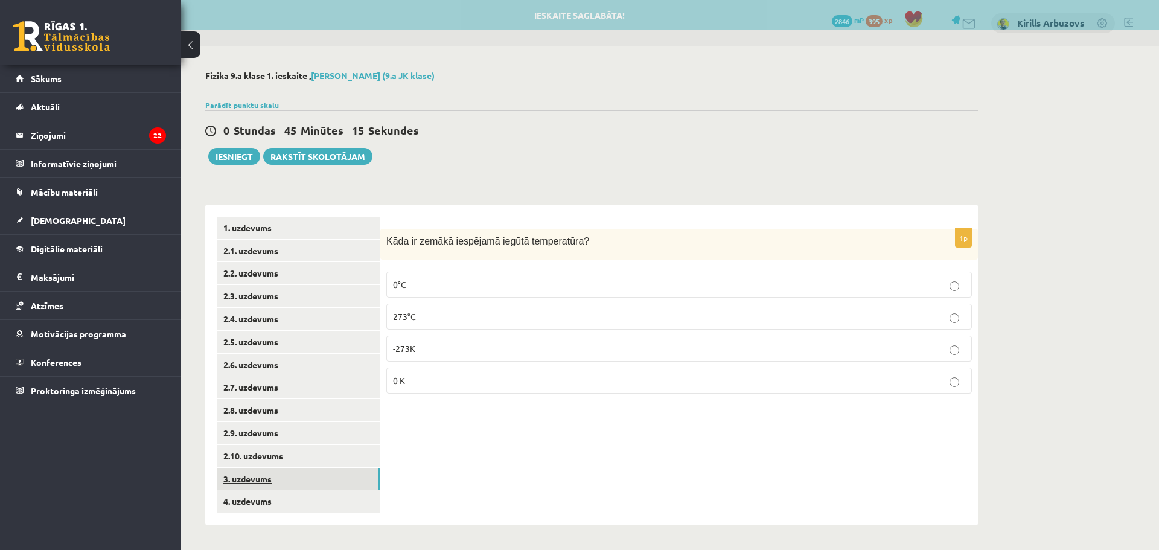
click at [291, 481] on link "3. uzdevums" at bounding box center [298, 479] width 162 height 22
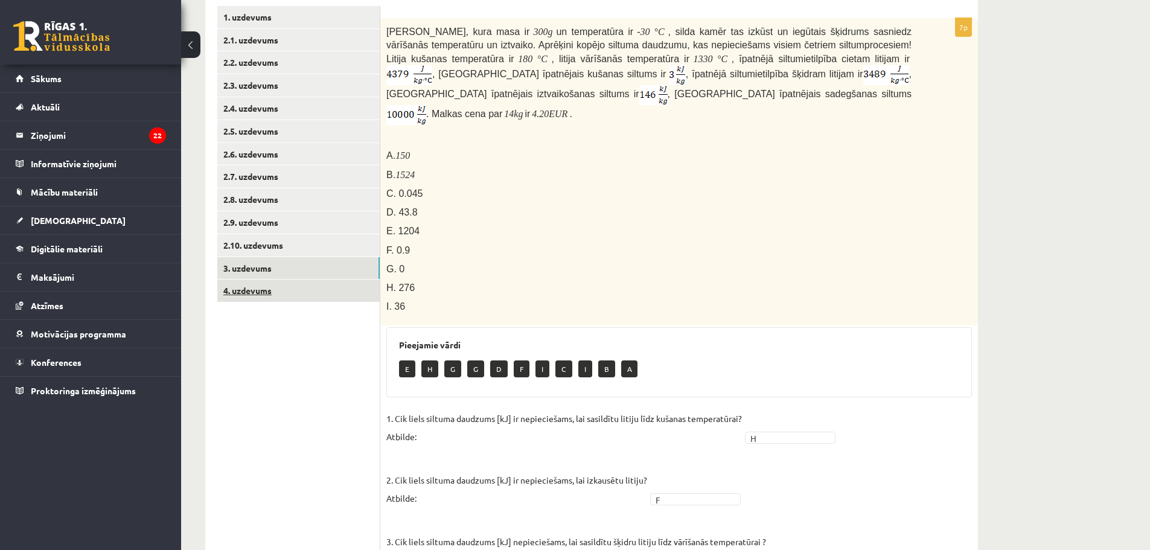
click at [284, 284] on link "4. uzdevums" at bounding box center [298, 291] width 162 height 22
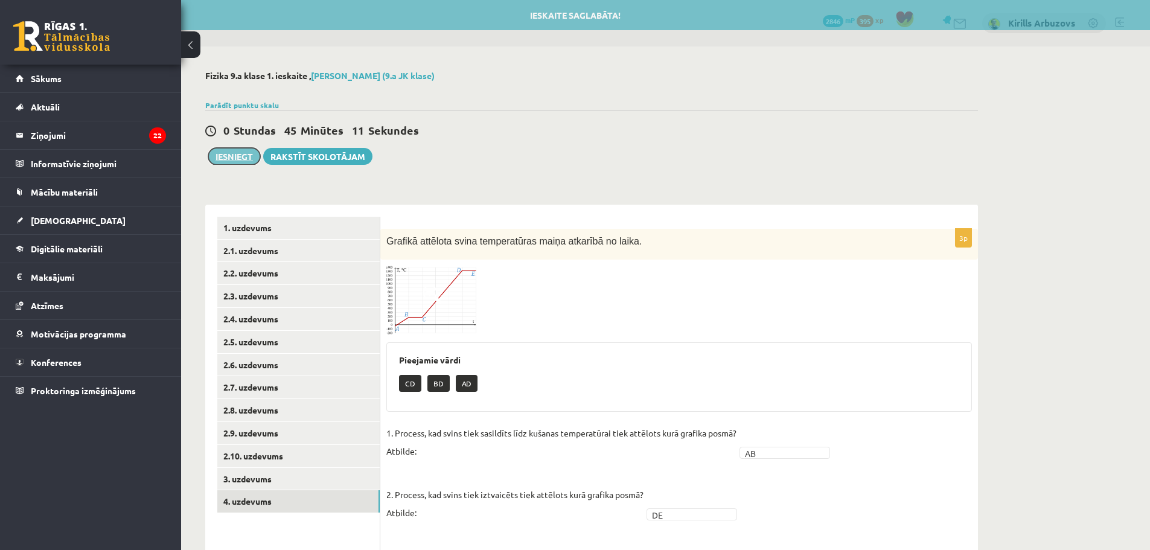
click at [243, 154] on button "Iesniegt" at bounding box center [234, 156] width 52 height 17
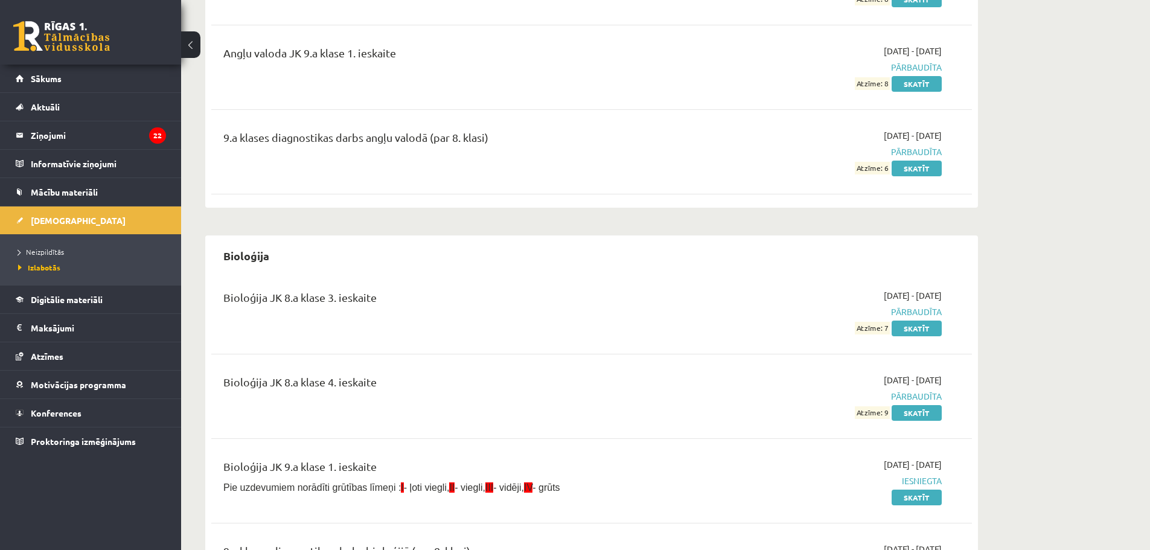
scroll to position [423, 0]
